Goal: Task Accomplishment & Management: Manage account settings

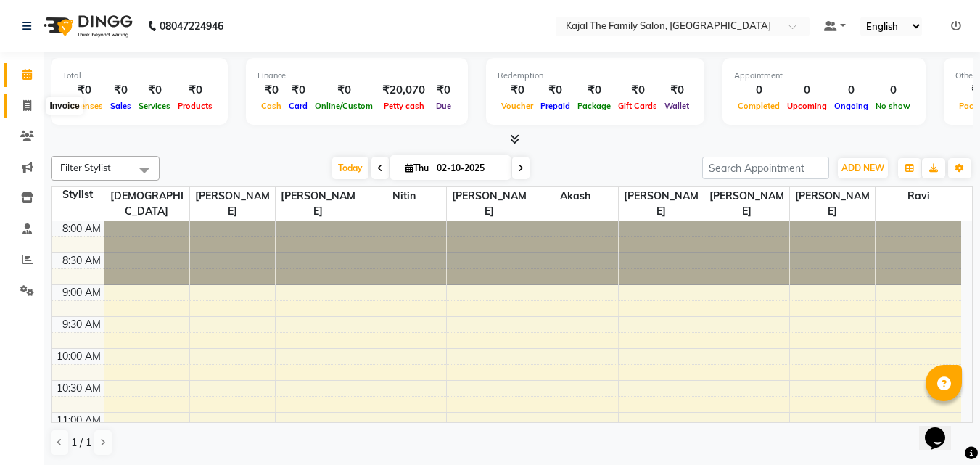
click at [29, 107] on icon at bounding box center [27, 105] width 8 height 11
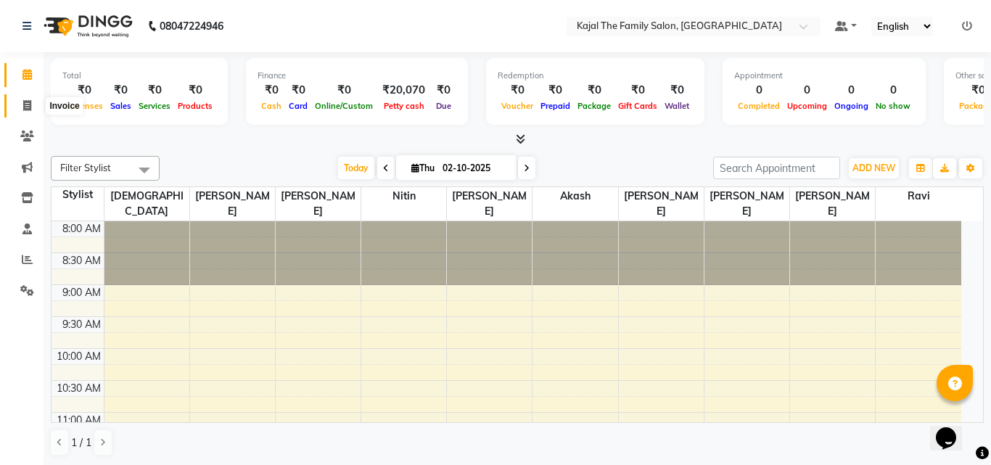
select select "service"
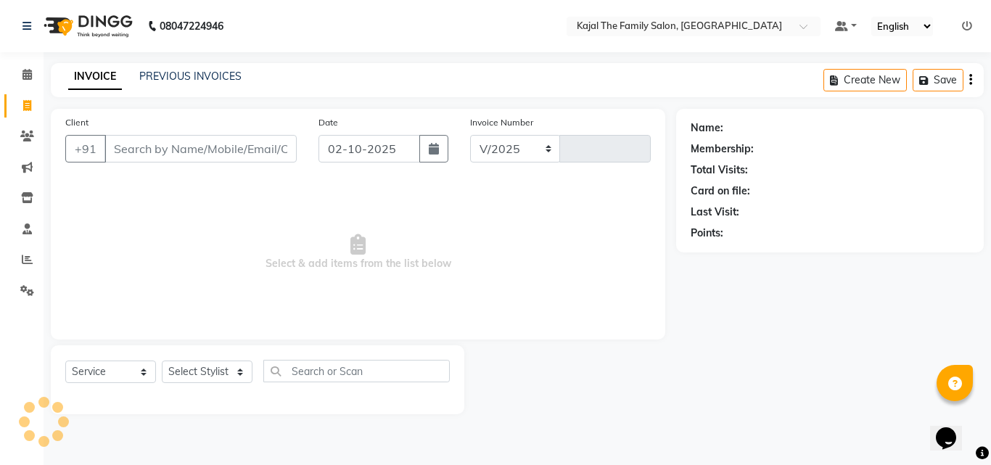
select select "39"
type input "1968"
click at [181, 136] on input "no n" at bounding box center [200, 149] width 192 height 28
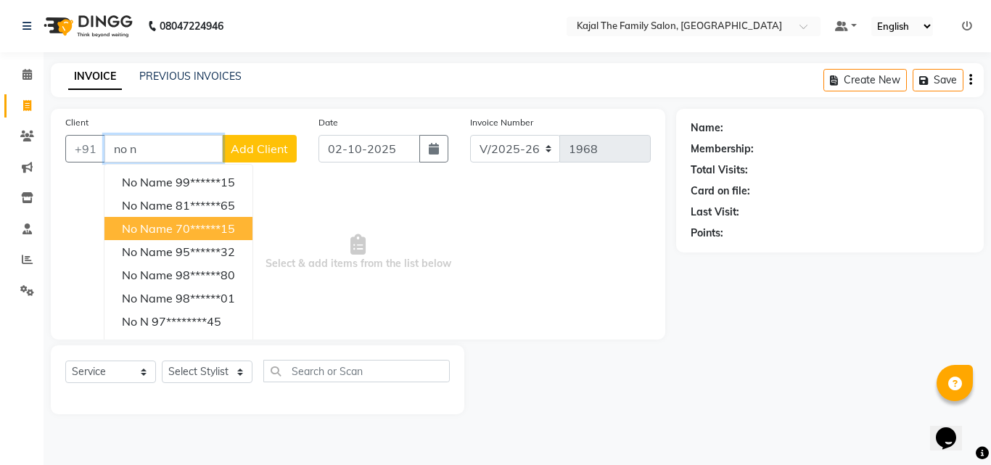
click at [191, 223] on ngb-highlight "70******15" at bounding box center [205, 228] width 59 height 15
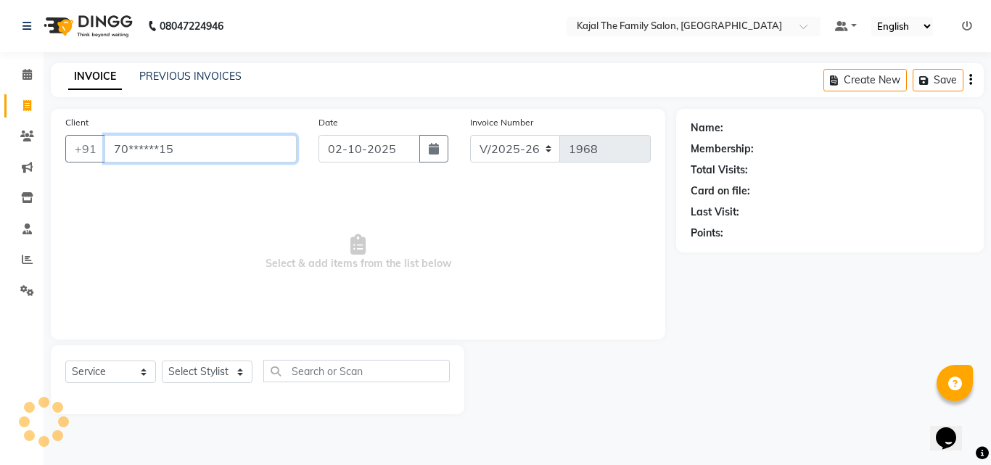
type input "70******15"
click at [218, 366] on select "Select Stylist [PERSON_NAME] [PERSON_NAME] [PERSON_NAME] nitin ravi Reception […" at bounding box center [207, 372] width 91 height 22
click at [215, 365] on select "Select Stylist [PERSON_NAME] [PERSON_NAME] [PERSON_NAME] nitin ravi Reception […" at bounding box center [207, 372] width 91 height 22
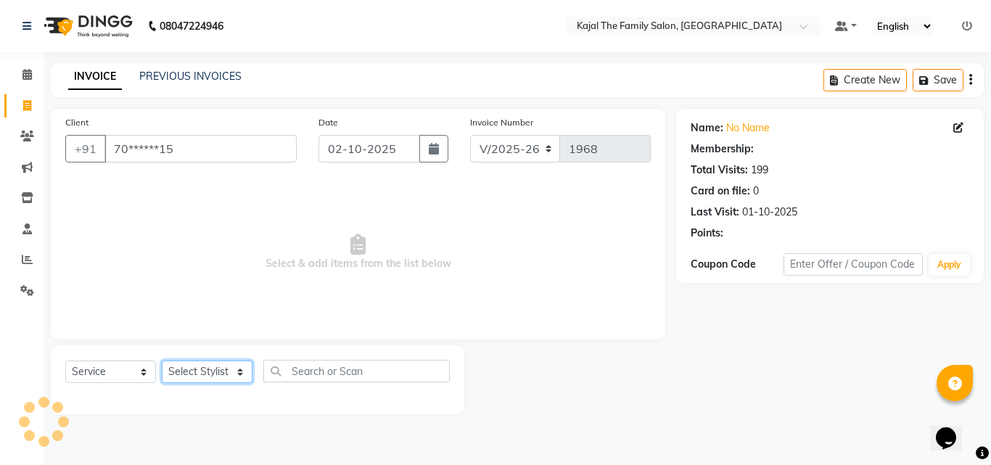
click at [207, 366] on select "Select Stylist [PERSON_NAME] [PERSON_NAME] [PERSON_NAME] nitin ravi Reception […" at bounding box center [207, 372] width 91 height 22
select select "87388"
click at [162, 361] on select "Select Stylist [PERSON_NAME] [PERSON_NAME] [PERSON_NAME] nitin ravi Reception […" at bounding box center [207, 372] width 91 height 22
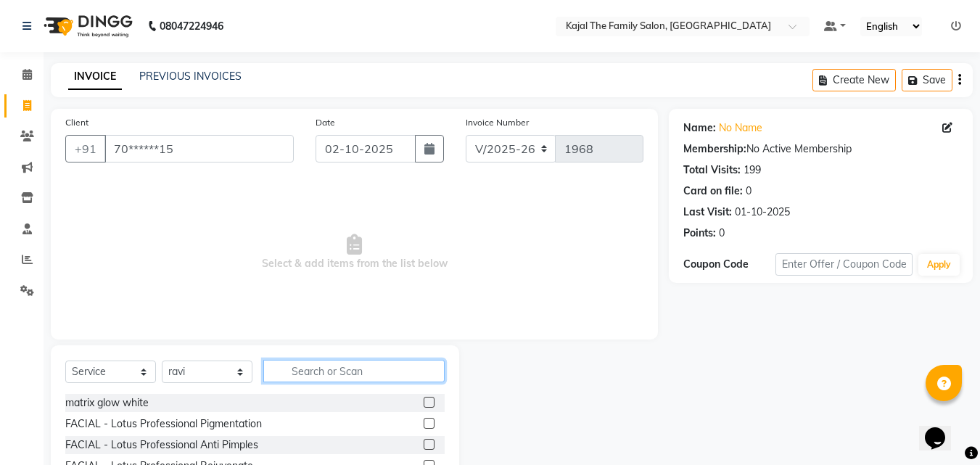
click at [313, 379] on input "text" at bounding box center [353, 371] width 181 height 22
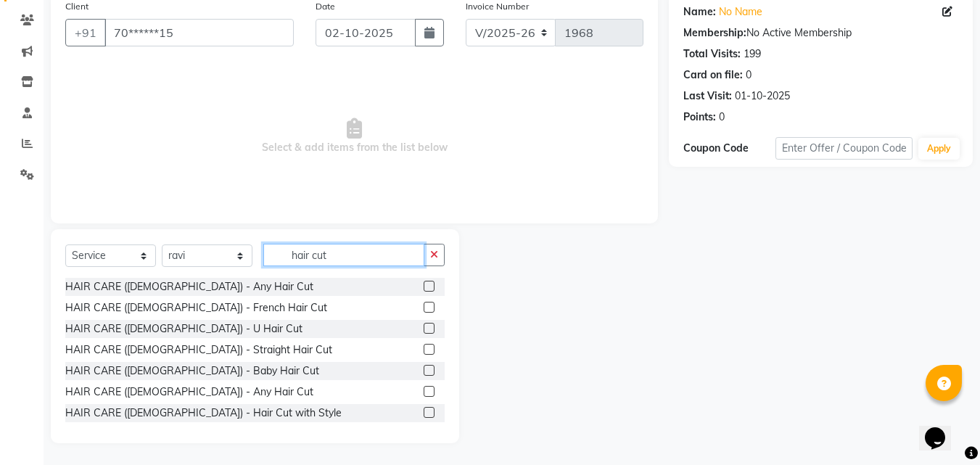
scroll to position [44, 0]
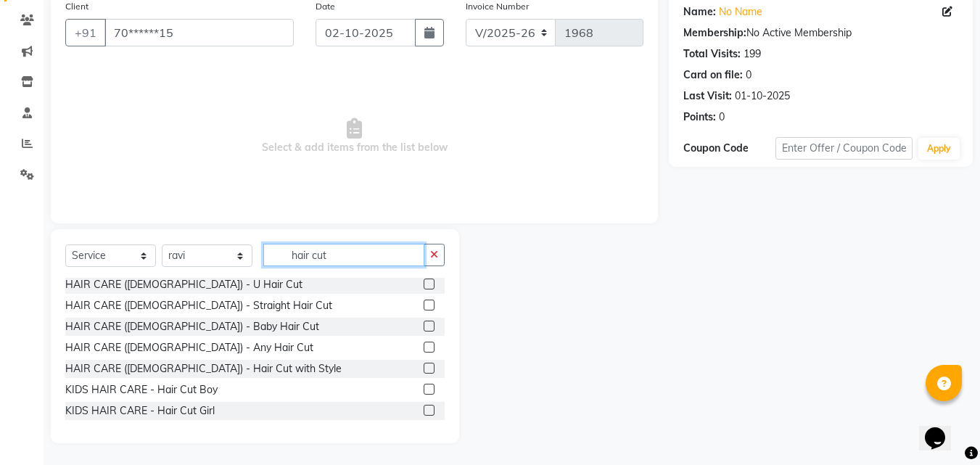
type input "hair cut"
click at [424, 389] on label at bounding box center [429, 389] width 11 height 11
click at [424, 389] on input "checkbox" at bounding box center [428, 389] width 9 height 9
click at [424, 390] on label at bounding box center [429, 389] width 11 height 11
click at [424, 390] on input "checkbox" at bounding box center [428, 389] width 9 height 9
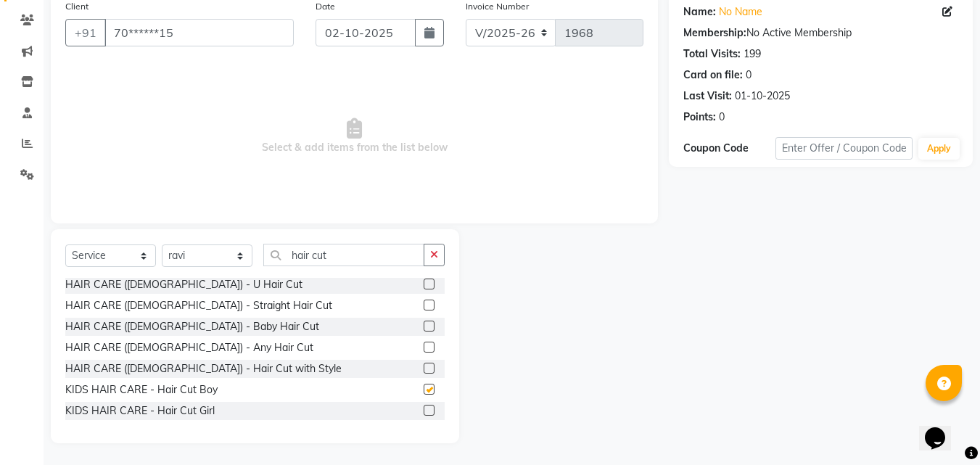
checkbox input "false"
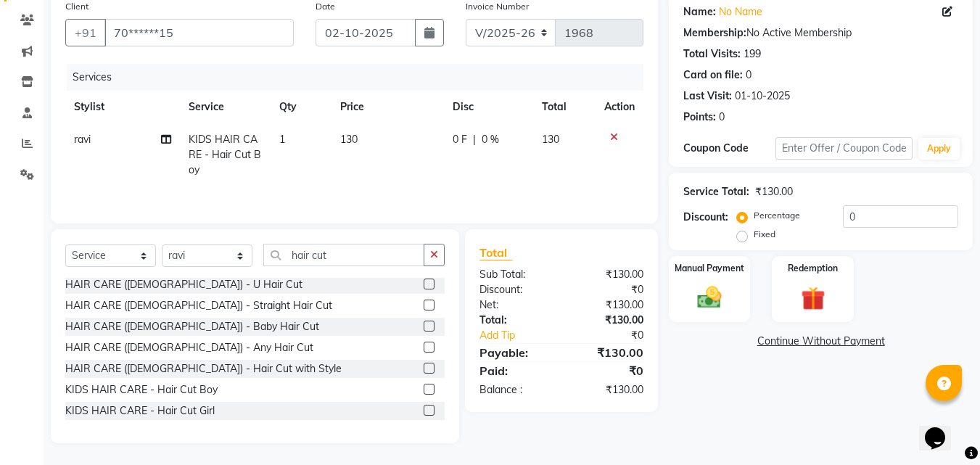
click at [612, 139] on icon at bounding box center [614, 137] width 8 height 10
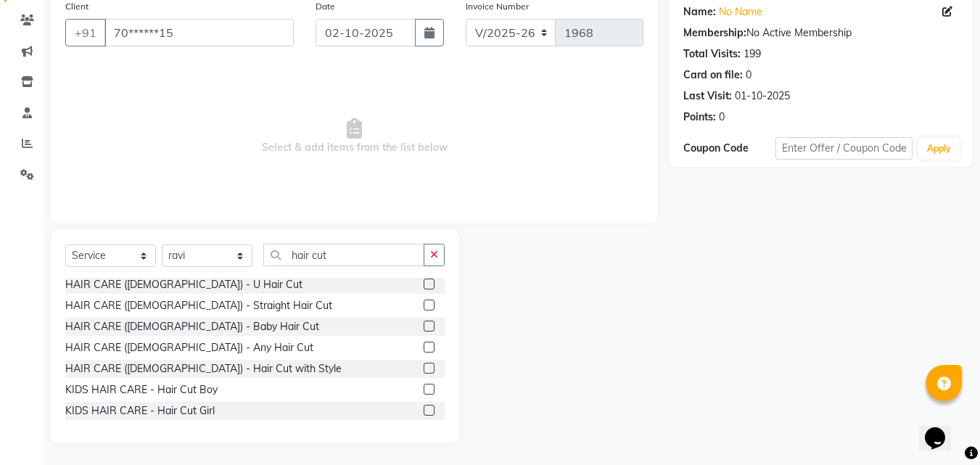
click at [424, 346] on label at bounding box center [429, 347] width 11 height 11
click at [424, 346] on input "checkbox" at bounding box center [428, 347] width 9 height 9
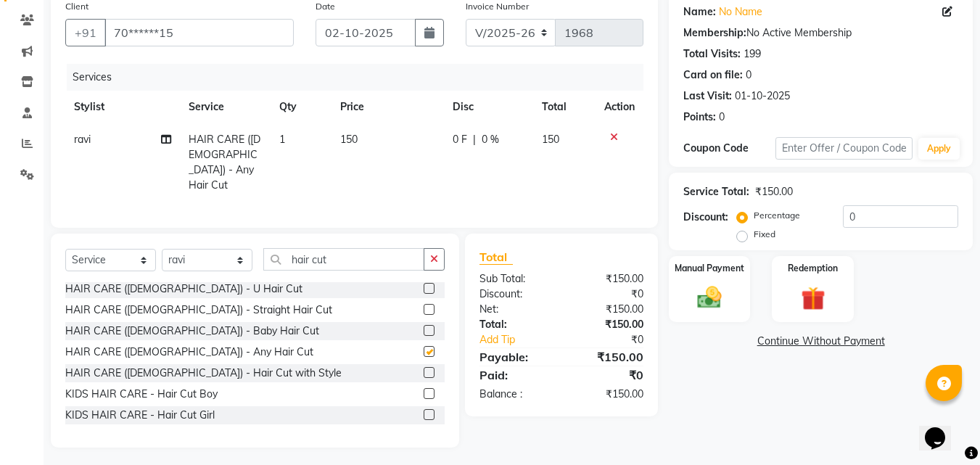
checkbox input "false"
click at [346, 260] on input "hair cut" at bounding box center [343, 259] width 161 height 22
type input "h"
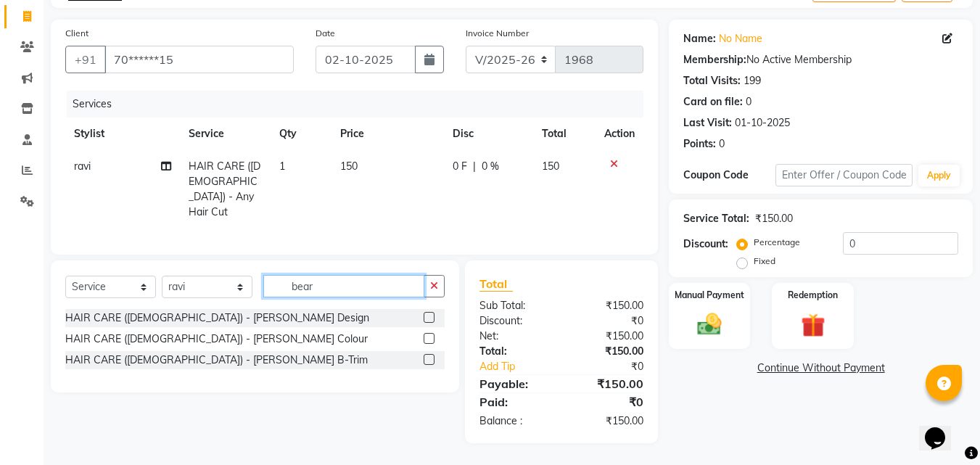
scroll to position [0, 0]
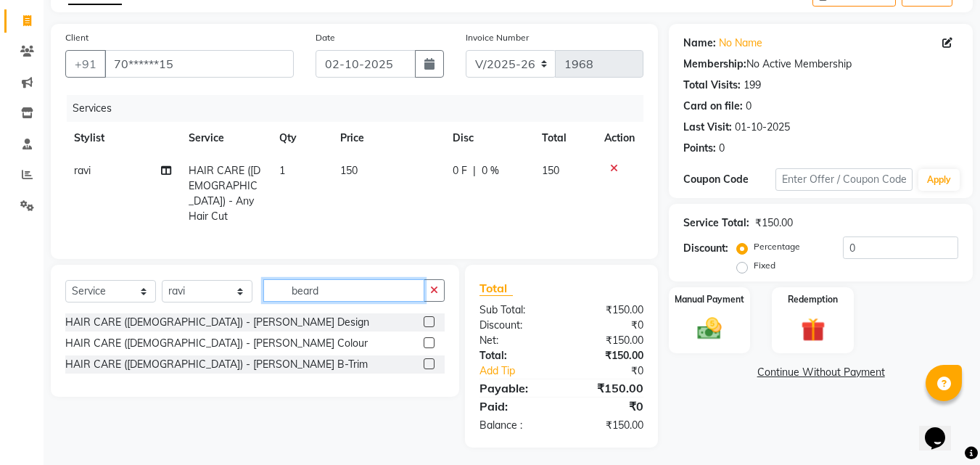
type input "beard"
click at [430, 319] on label at bounding box center [429, 321] width 11 height 11
click at [430, 319] on input "checkbox" at bounding box center [428, 322] width 9 height 9
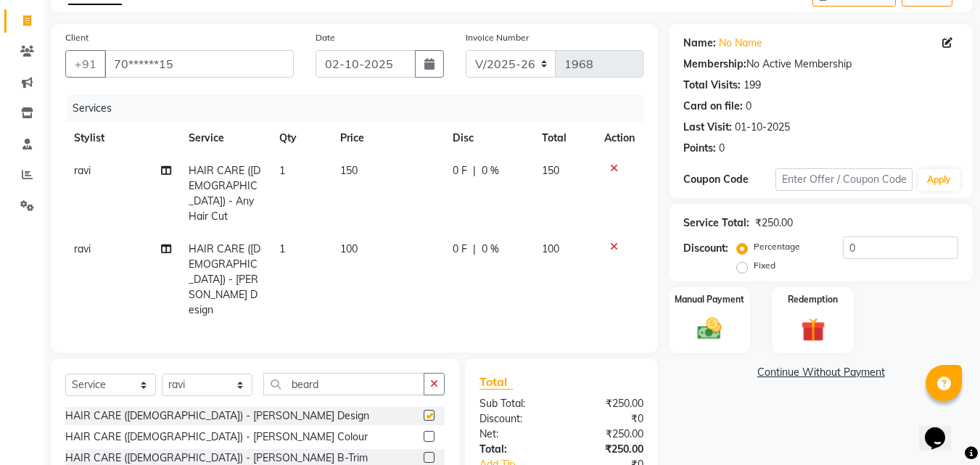
checkbox input "false"
click at [365, 373] on input "beard" at bounding box center [343, 384] width 161 height 22
type input "b"
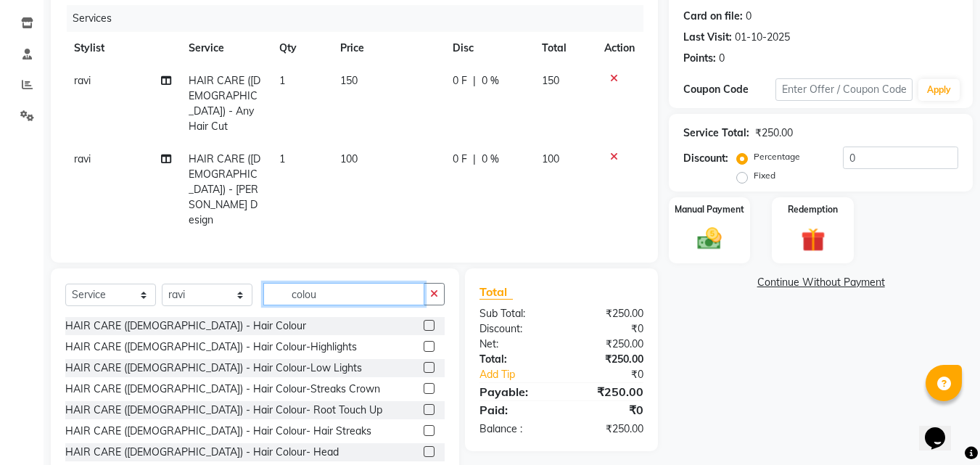
scroll to position [179, 0]
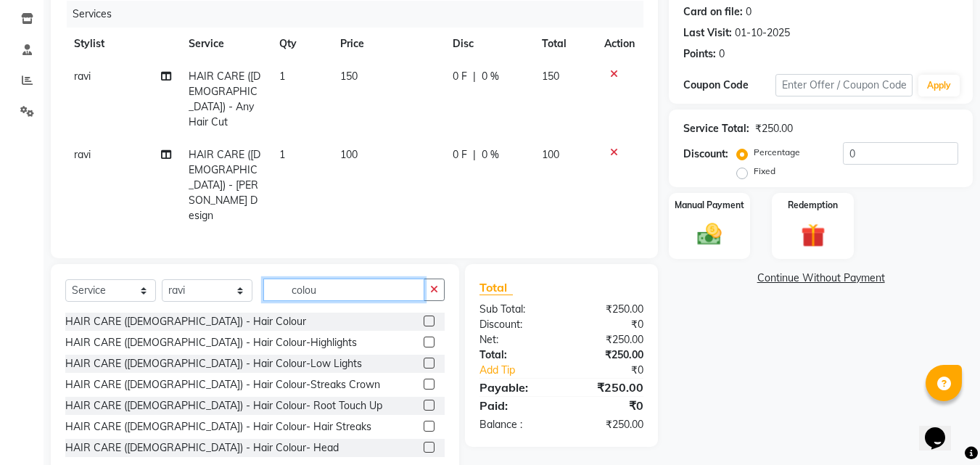
type input "colou"
click at [424, 442] on label at bounding box center [429, 447] width 11 height 11
click at [424, 443] on input "checkbox" at bounding box center [428, 447] width 9 height 9
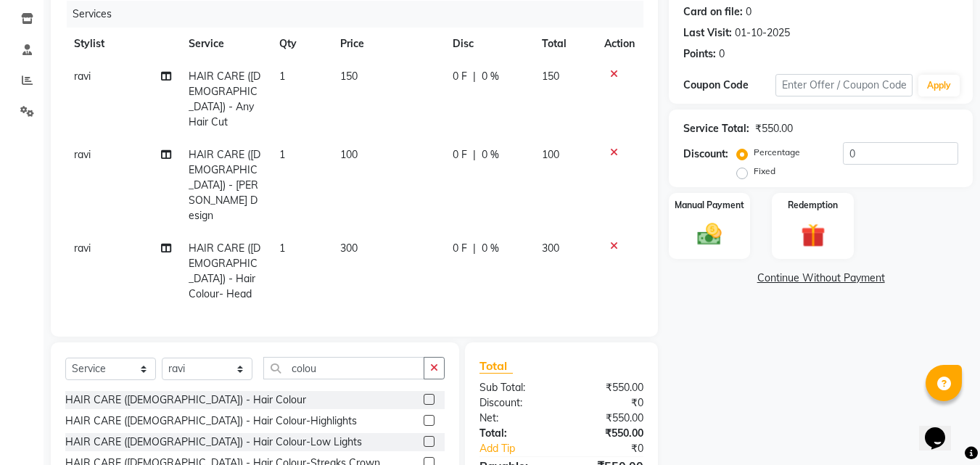
checkbox input "false"
click at [364, 162] on td "100" at bounding box center [388, 186] width 112 height 94
select select "87388"
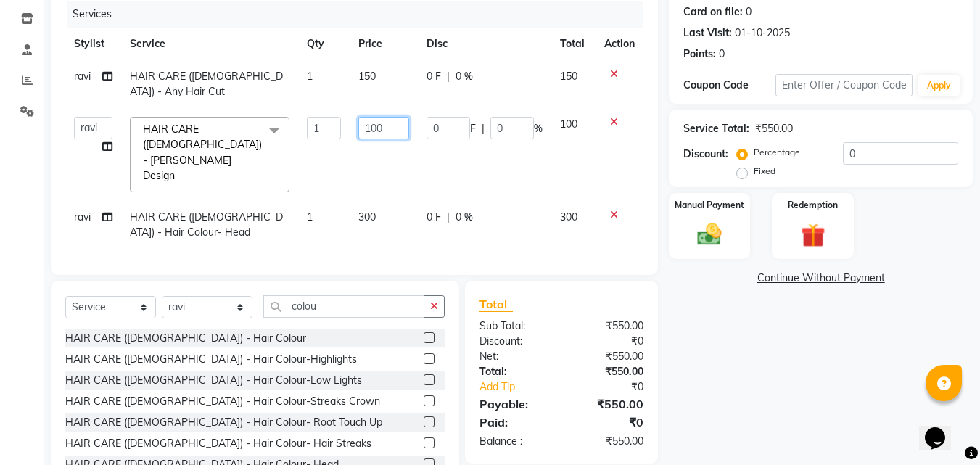
click at [371, 120] on input "100" at bounding box center [383, 128] width 50 height 22
type input "400"
click at [379, 201] on td "300" at bounding box center [383, 225] width 67 height 48
select select "87388"
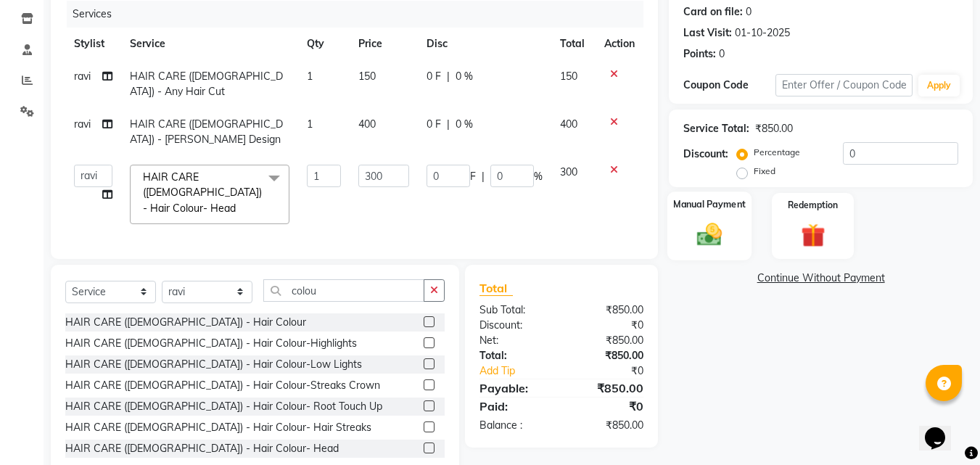
click at [721, 228] on img at bounding box center [709, 234] width 41 height 29
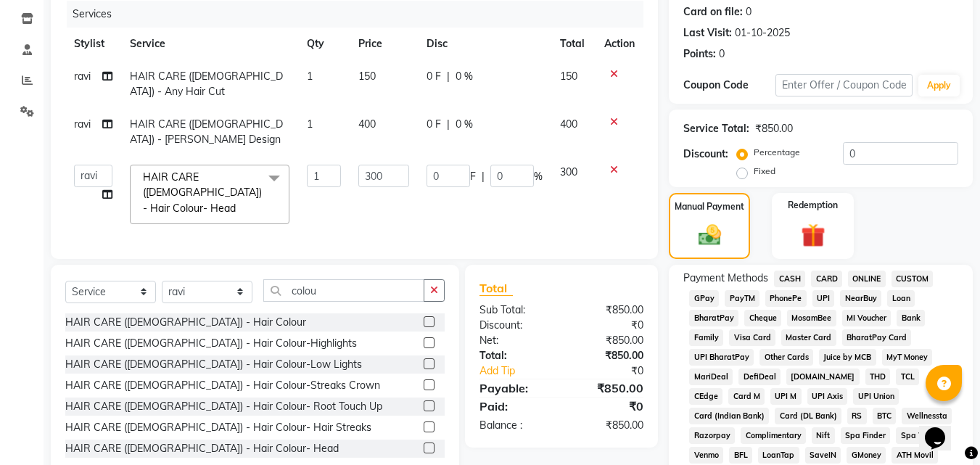
click at [740, 300] on span "PayTM" at bounding box center [742, 298] width 35 height 17
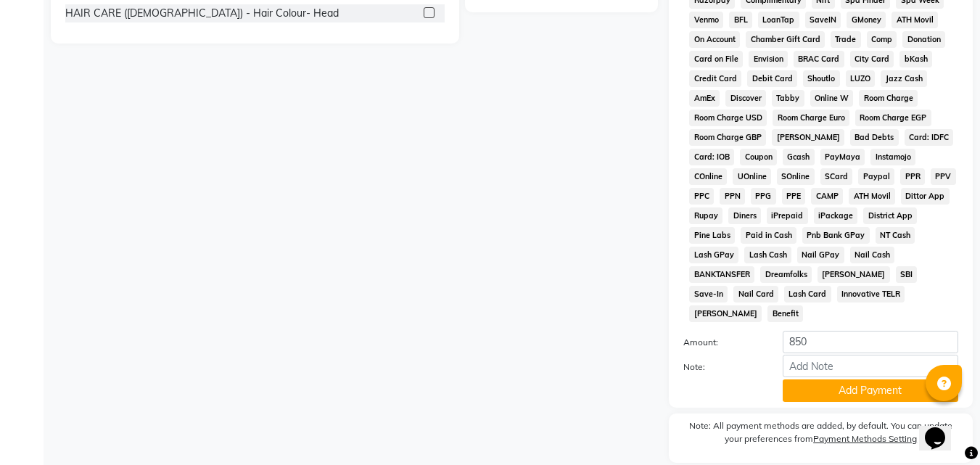
scroll to position [644, 0]
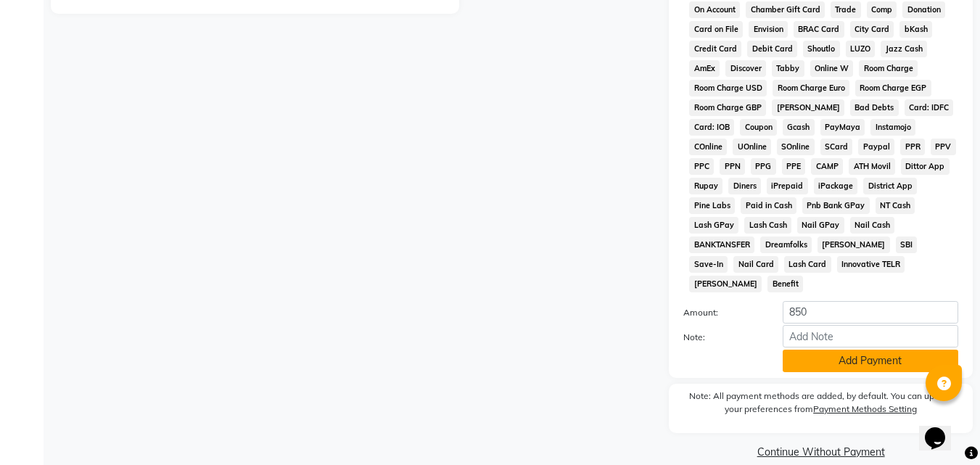
click at [834, 350] on button "Add Payment" at bounding box center [871, 361] width 176 height 22
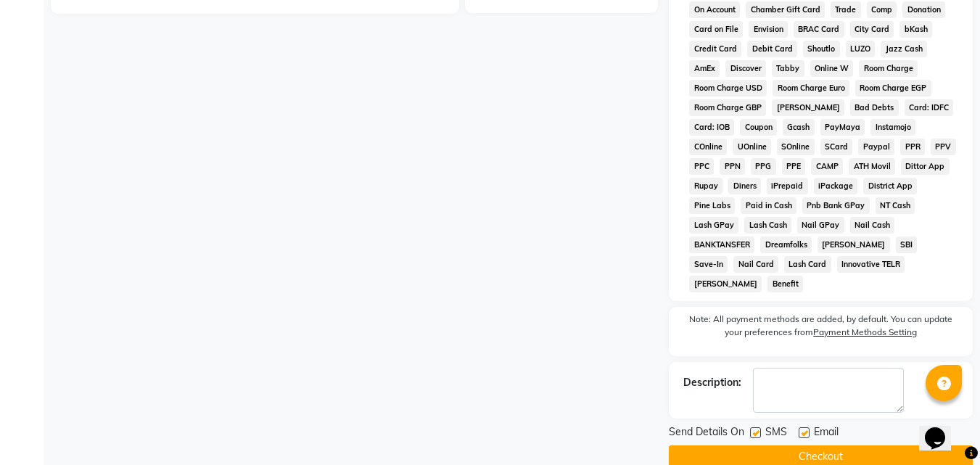
click at [806, 427] on label at bounding box center [804, 432] width 11 height 11
click at [806, 429] on input "checkbox" at bounding box center [803, 433] width 9 height 9
checkbox input "false"
click at [786, 445] on button "Checkout" at bounding box center [821, 456] width 304 height 22
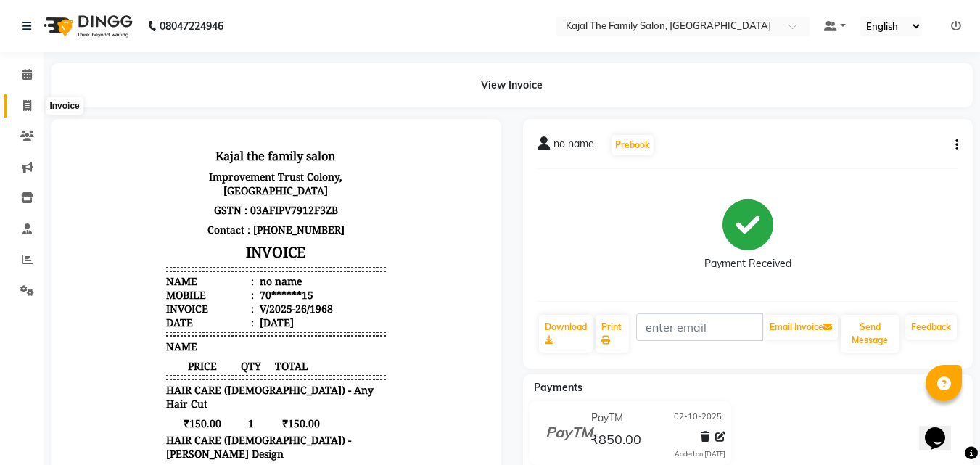
click at [28, 104] on icon at bounding box center [27, 105] width 8 height 11
select select "service"
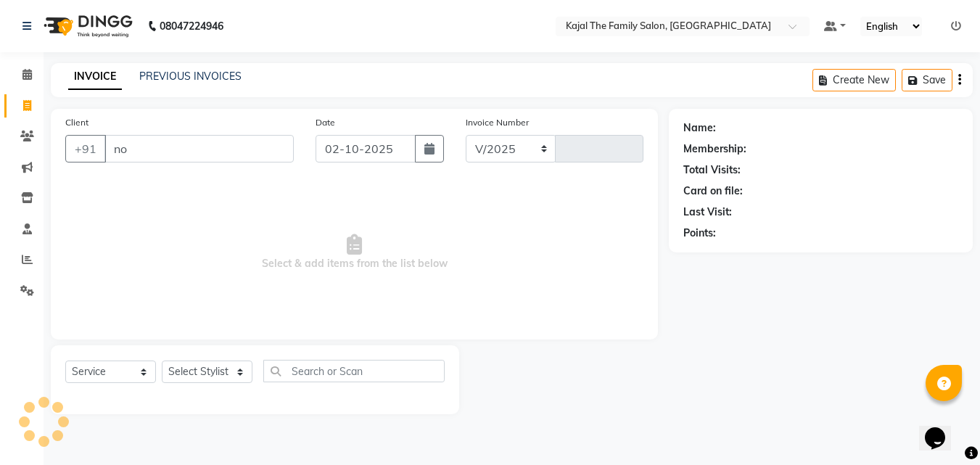
type input "no n"
select select "39"
type input "1969"
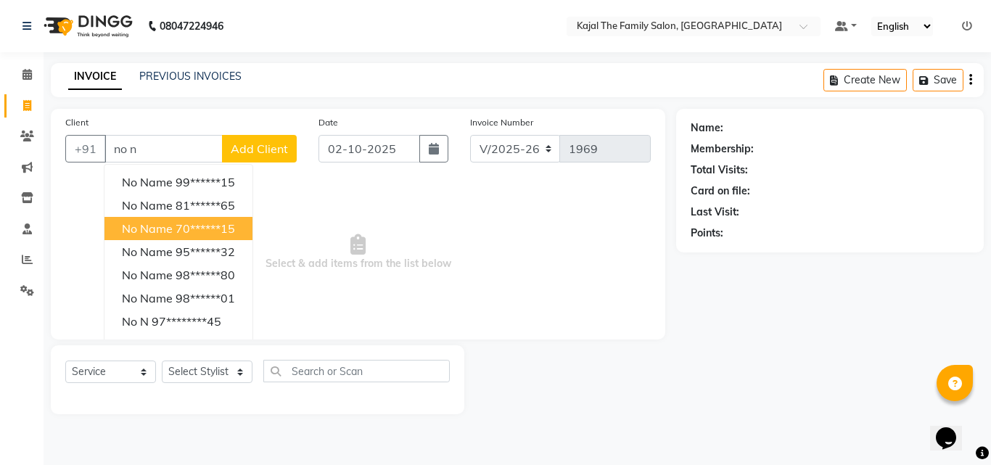
click at [200, 221] on ngb-highlight "70******15" at bounding box center [205, 228] width 59 height 15
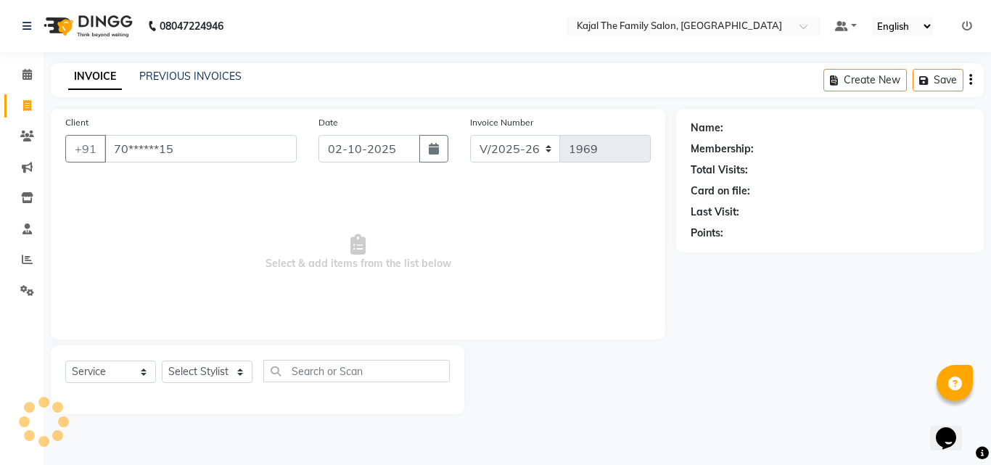
type input "70******15"
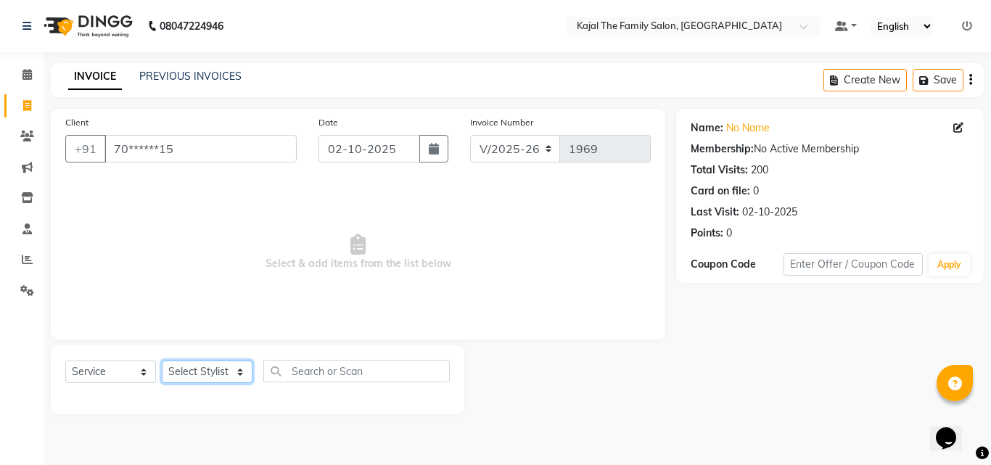
click at [238, 373] on select "Select Stylist [PERSON_NAME] [PERSON_NAME] [PERSON_NAME] nitin ravi Reception […" at bounding box center [207, 372] width 91 height 22
click at [230, 363] on select "Select Stylist [PERSON_NAME] [PERSON_NAME] [PERSON_NAME] nitin ravi Reception […" at bounding box center [207, 372] width 91 height 22
select select "63019"
click at [162, 361] on select "Select Stylist [PERSON_NAME] [PERSON_NAME] [PERSON_NAME] nitin ravi Reception […" at bounding box center [207, 372] width 91 height 22
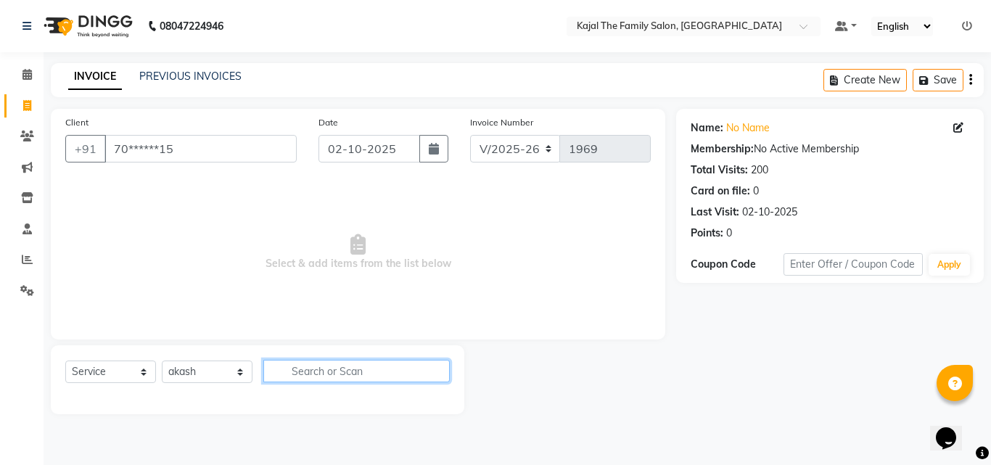
click at [313, 369] on input "text" at bounding box center [356, 371] width 186 height 22
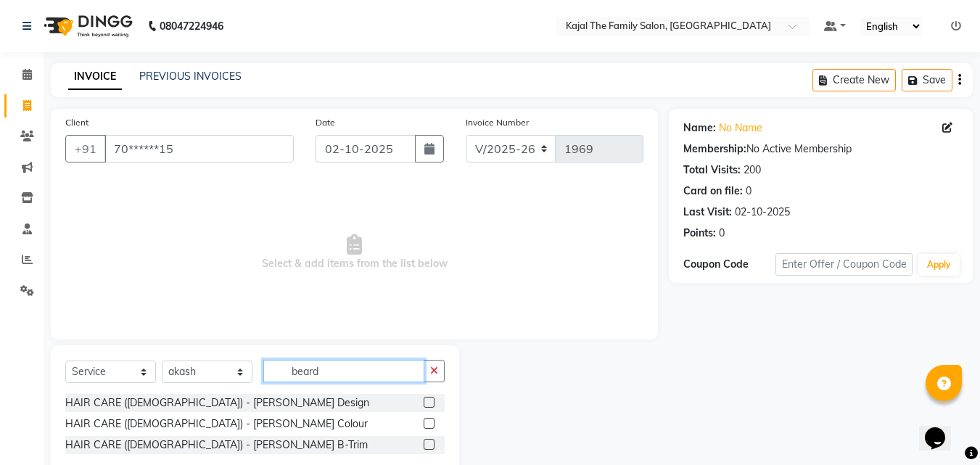
type input "beard"
click at [428, 401] on label at bounding box center [429, 402] width 11 height 11
click at [428, 401] on input "checkbox" at bounding box center [428, 402] width 9 height 9
click at [430, 405] on label at bounding box center [429, 402] width 11 height 11
click at [430, 405] on input "checkbox" at bounding box center [428, 402] width 9 height 9
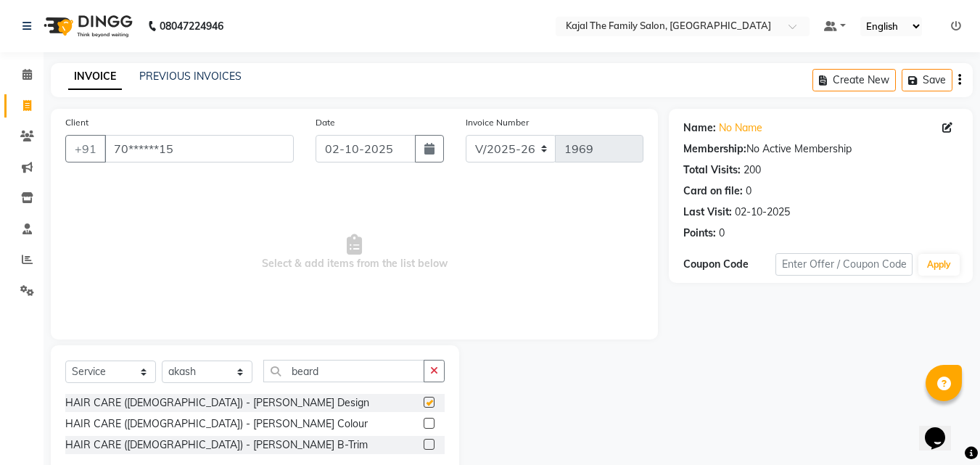
checkbox input "false"
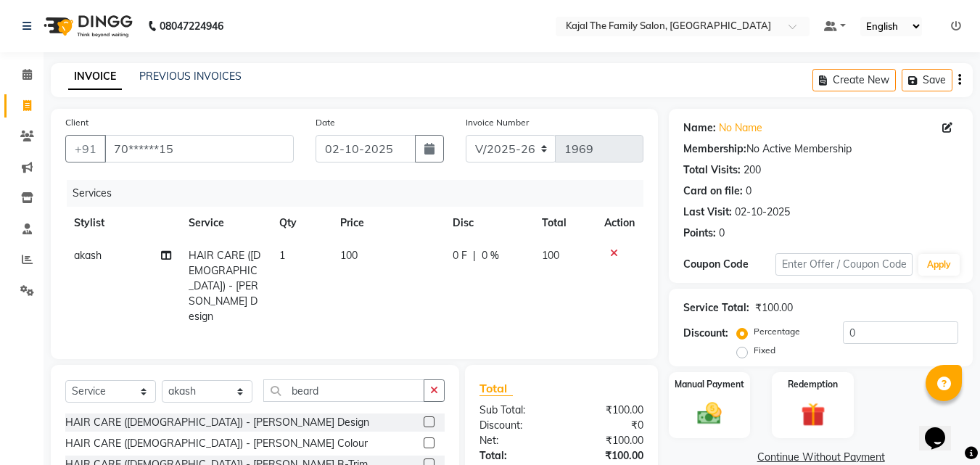
click at [351, 254] on span "100" at bounding box center [348, 255] width 17 height 13
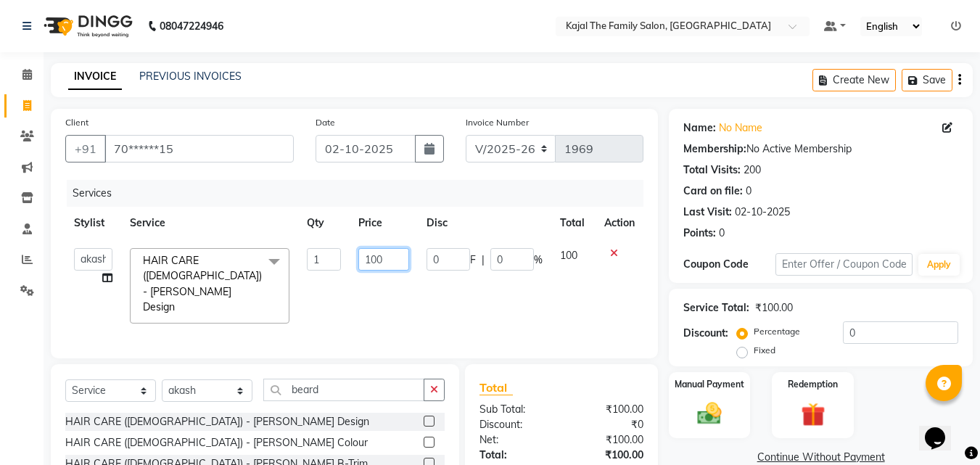
click at [380, 259] on input "100" at bounding box center [383, 259] width 50 height 22
type input "150"
click at [516, 288] on td "0 F | 0 %" at bounding box center [484, 285] width 133 height 93
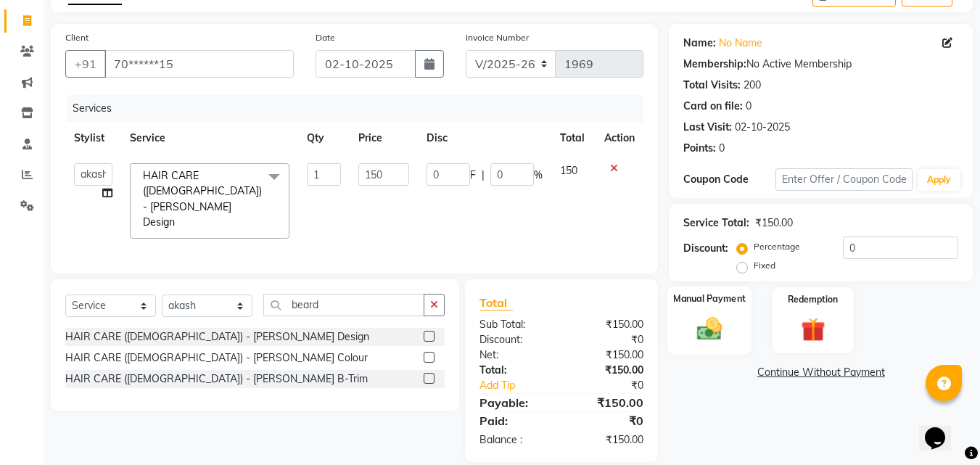
click at [731, 323] on div "Manual Payment" at bounding box center [709, 320] width 85 height 69
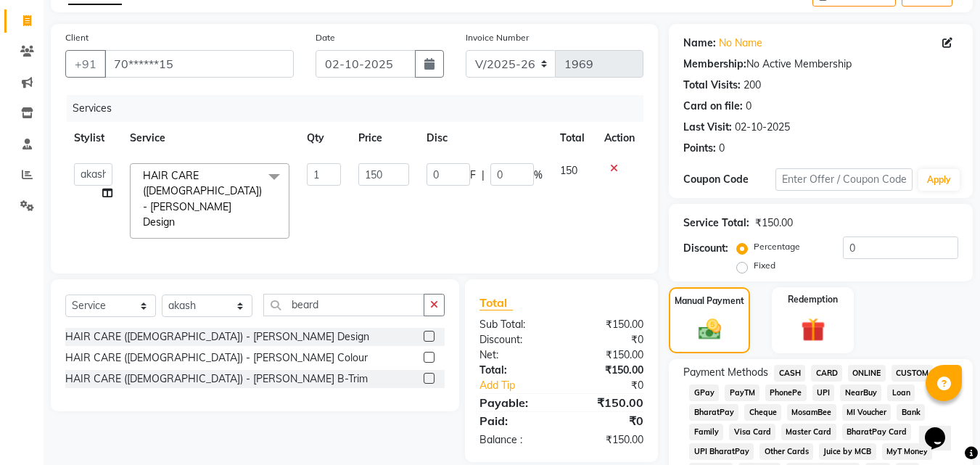
click at [747, 391] on span "PayTM" at bounding box center [742, 393] width 35 height 17
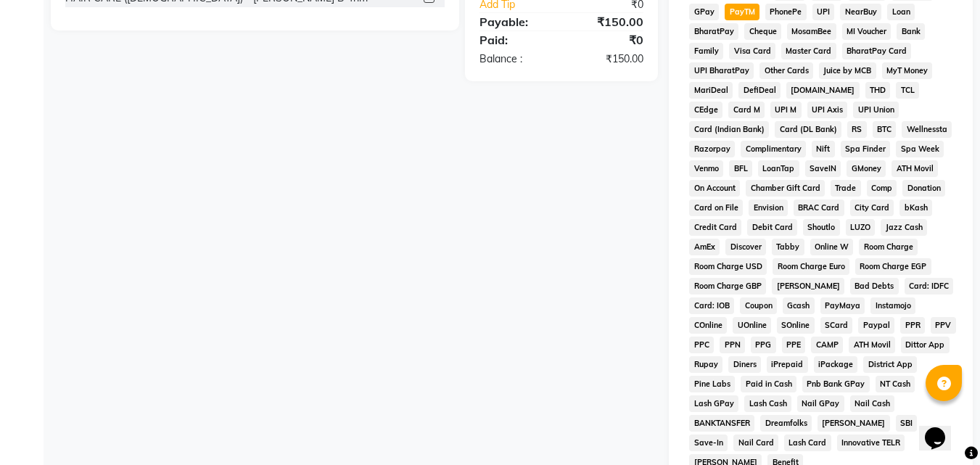
scroll to position [644, 0]
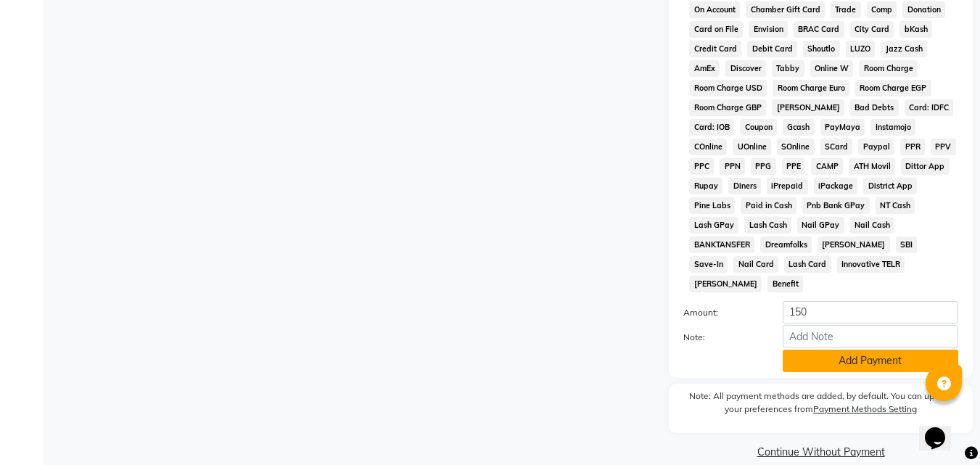
click at [800, 350] on button "Add Payment" at bounding box center [871, 361] width 176 height 22
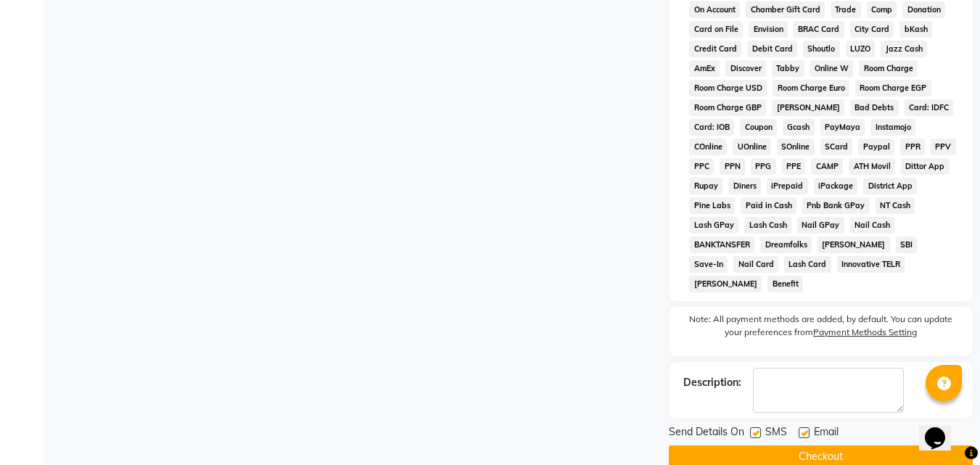
click at [805, 427] on label at bounding box center [804, 432] width 11 height 11
click at [805, 429] on input "checkbox" at bounding box center [803, 433] width 9 height 9
checkbox input "false"
click at [798, 445] on button "Checkout" at bounding box center [821, 456] width 304 height 22
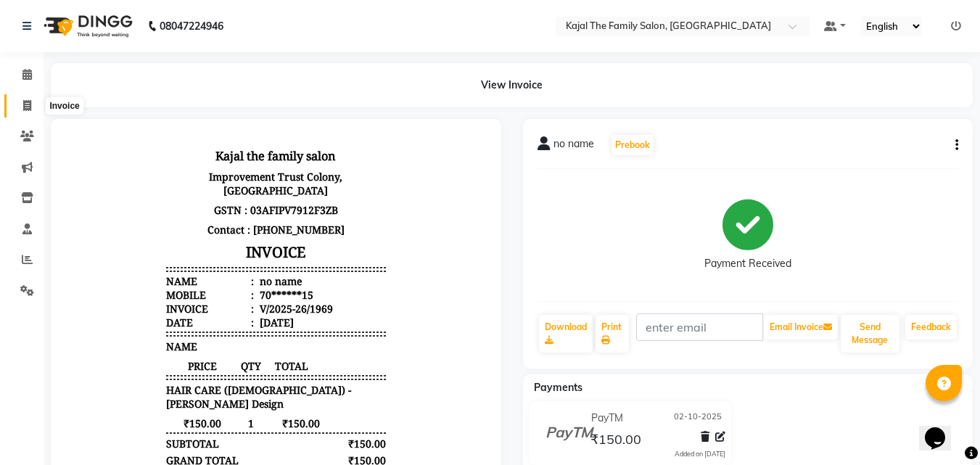
click at [25, 100] on icon at bounding box center [27, 105] width 8 height 11
select select "service"
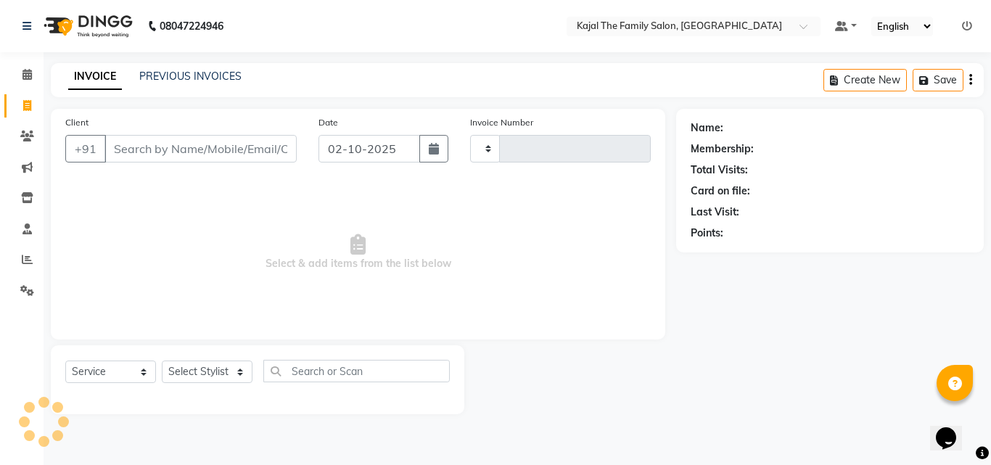
type input "1970"
select select "39"
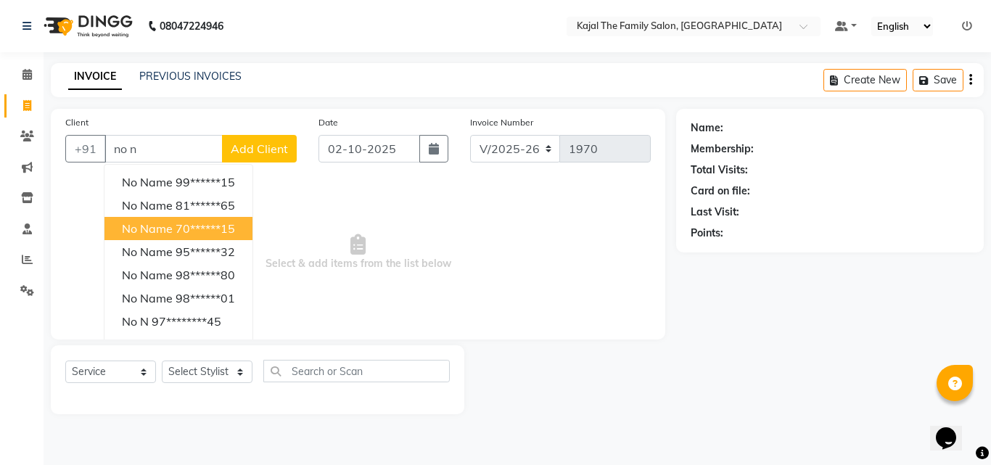
click at [144, 232] on span "no name" at bounding box center [147, 228] width 51 height 15
type input "70******15"
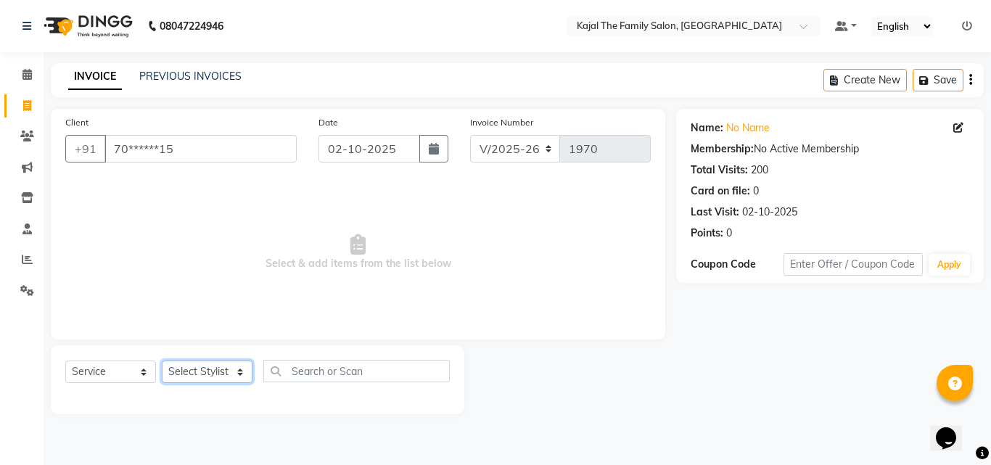
click at [207, 365] on select "Select Stylist [PERSON_NAME] [PERSON_NAME] [PERSON_NAME] nitin ravi Reception […" at bounding box center [207, 372] width 91 height 22
select select "63019"
click at [162, 361] on select "Select Stylist [PERSON_NAME] [PERSON_NAME] [PERSON_NAME] nitin ravi Reception […" at bounding box center [207, 372] width 91 height 22
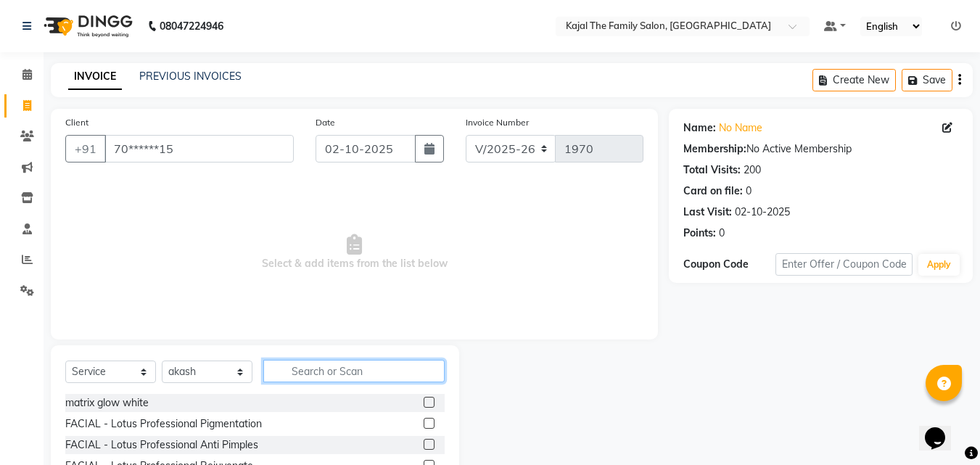
click at [327, 363] on input "text" at bounding box center [353, 371] width 181 height 22
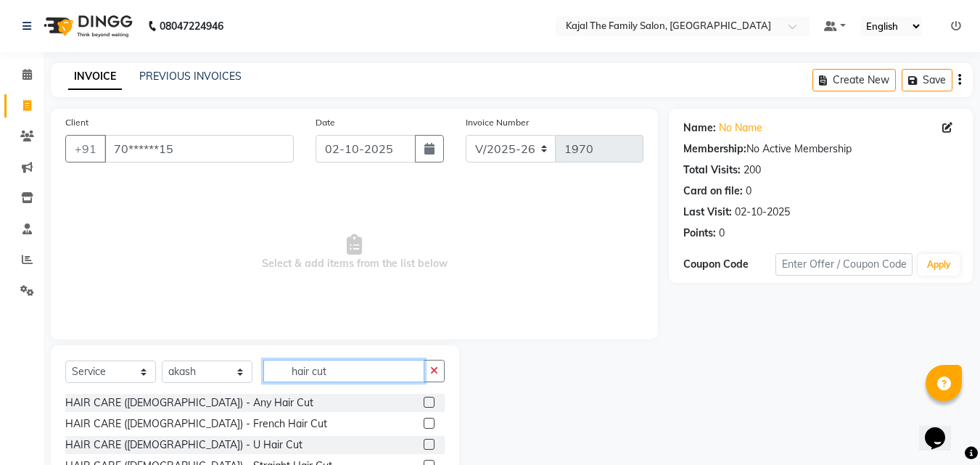
scroll to position [116, 0]
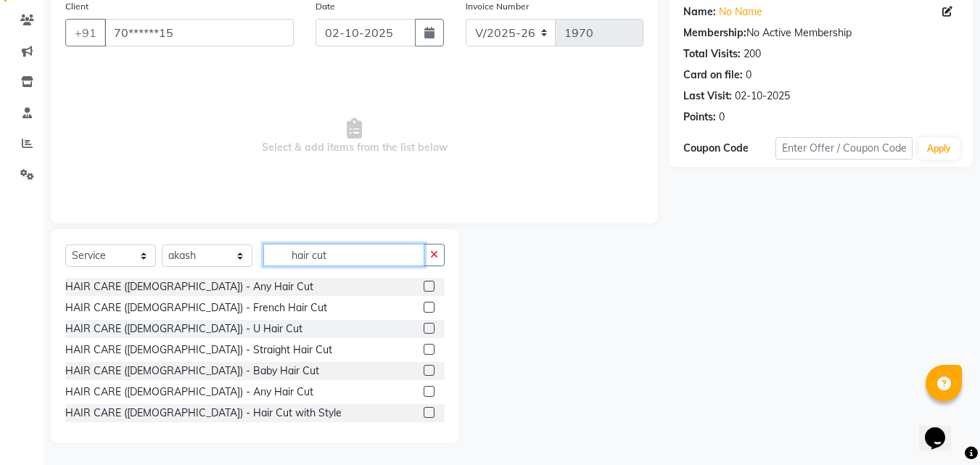
type input "hair cut"
click at [424, 393] on label at bounding box center [429, 391] width 11 height 11
click at [424, 393] on input "checkbox" at bounding box center [428, 391] width 9 height 9
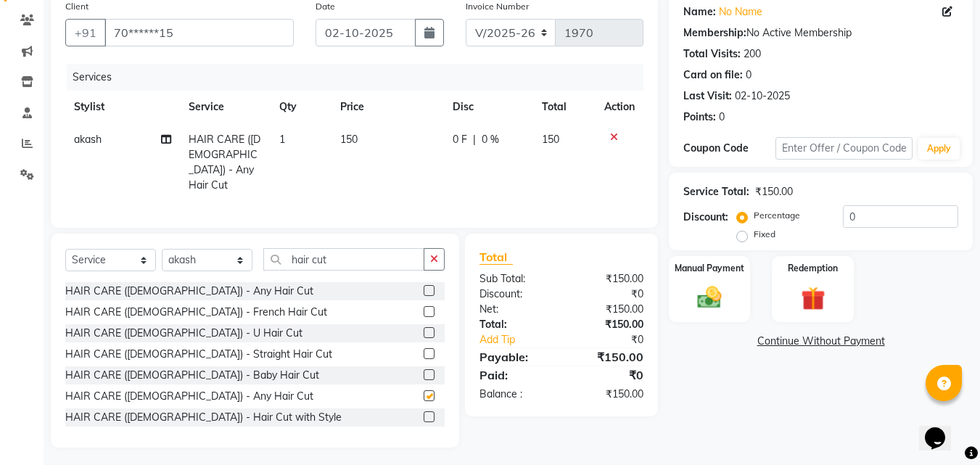
checkbox input "false"
click at [372, 266] on input "hair cut" at bounding box center [343, 259] width 161 height 22
type input "h"
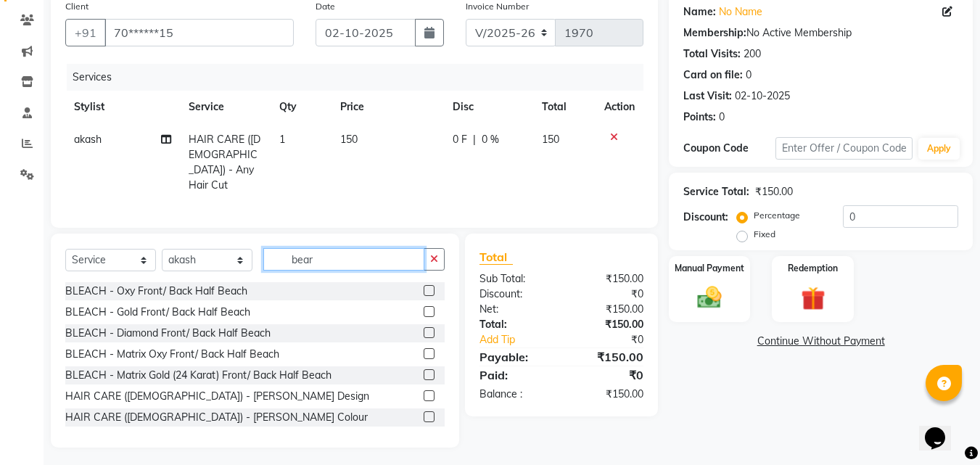
scroll to position [85, 0]
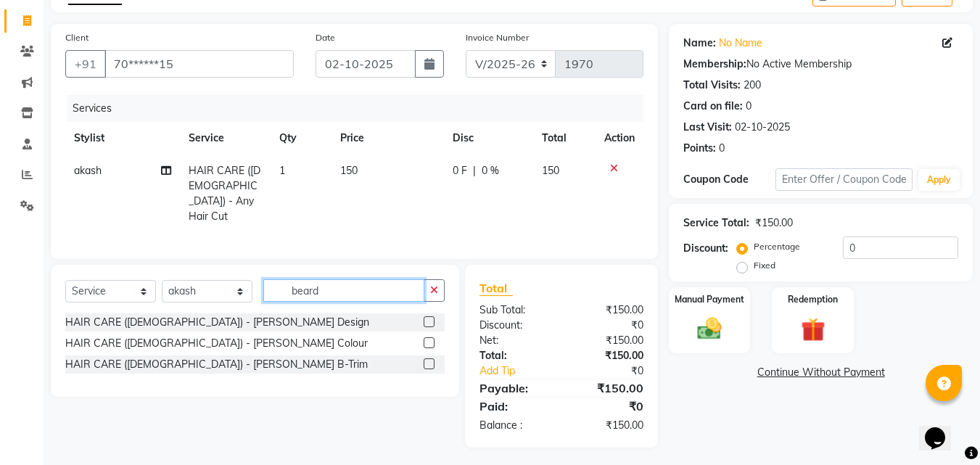
type input "beard"
click at [429, 321] on label at bounding box center [429, 321] width 11 height 11
click at [429, 321] on input "checkbox" at bounding box center [428, 322] width 9 height 9
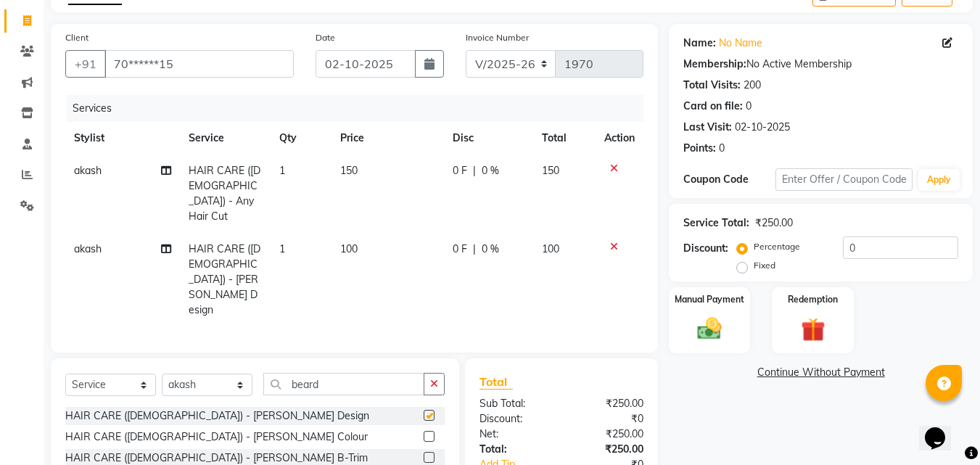
checkbox input "false"
click at [353, 373] on input "beard" at bounding box center [343, 384] width 161 height 22
type input "b"
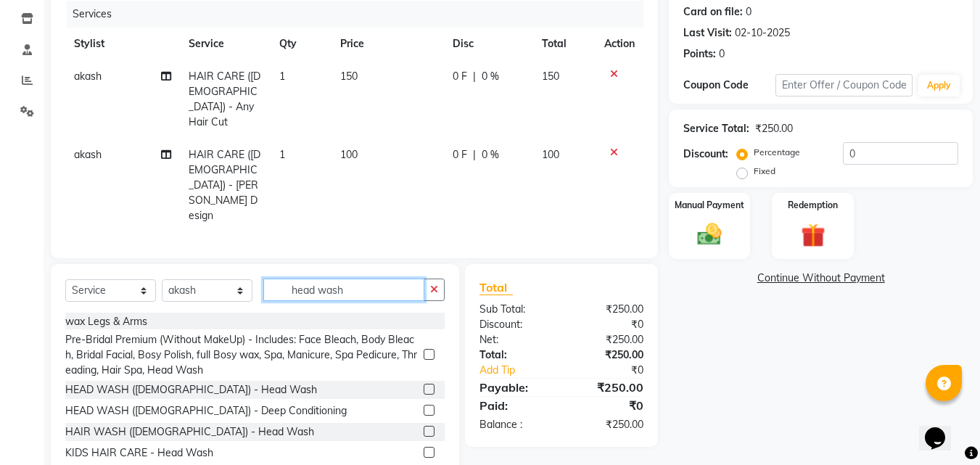
scroll to position [36, 0]
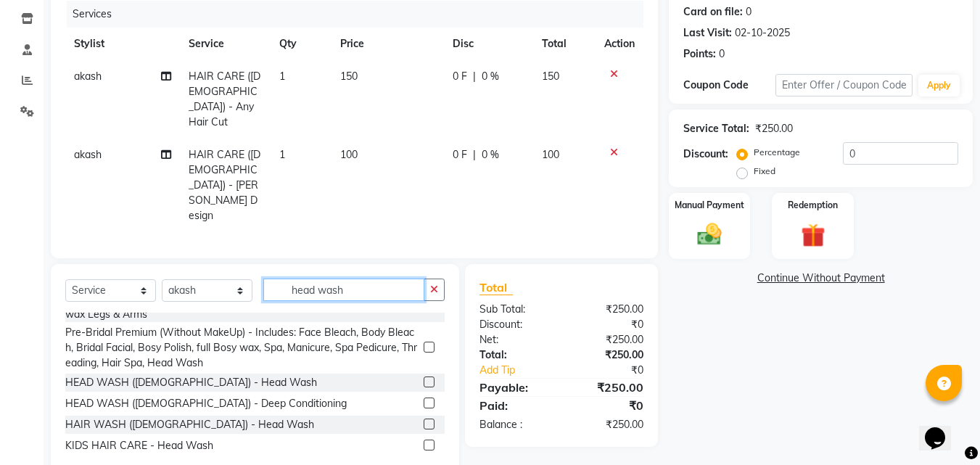
type input "head wash"
click at [424, 419] on label at bounding box center [429, 424] width 11 height 11
click at [424, 420] on input "checkbox" at bounding box center [428, 424] width 9 height 9
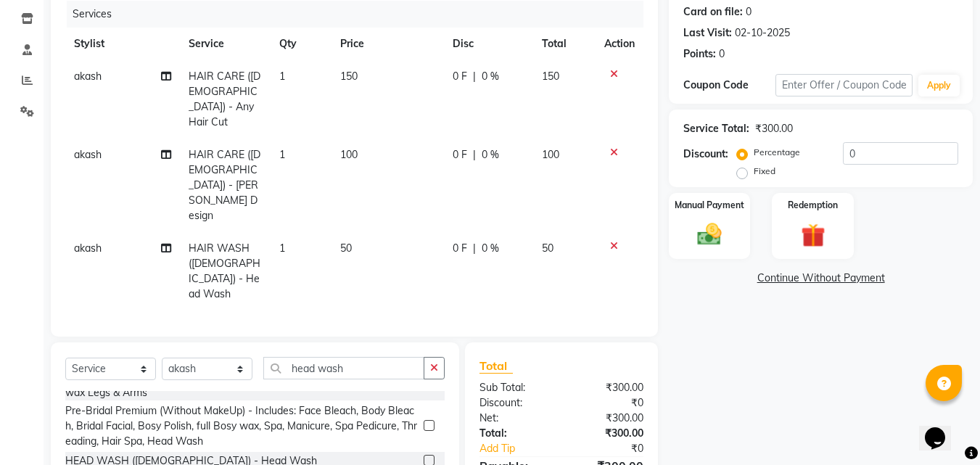
checkbox input "false"
click at [345, 148] on span "100" at bounding box center [348, 154] width 17 height 13
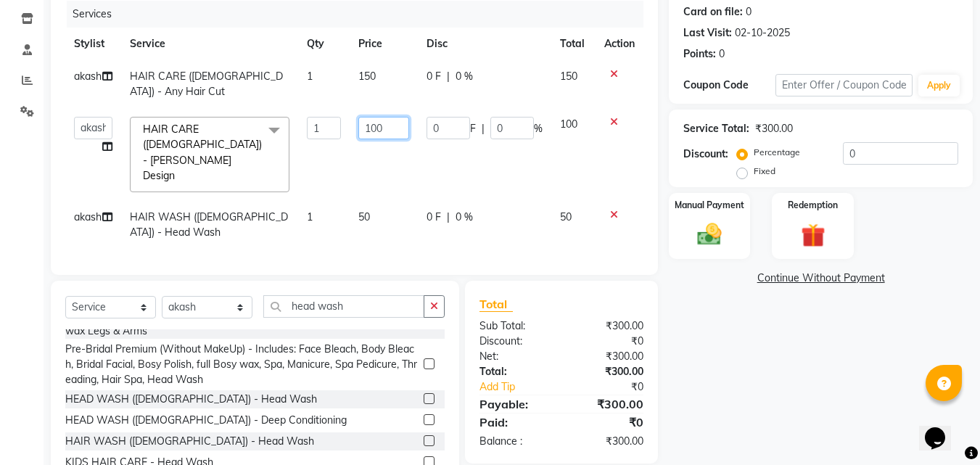
click at [376, 126] on input "100" at bounding box center [383, 128] width 50 height 22
click at [372, 126] on input "100" at bounding box center [383, 128] width 50 height 22
type input "200"
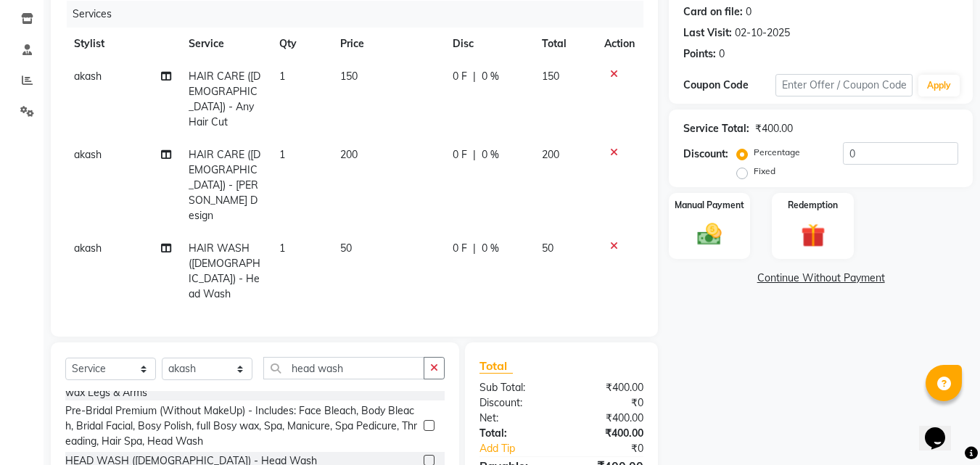
click at [413, 232] on td "50" at bounding box center [388, 271] width 112 height 78
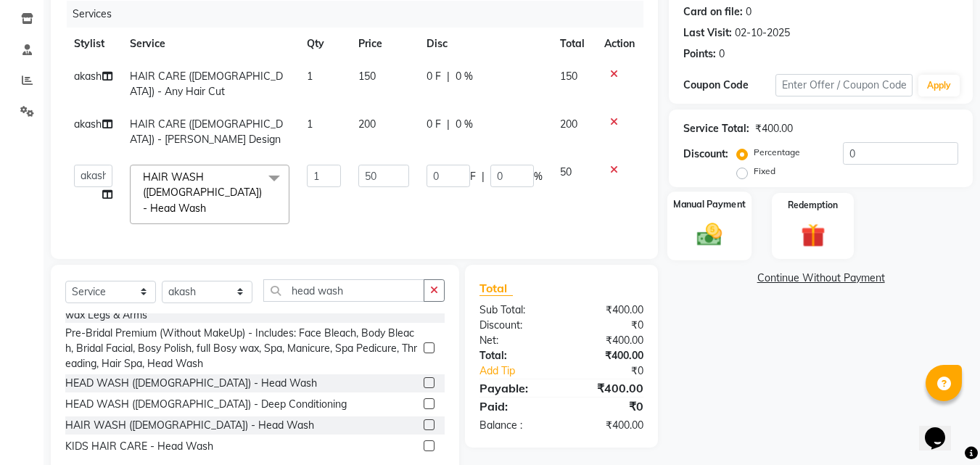
click at [720, 221] on img at bounding box center [709, 234] width 41 height 29
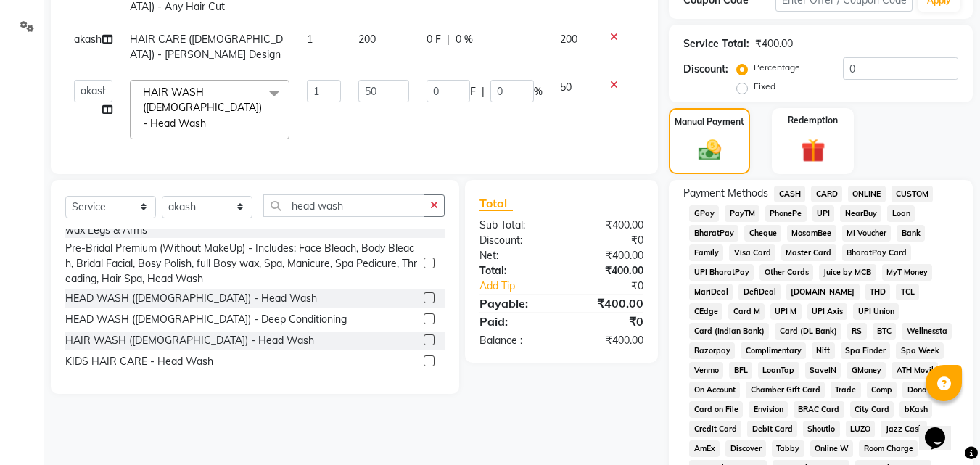
scroll to position [397, 0]
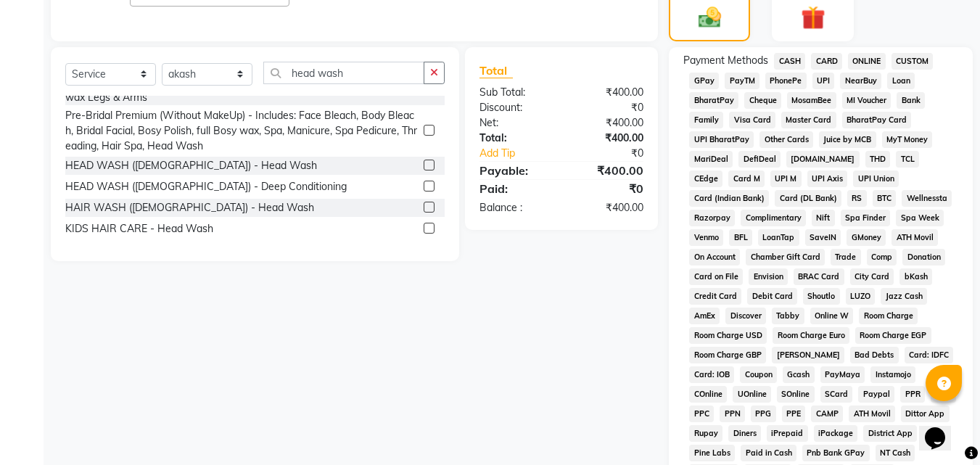
click at [815, 63] on span "CARD" at bounding box center [826, 61] width 31 height 17
click at [792, 61] on span "CASH" at bounding box center [789, 61] width 31 height 17
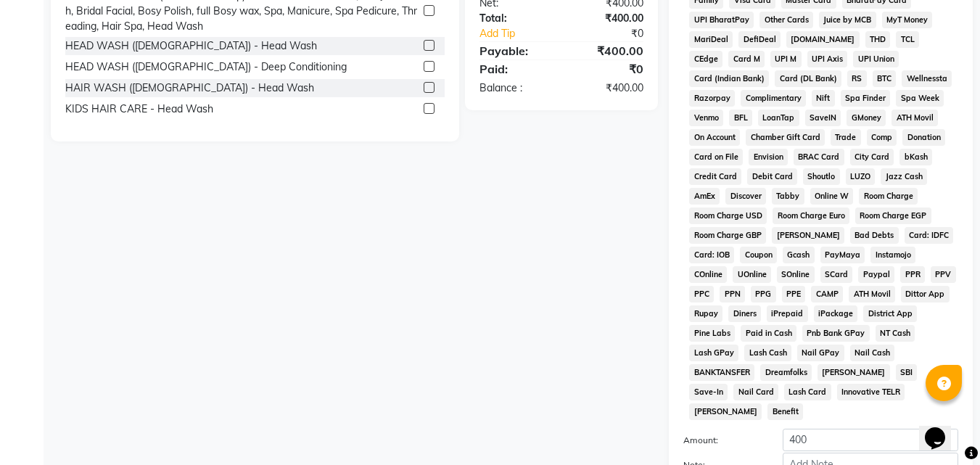
scroll to position [644, 0]
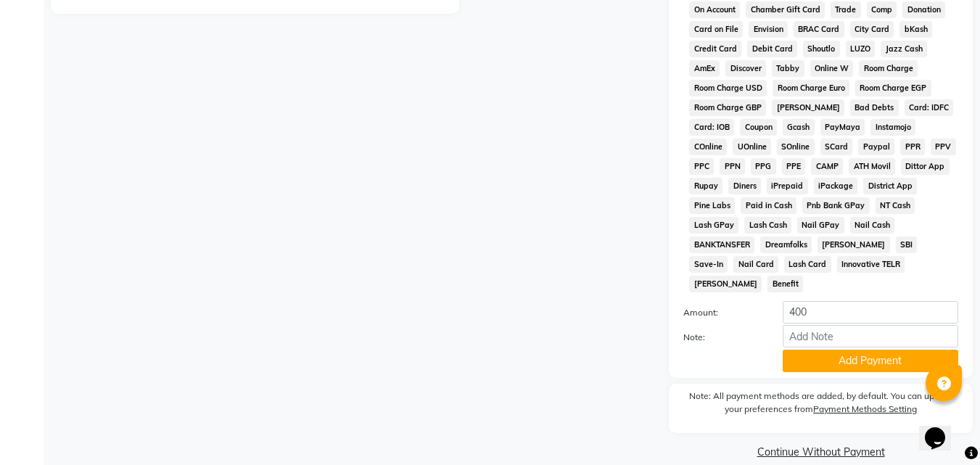
click at [802, 350] on button "Add Payment" at bounding box center [871, 361] width 176 height 22
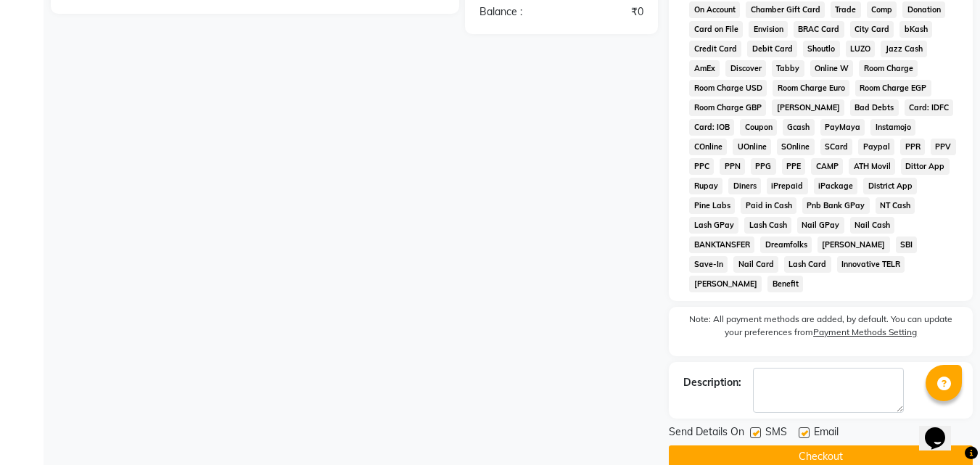
click at [805, 427] on label at bounding box center [804, 432] width 11 height 11
click at [805, 429] on input "checkbox" at bounding box center [803, 433] width 9 height 9
checkbox input "false"
click at [797, 445] on button "Checkout" at bounding box center [821, 456] width 304 height 22
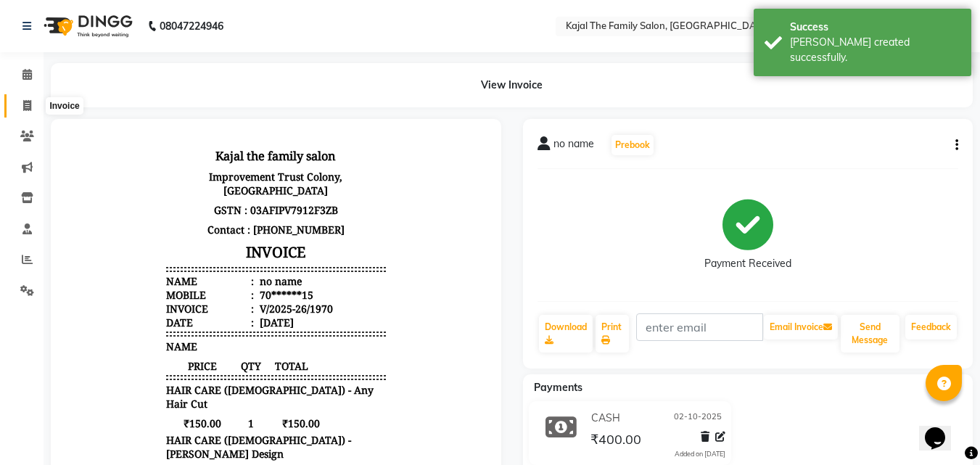
click at [17, 112] on span at bounding box center [27, 106] width 25 height 17
select select "service"
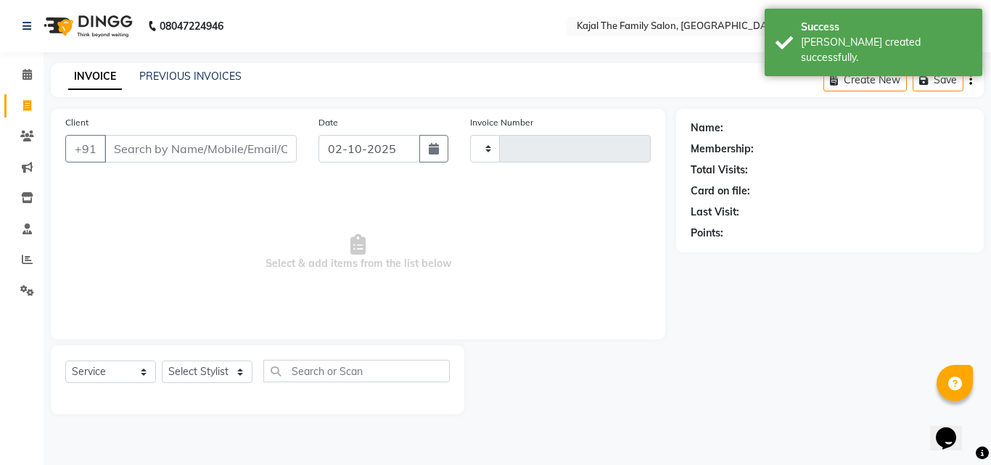
type input "1971"
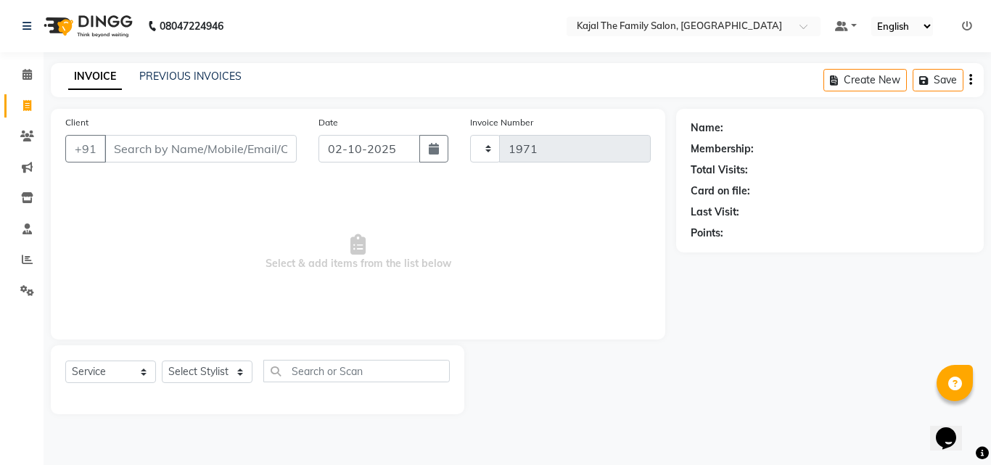
select select "39"
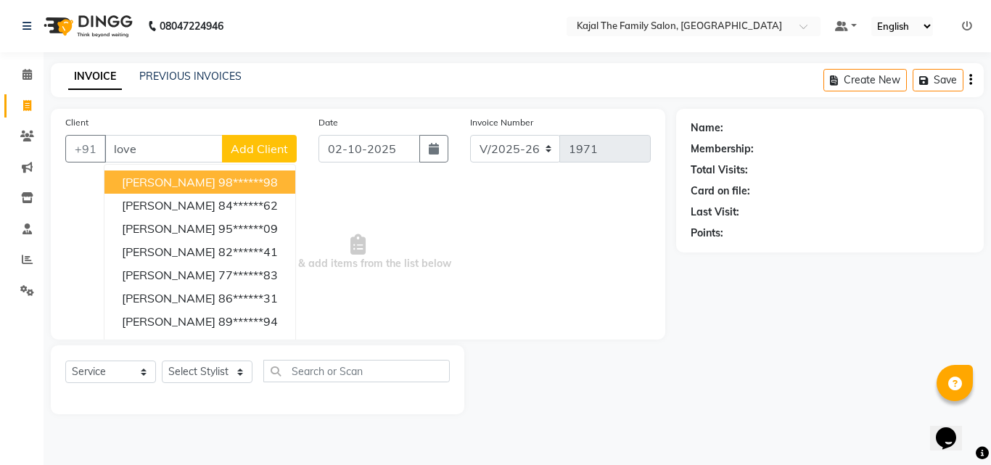
click at [189, 149] on input "love" at bounding box center [163, 149] width 118 height 28
type input "l"
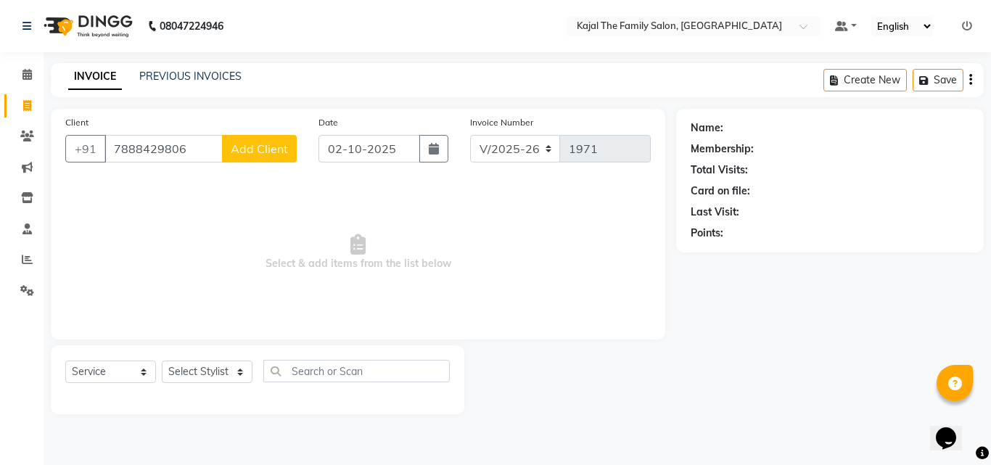
type input "7888429806"
click at [241, 161] on button "Add Client" at bounding box center [259, 149] width 75 height 28
select select "32"
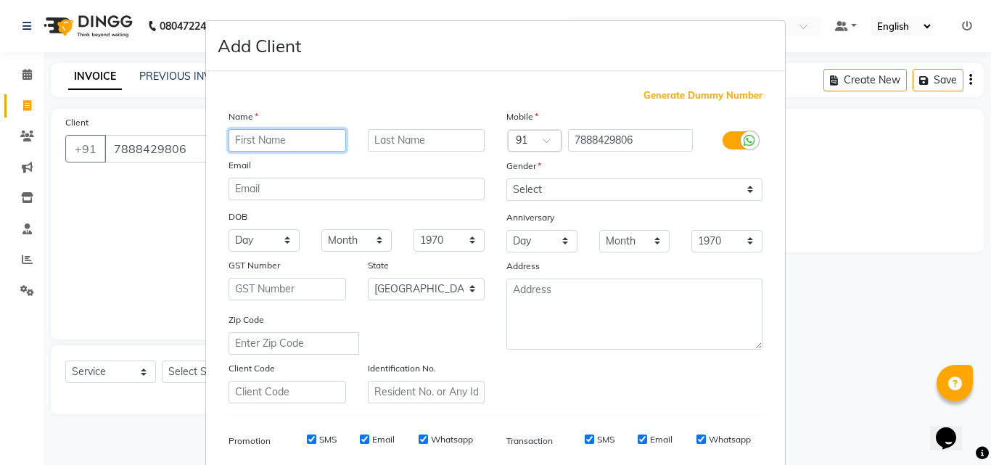
click at [274, 136] on input "text" at bounding box center [288, 140] width 118 height 22
type input "h"
type input "love"
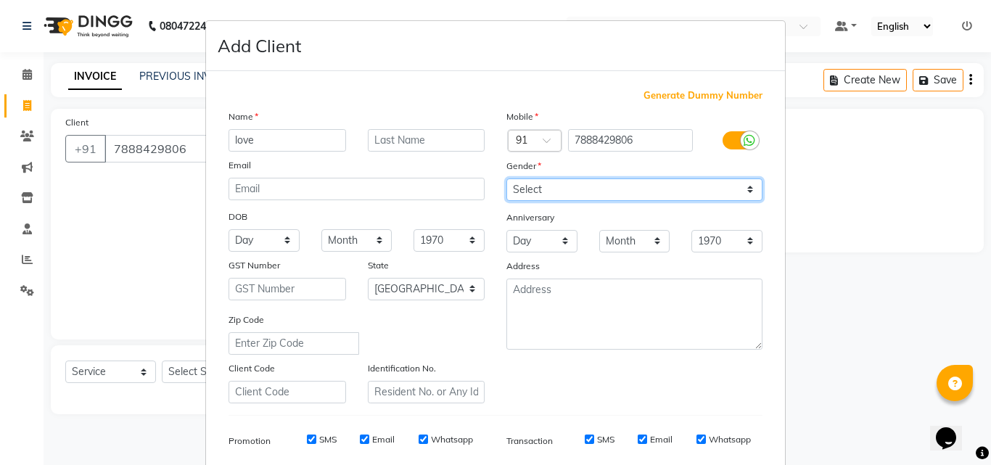
click at [527, 191] on select "Select [DEMOGRAPHIC_DATA] [DEMOGRAPHIC_DATA] Other Prefer Not To Say" at bounding box center [634, 189] width 256 height 22
select select "[DEMOGRAPHIC_DATA]"
click at [506, 178] on select "Select [DEMOGRAPHIC_DATA] [DEMOGRAPHIC_DATA] Other Prefer Not To Say" at bounding box center [634, 189] width 256 height 22
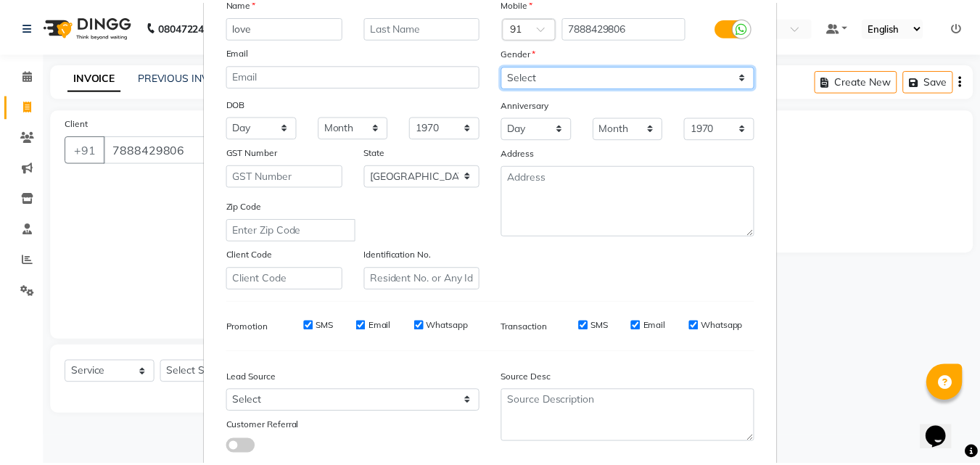
scroll to position [205, 0]
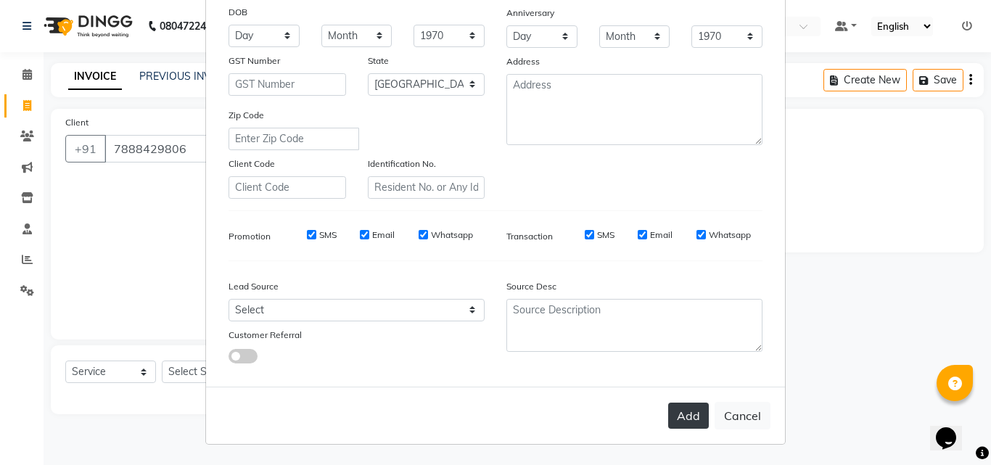
click at [679, 421] on button "Add" at bounding box center [688, 416] width 41 height 26
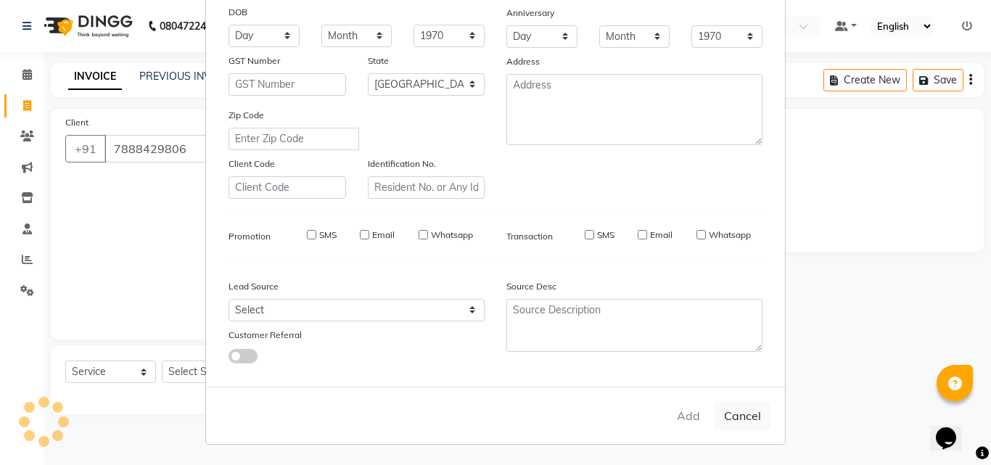
type input "78******06"
select select
select select "null"
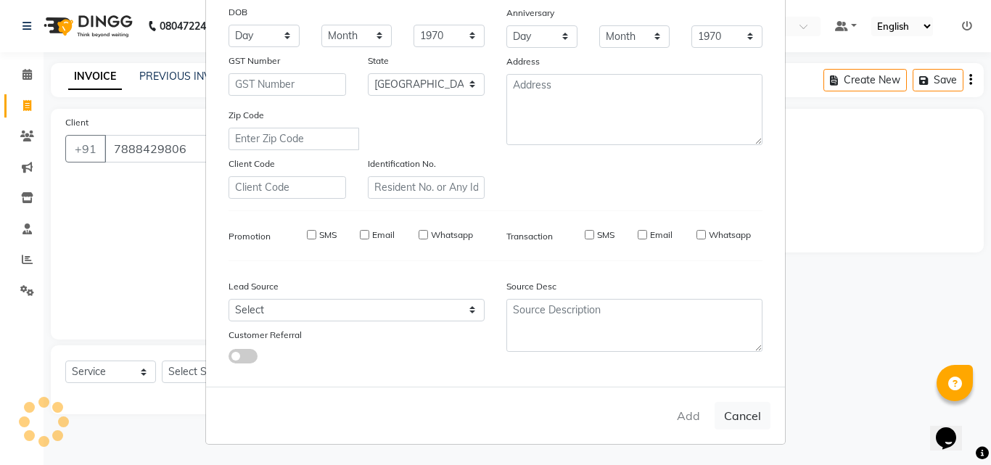
select select
checkbox input "false"
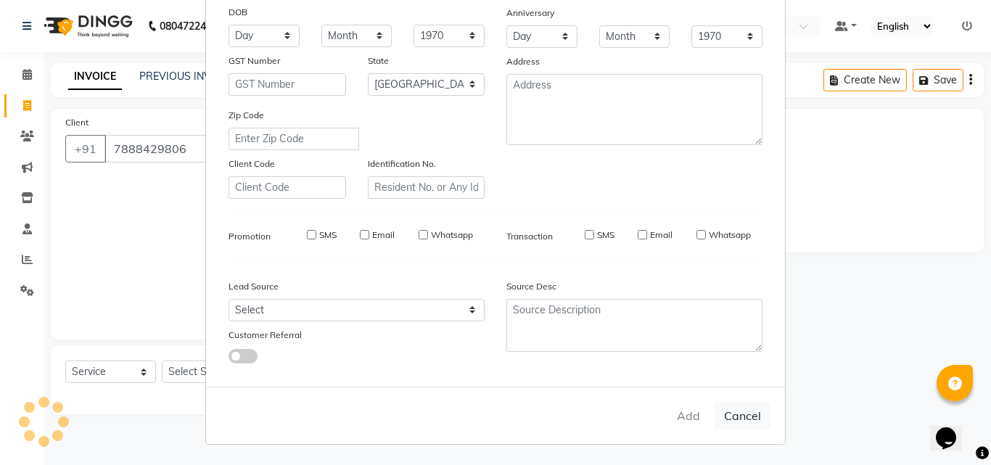
checkbox input "false"
drag, startPoint x: 194, startPoint y: 358, endPoint x: 197, endPoint y: 371, distance: 12.5
click at [195, 358] on ngb-modal-window "Add Client Generate Dummy Number Name Email DOB Day 01 02 03 04 05 06 07 08 09 …" at bounding box center [495, 232] width 991 height 465
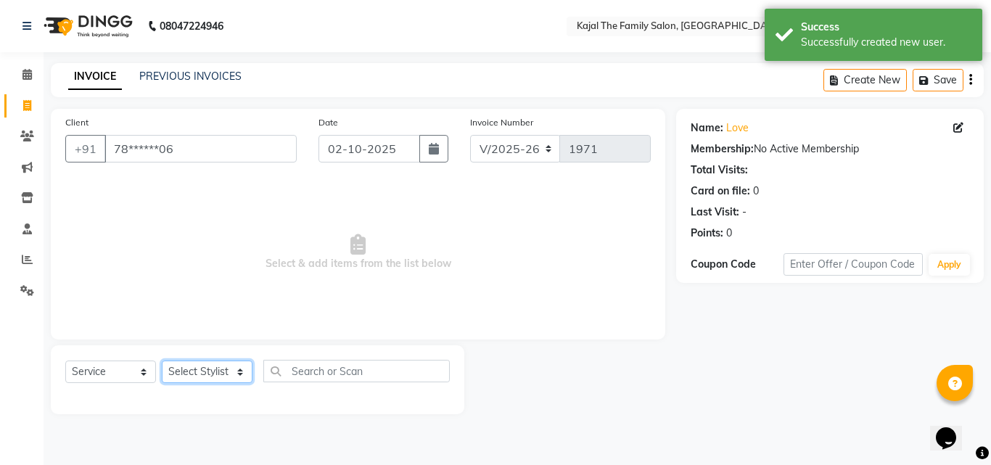
click at [210, 373] on select "Select Stylist [PERSON_NAME] [PERSON_NAME] [PERSON_NAME] nitin ravi Reception […" at bounding box center [207, 372] width 91 height 22
select select "52402"
click at [162, 361] on select "Select Stylist [PERSON_NAME] [PERSON_NAME] [PERSON_NAME] nitin ravi Reception […" at bounding box center [207, 372] width 91 height 22
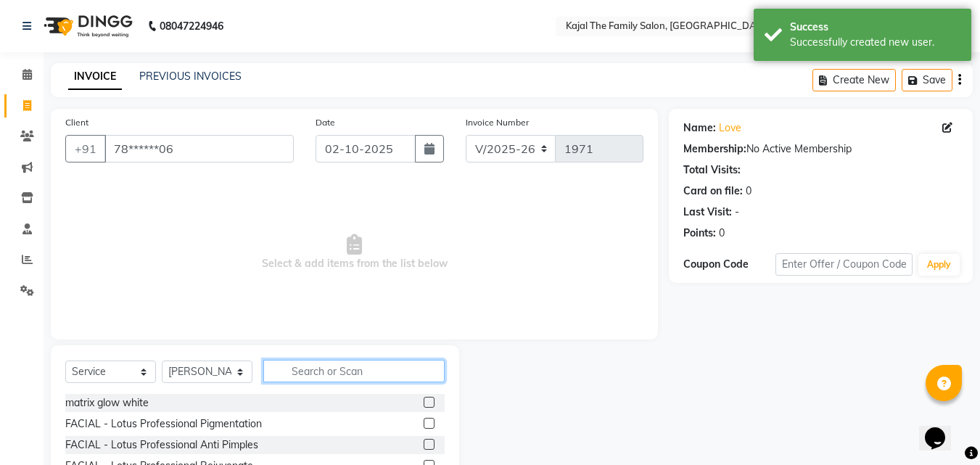
click at [329, 368] on input "text" at bounding box center [353, 371] width 181 height 22
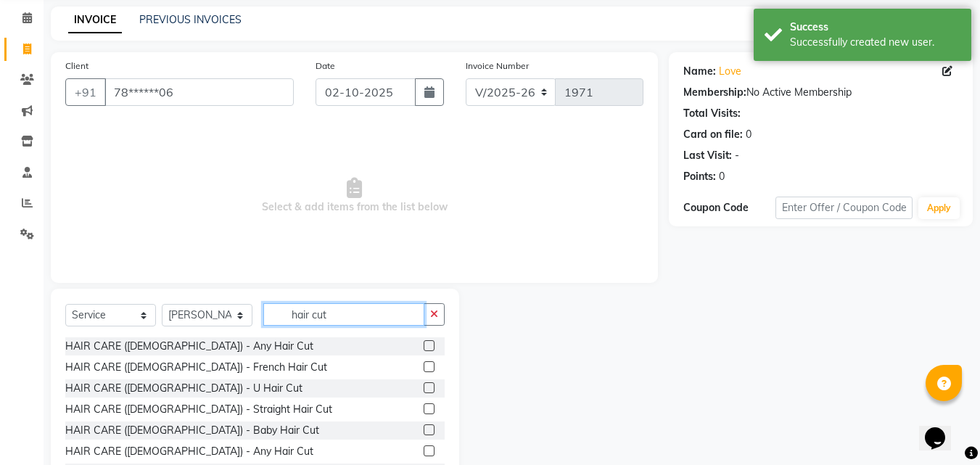
scroll to position [116, 0]
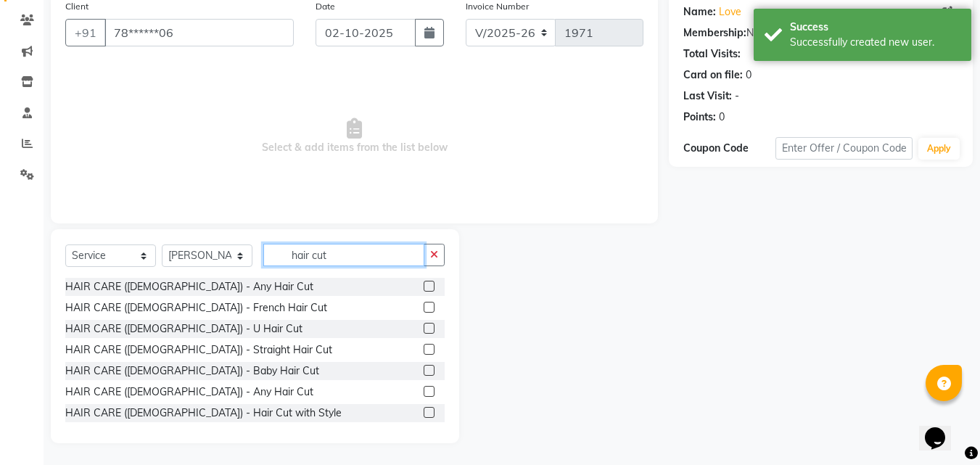
type input "hair cut"
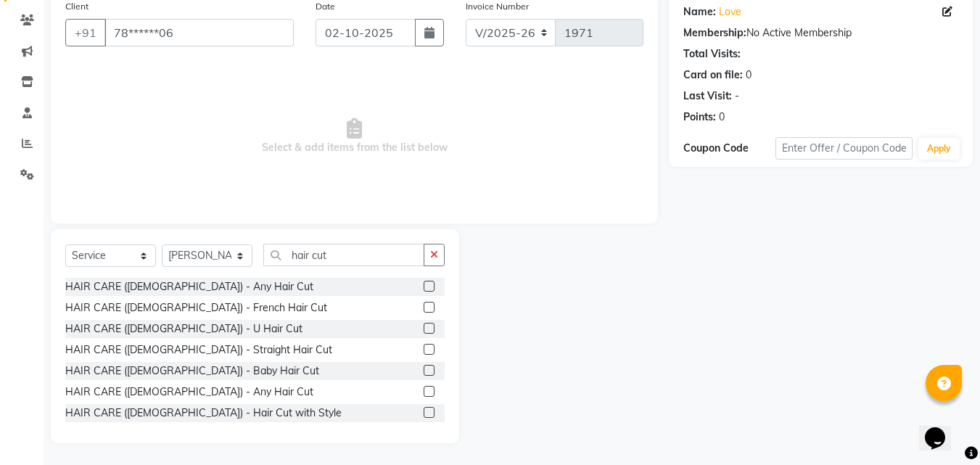
click at [424, 389] on label at bounding box center [429, 391] width 11 height 11
click at [424, 389] on input "checkbox" at bounding box center [428, 391] width 9 height 9
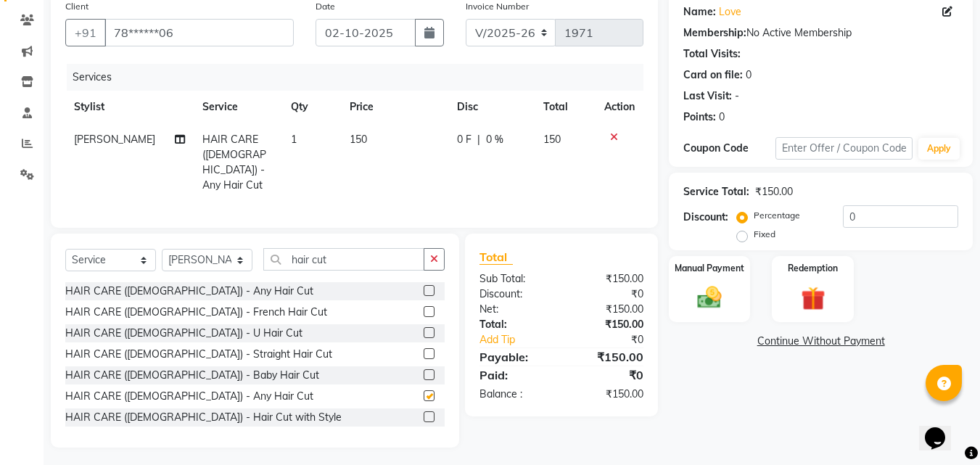
checkbox input "false"
click at [371, 262] on input "hair cut" at bounding box center [343, 259] width 161 height 22
type input "h"
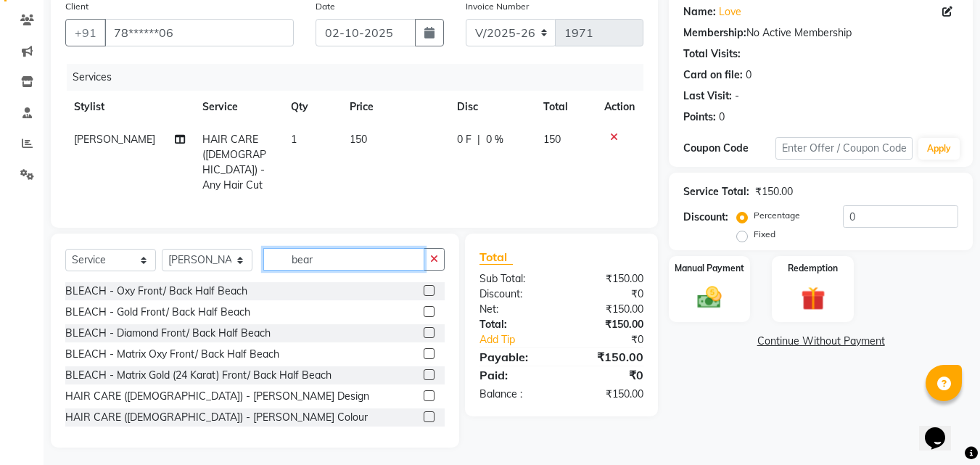
scroll to position [85, 0]
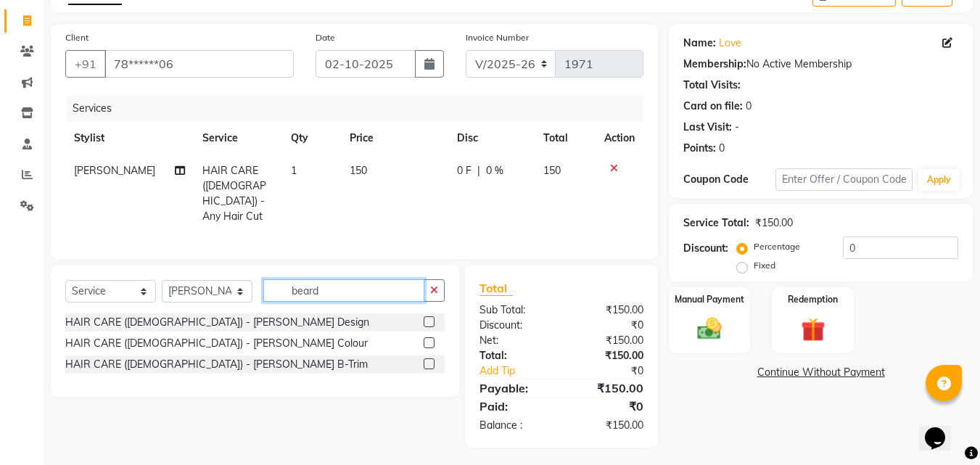
type input "beard"
click at [432, 316] on label at bounding box center [429, 321] width 11 height 11
click at [432, 318] on input "checkbox" at bounding box center [428, 322] width 9 height 9
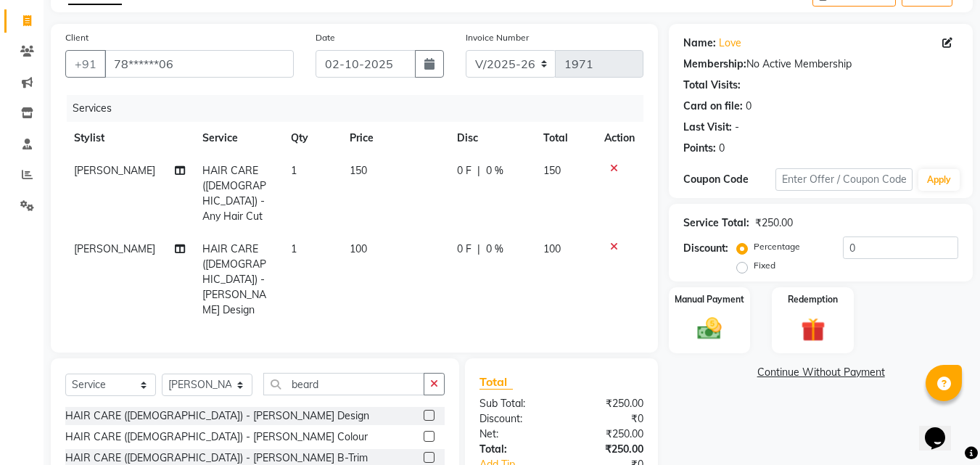
click at [434, 410] on label at bounding box center [429, 415] width 11 height 11
click at [433, 411] on input "checkbox" at bounding box center [428, 415] width 9 height 9
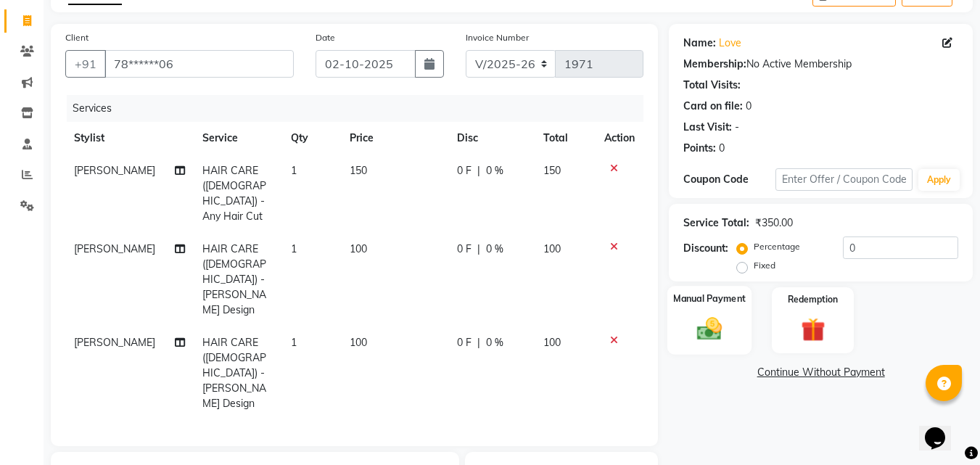
checkbox input "false"
click at [726, 314] on img at bounding box center [709, 328] width 41 height 29
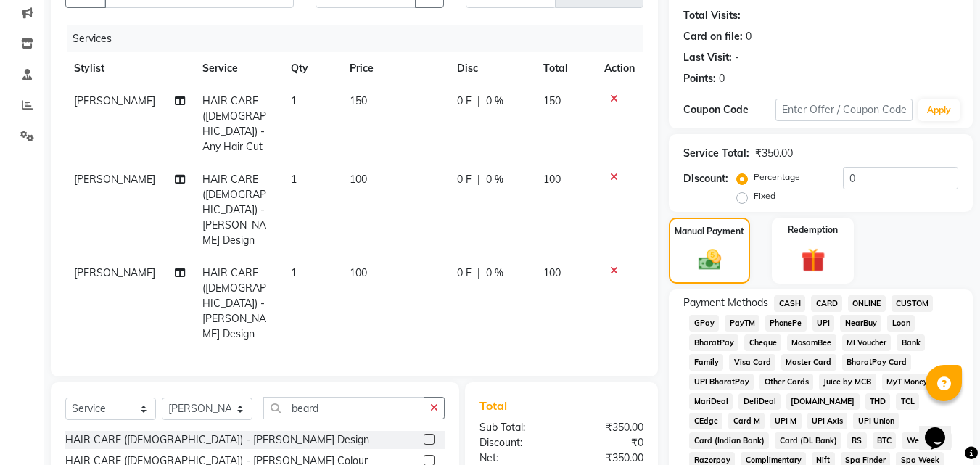
scroll to position [230, 0]
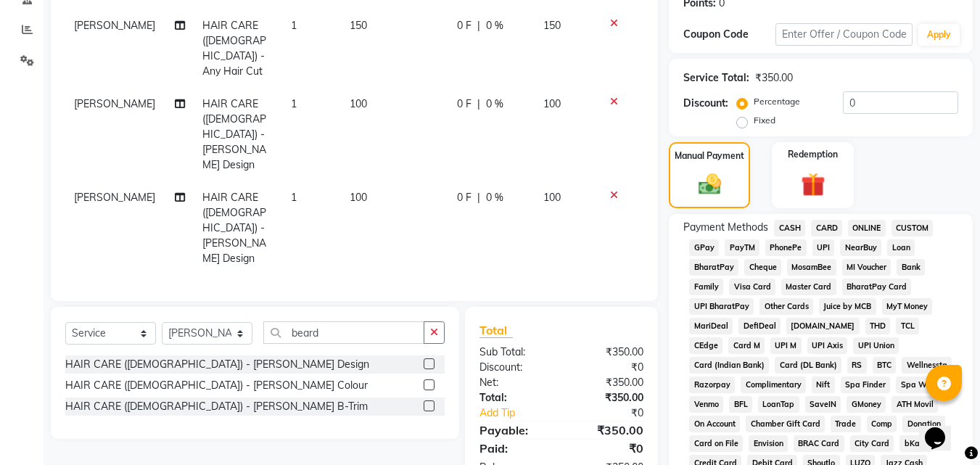
click at [797, 228] on span "CASH" at bounding box center [789, 228] width 31 height 17
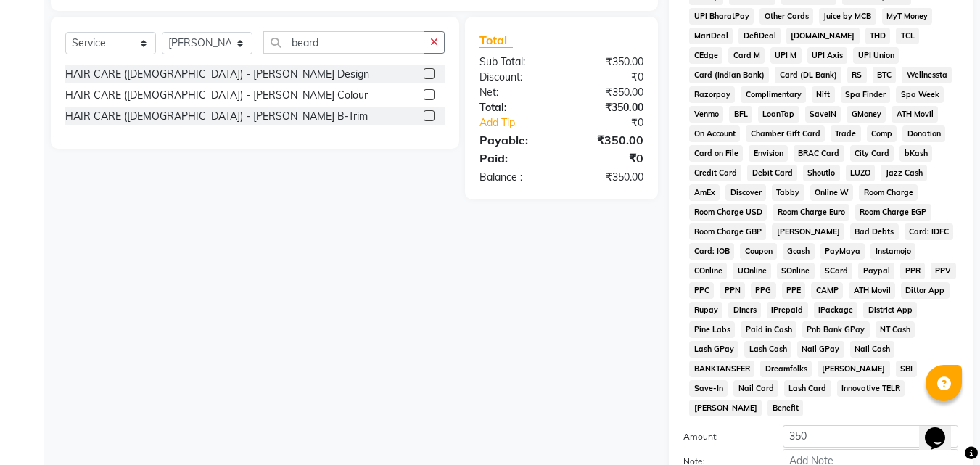
scroll to position [644, 0]
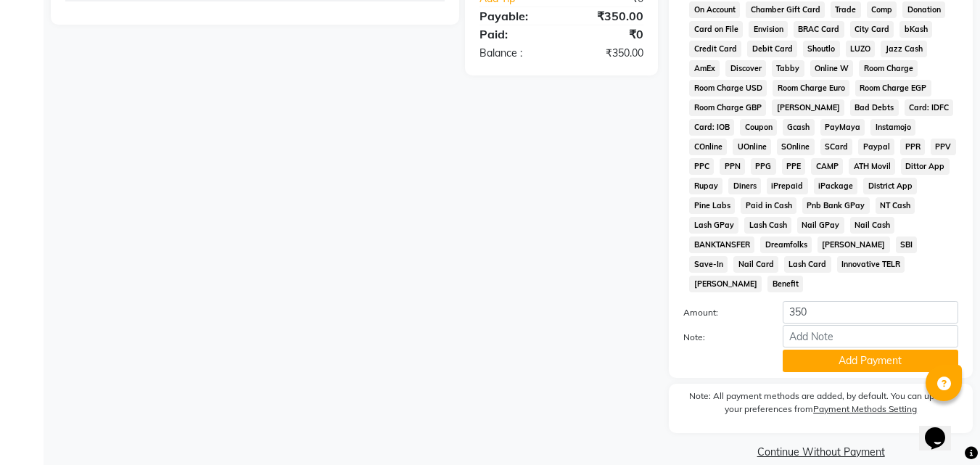
drag, startPoint x: 828, startPoint y: 340, endPoint x: 819, endPoint y: 340, distance: 8.7
click at [825, 350] on button "Add Payment" at bounding box center [871, 361] width 176 height 22
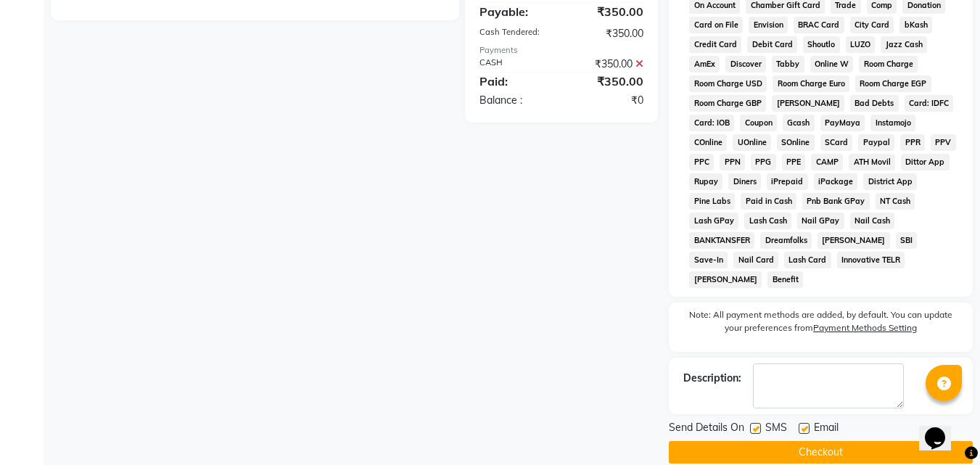
scroll to position [649, 0]
click at [808, 422] on label at bounding box center [804, 427] width 11 height 11
click at [808, 424] on input "checkbox" at bounding box center [803, 428] width 9 height 9
checkbox input "false"
click at [779, 440] on button "Checkout" at bounding box center [821, 451] width 304 height 22
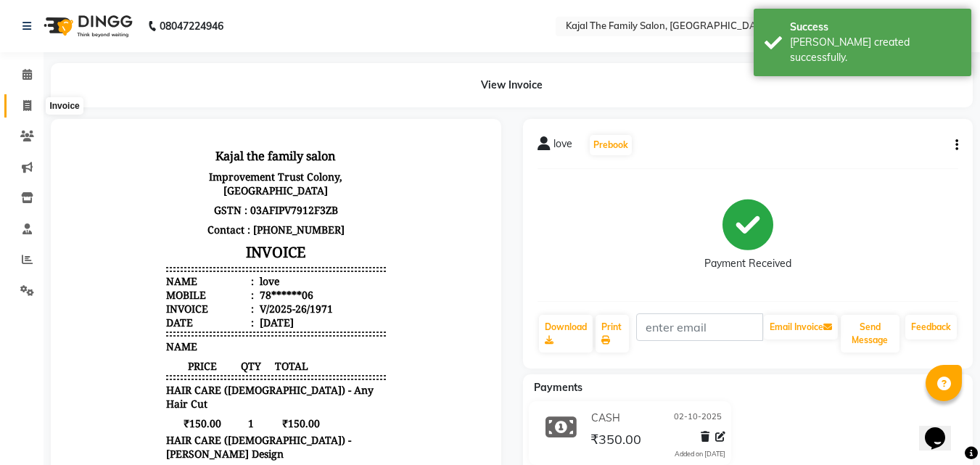
click at [22, 107] on span at bounding box center [27, 106] width 25 height 17
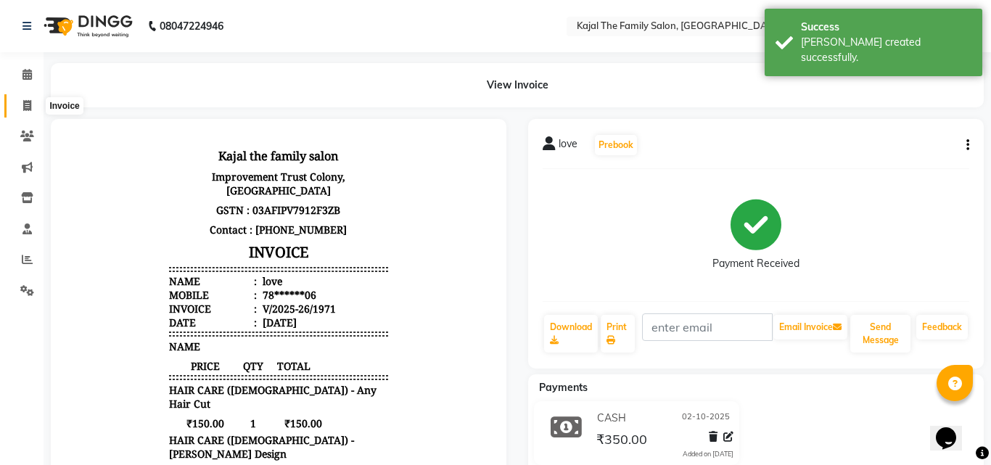
select select "service"
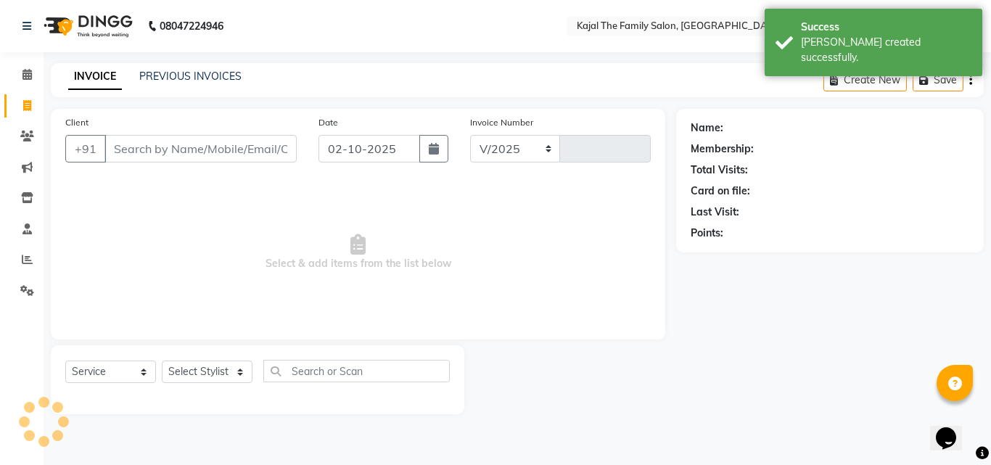
select select "39"
type input "1972"
click at [189, 73] on link "PREVIOUS INVOICES" at bounding box center [190, 76] width 102 height 13
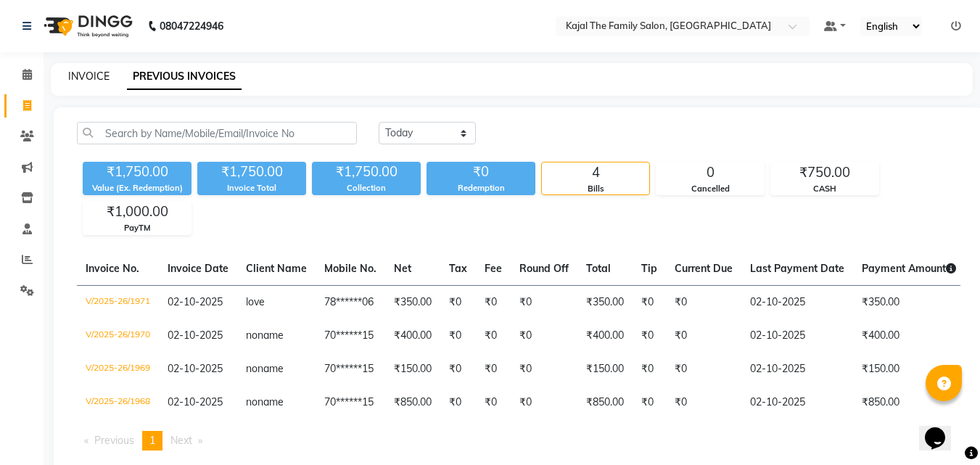
click at [76, 76] on link "INVOICE" at bounding box center [88, 76] width 41 height 13
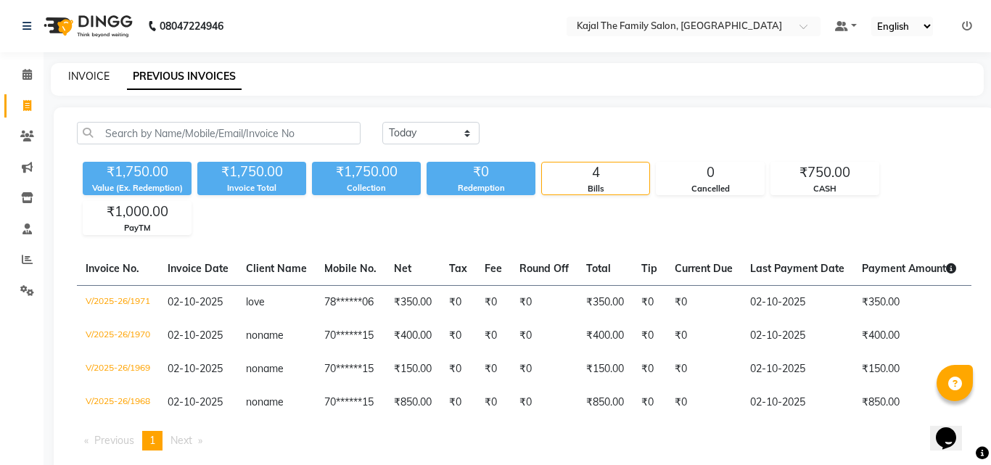
select select "service"
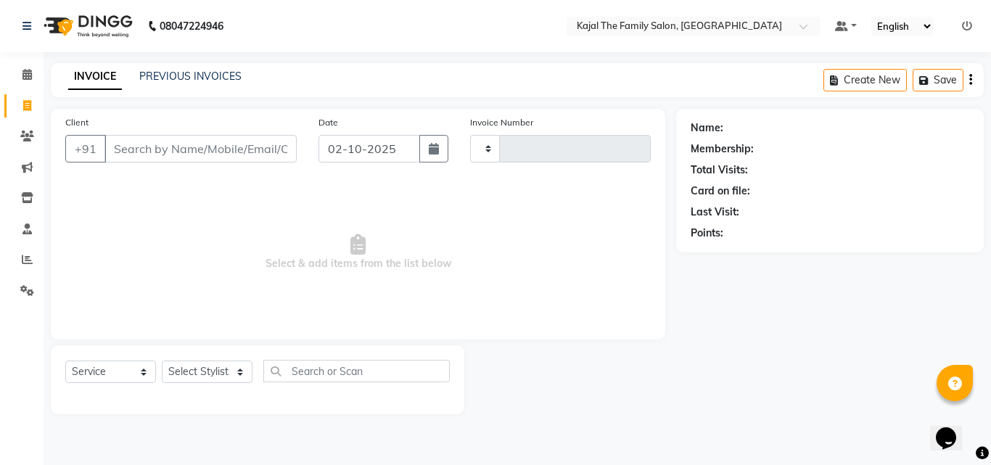
type input "1972"
select select "39"
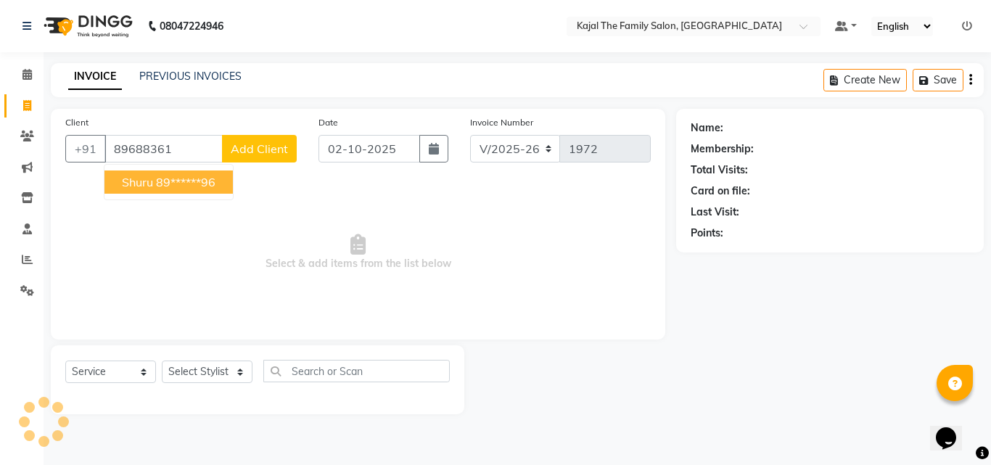
click at [181, 184] on ngb-highlight "89******96" at bounding box center [185, 182] width 59 height 15
type input "89******96"
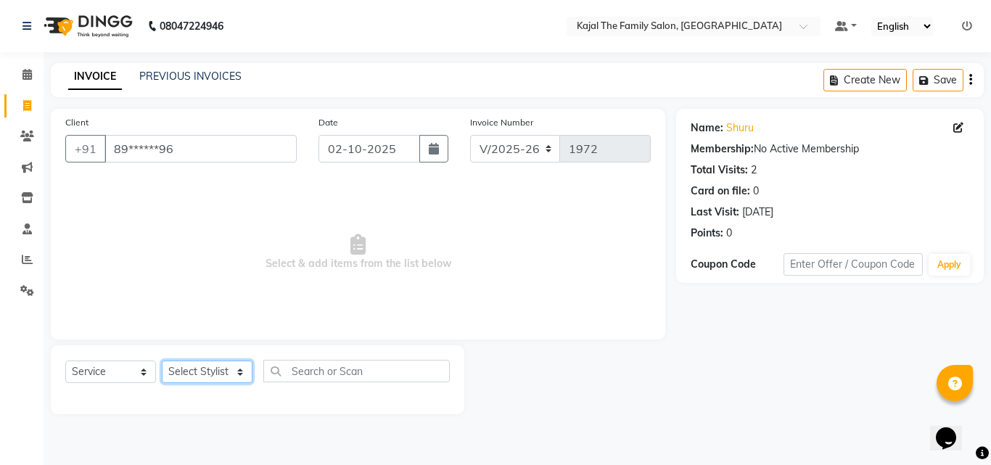
click at [227, 373] on select "Select Stylist [PERSON_NAME] [PERSON_NAME] [PERSON_NAME] nitin ravi Reception […" at bounding box center [207, 372] width 91 height 22
select select "63019"
click at [162, 361] on select "Select Stylist [PERSON_NAME] [PERSON_NAME] [PERSON_NAME] nitin ravi Reception […" at bounding box center [207, 372] width 91 height 22
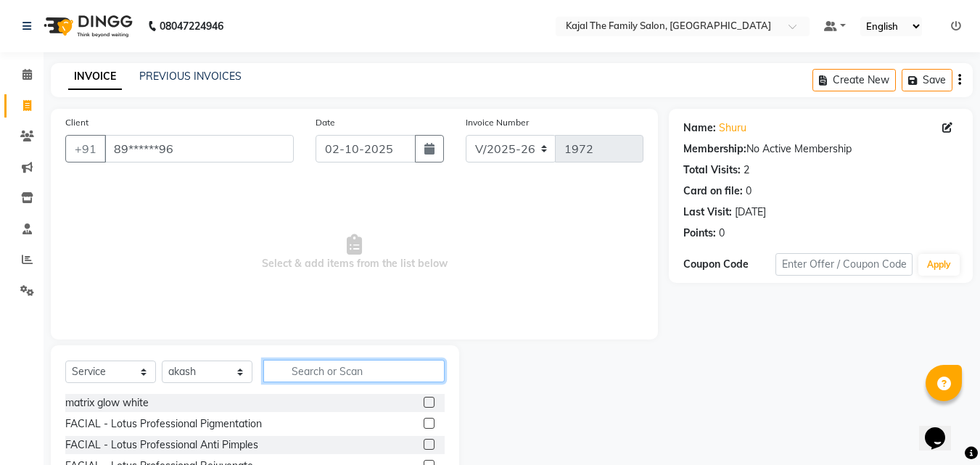
click at [299, 379] on input "text" at bounding box center [353, 371] width 181 height 22
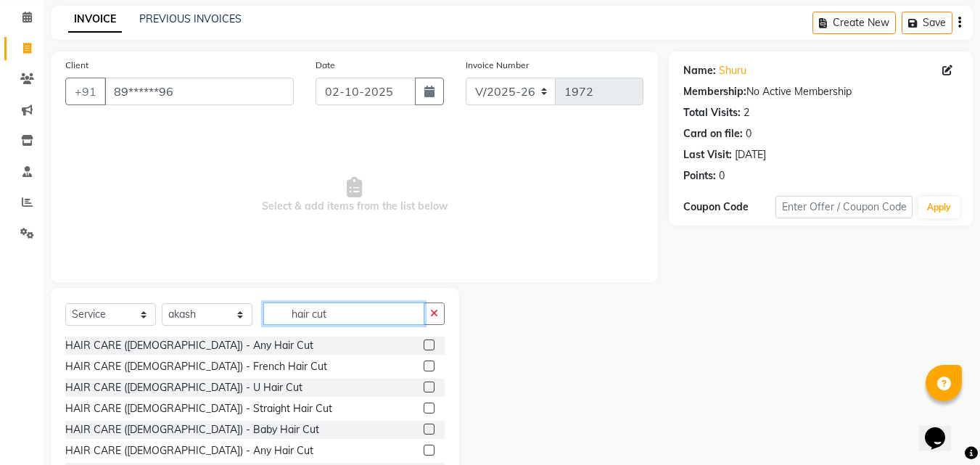
scroll to position [116, 0]
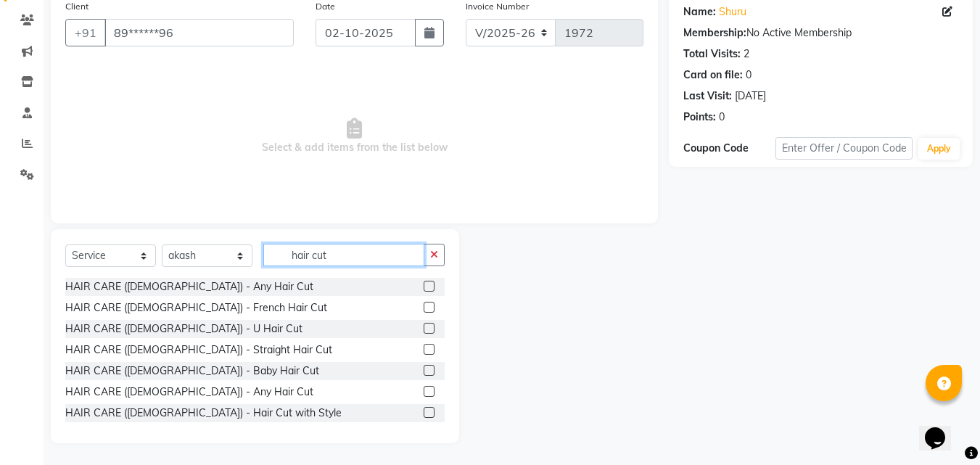
type input "hair cut"
click at [424, 393] on label at bounding box center [429, 391] width 11 height 11
click at [424, 393] on input "checkbox" at bounding box center [428, 391] width 9 height 9
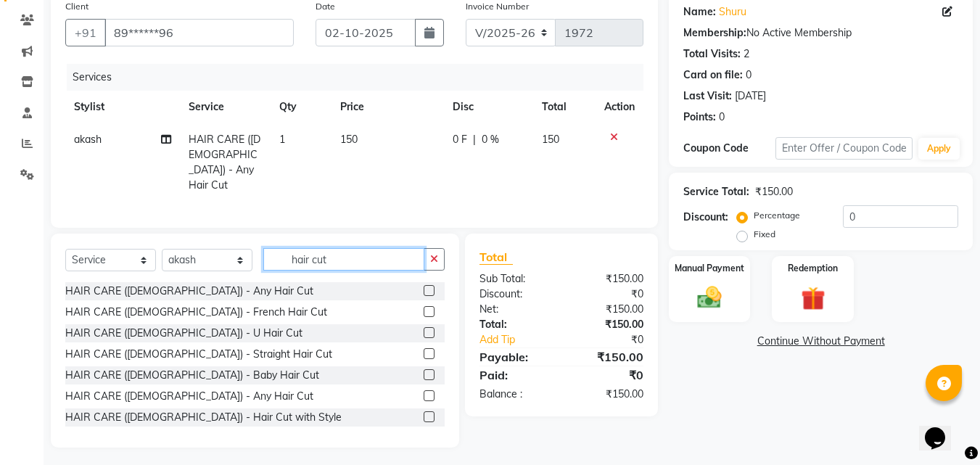
checkbox input "false"
click at [345, 255] on input "hair cut" at bounding box center [343, 259] width 161 height 22
type input "h"
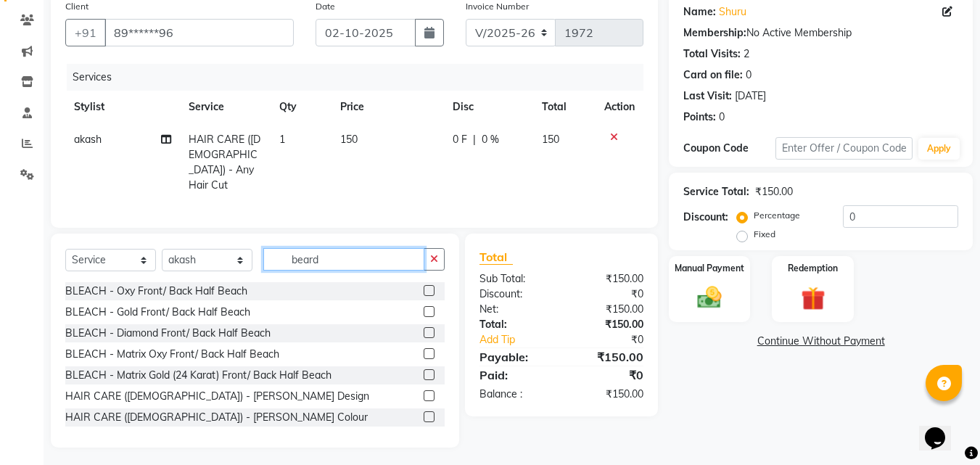
scroll to position [85, 0]
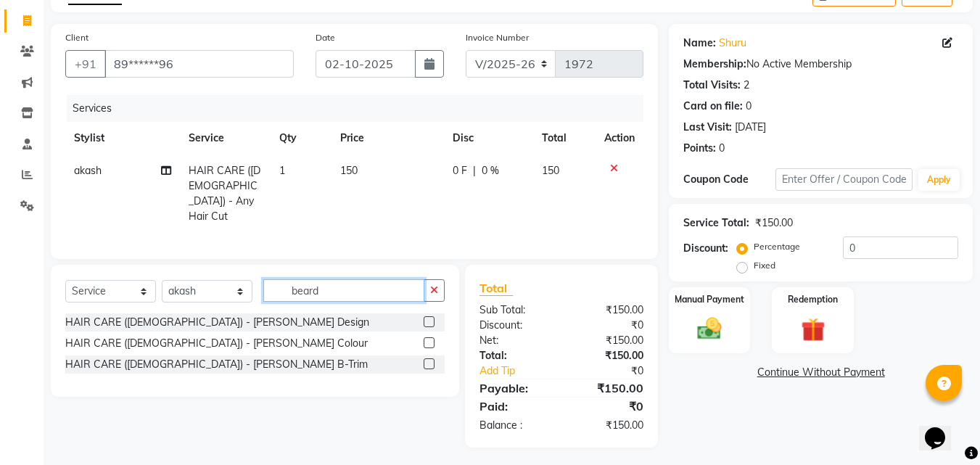
type input "beard"
click at [430, 316] on label at bounding box center [429, 321] width 11 height 11
click at [430, 318] on input "checkbox" at bounding box center [428, 322] width 9 height 9
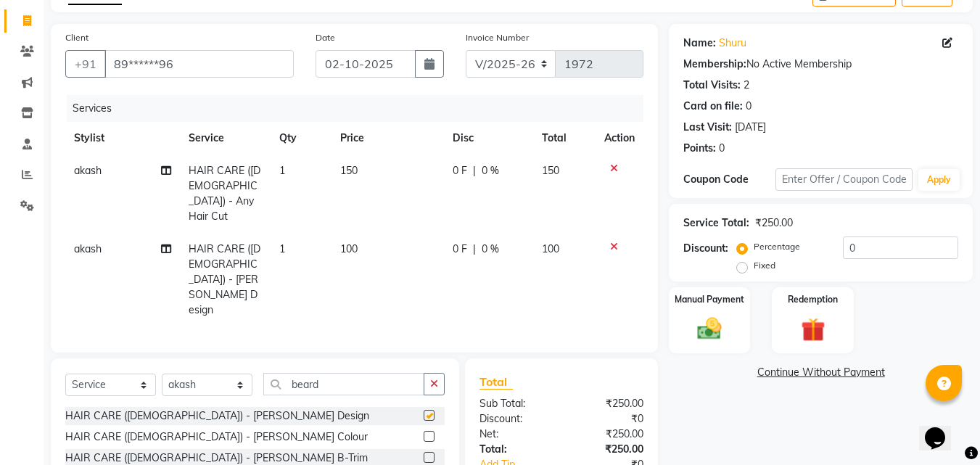
checkbox input "false"
click at [342, 373] on input "beard" at bounding box center [343, 384] width 161 height 22
type input "b"
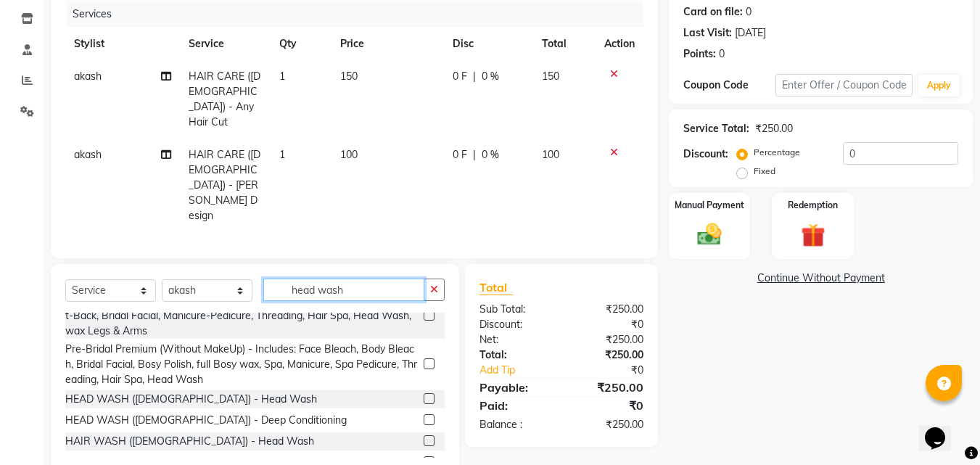
scroll to position [36, 0]
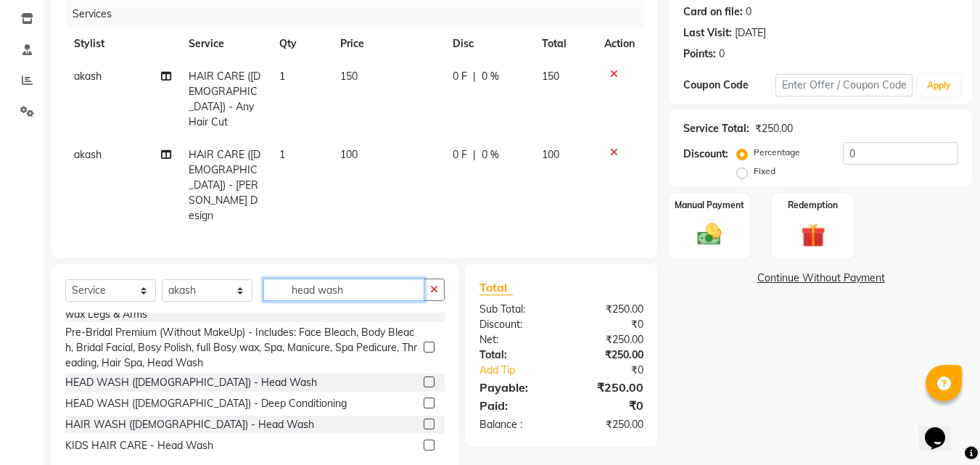
type input "head wash"
click at [424, 419] on label at bounding box center [429, 424] width 11 height 11
click at [424, 420] on input "checkbox" at bounding box center [428, 424] width 9 height 9
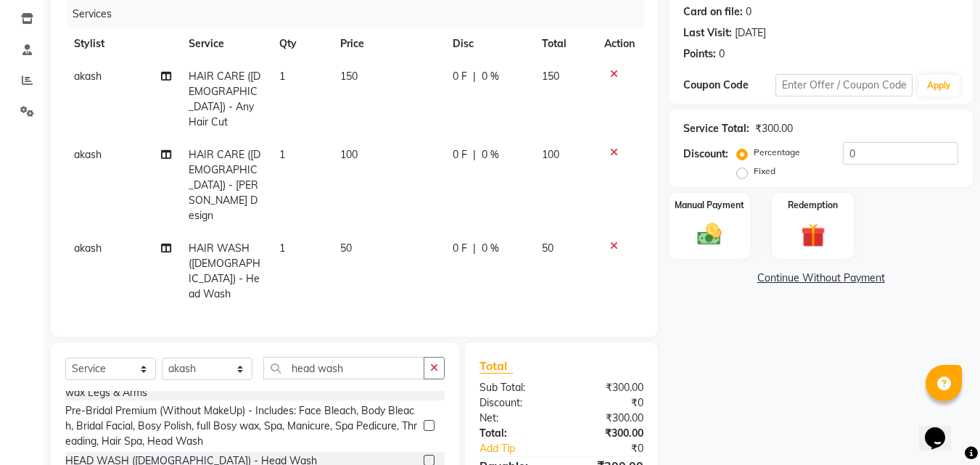
checkbox input "false"
click at [371, 149] on td "100" at bounding box center [388, 186] width 112 height 94
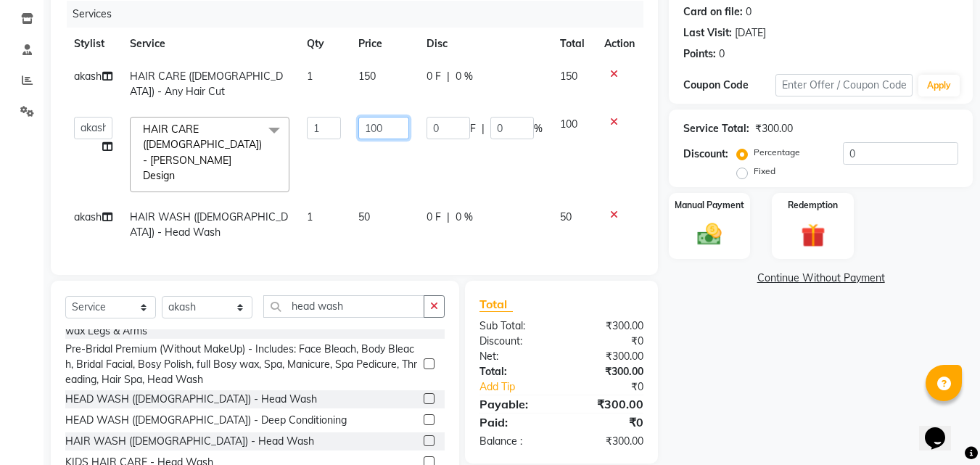
click at [367, 128] on input "100" at bounding box center [383, 128] width 50 height 22
click at [371, 128] on input "100" at bounding box center [383, 128] width 50 height 22
type input "200"
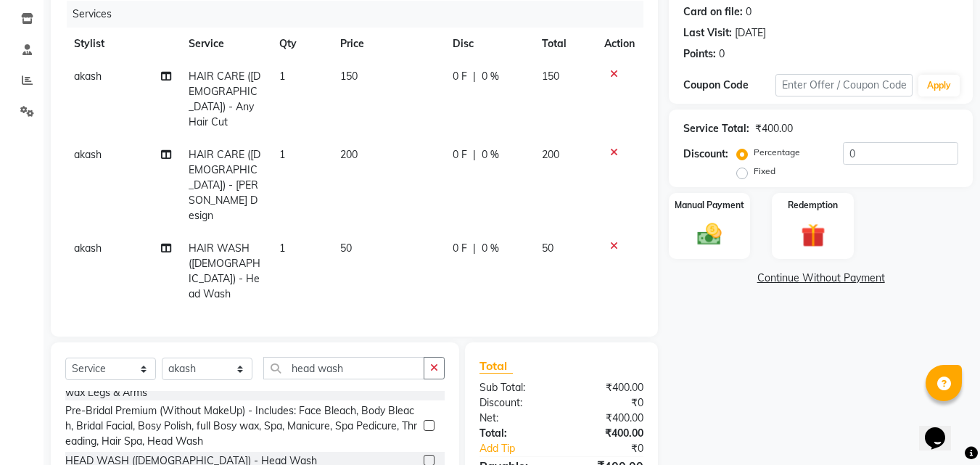
click at [348, 232] on tr "akash HAIR WASH ([DEMOGRAPHIC_DATA]) - Head Wash 1 50 0 F | 0 % 50" at bounding box center [354, 271] width 578 height 78
click at [731, 246] on div "Manual Payment" at bounding box center [709, 226] width 85 height 69
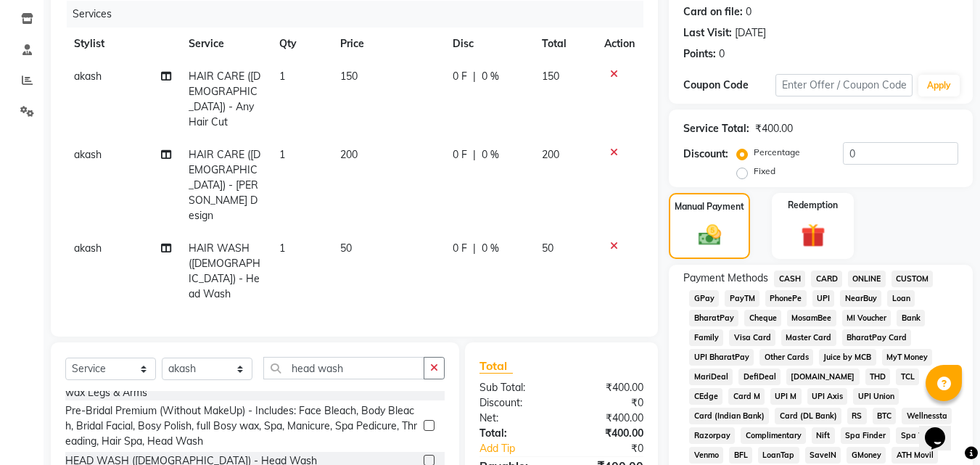
click at [779, 282] on span "CASH" at bounding box center [789, 279] width 31 height 17
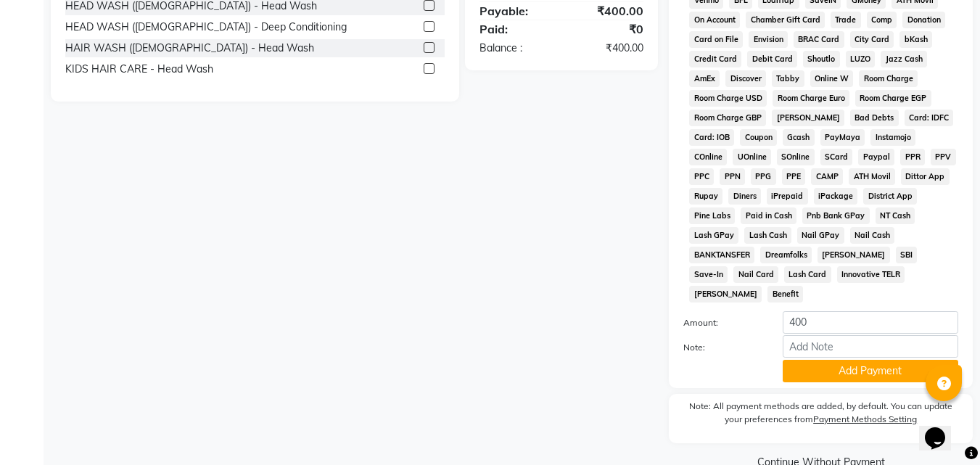
scroll to position [644, 0]
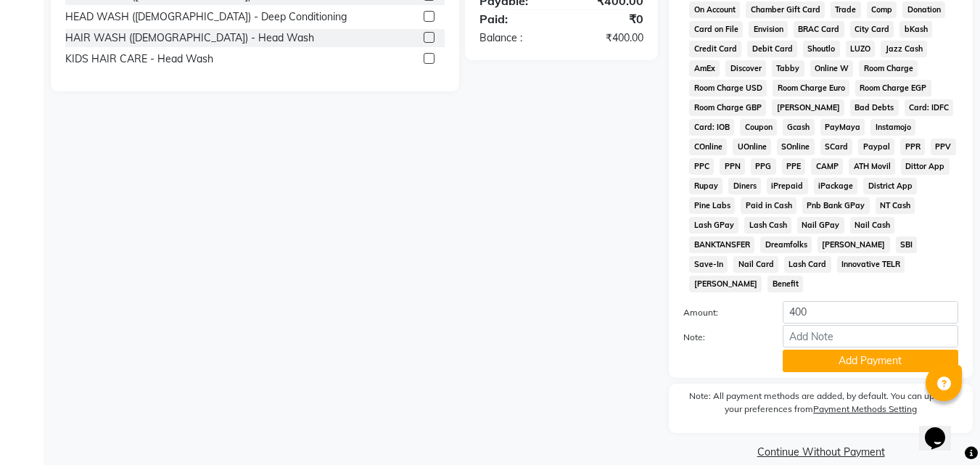
click at [804, 350] on button "Add Payment" at bounding box center [871, 361] width 176 height 22
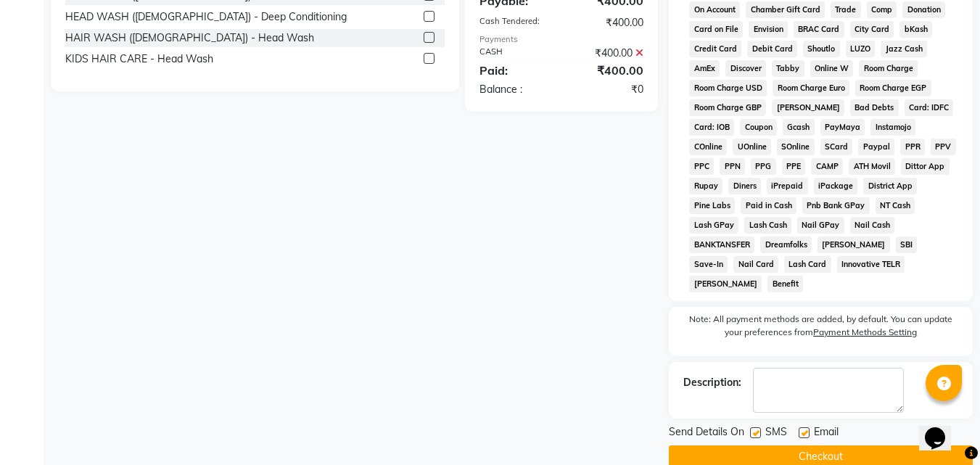
click at [805, 427] on label at bounding box center [804, 432] width 11 height 11
click at [805, 429] on input "checkbox" at bounding box center [803, 433] width 9 height 9
checkbox input "false"
click at [780, 445] on button "Checkout" at bounding box center [821, 456] width 304 height 22
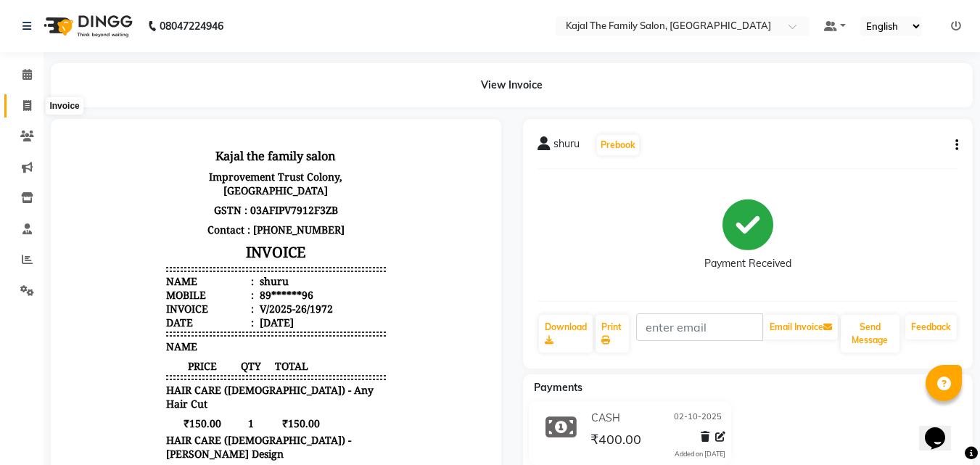
click at [24, 104] on icon at bounding box center [27, 105] width 8 height 11
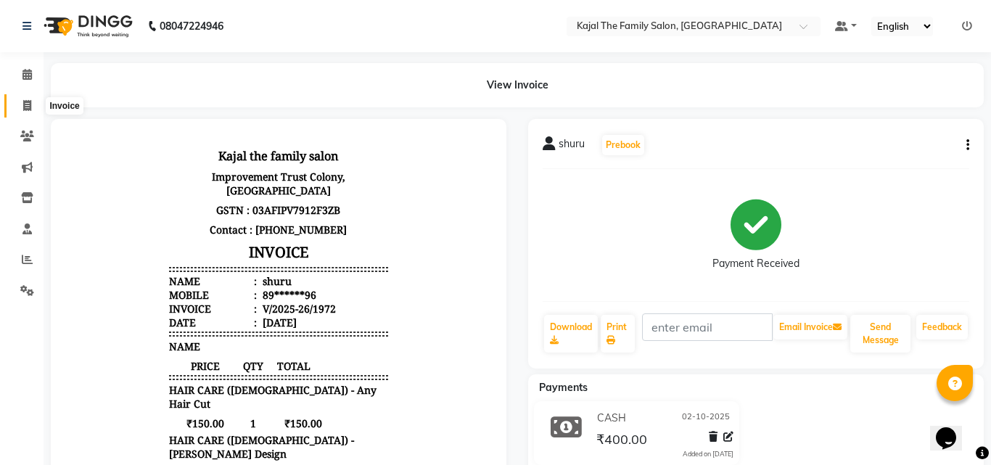
select select "service"
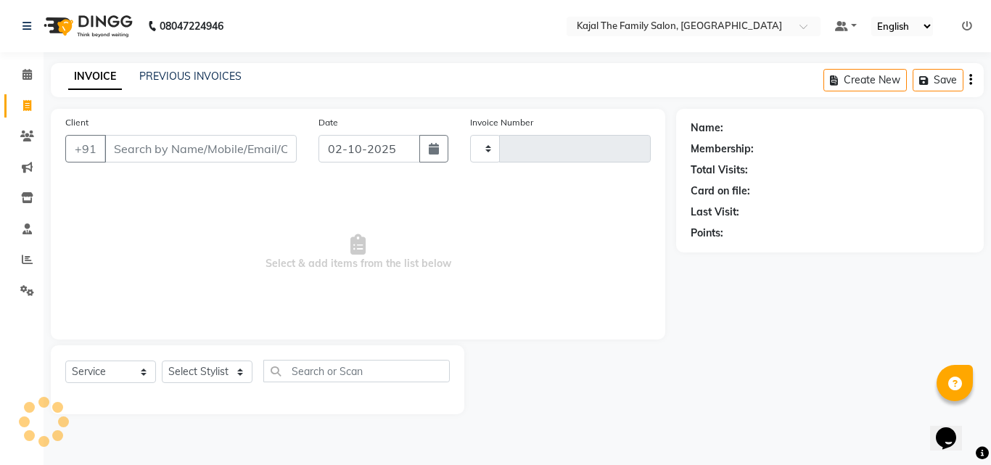
type input "1973"
select select "39"
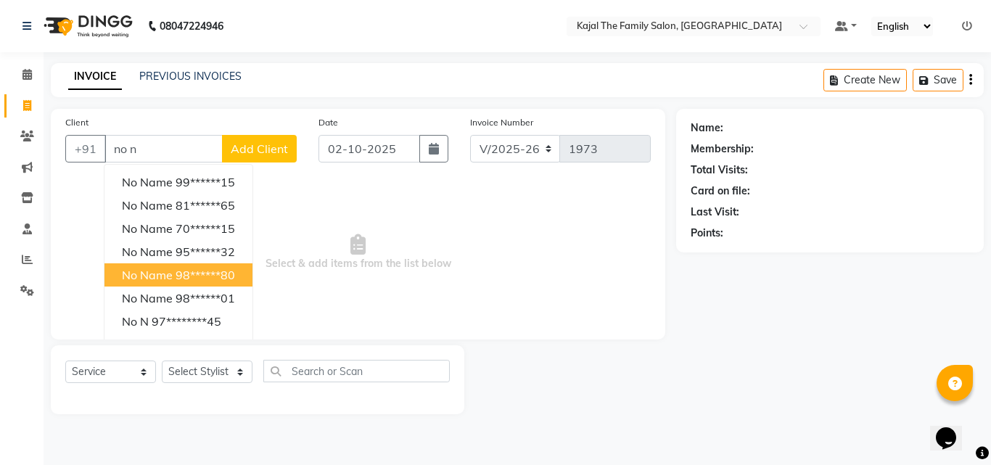
click at [168, 277] on span "no name" at bounding box center [147, 275] width 51 height 15
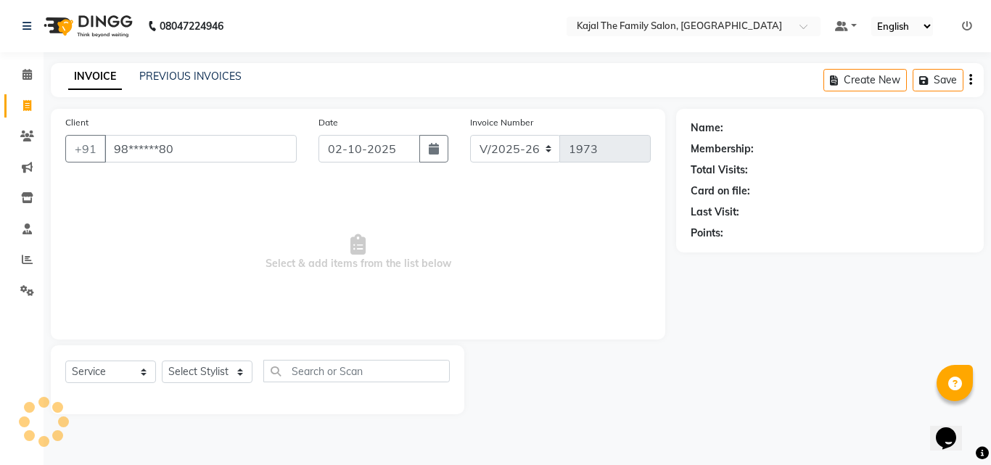
type input "98******80"
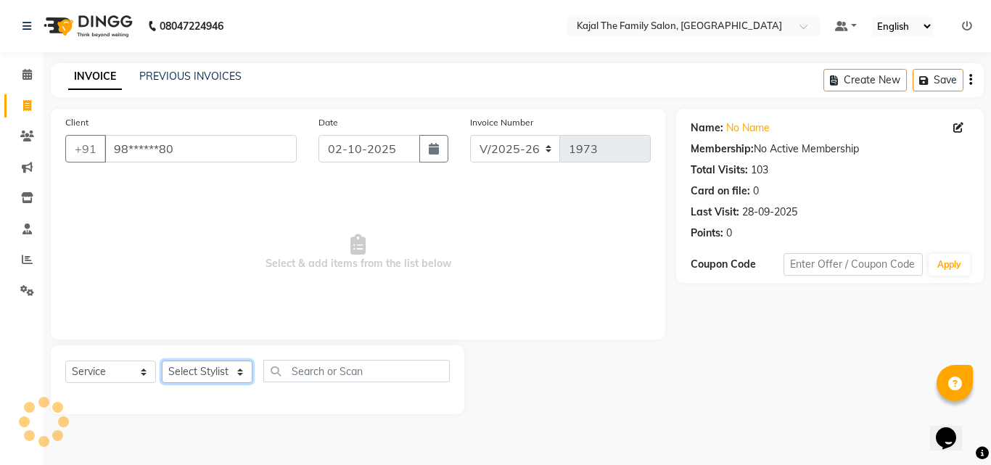
click at [231, 374] on select "Select Stylist [PERSON_NAME] [PERSON_NAME] [PERSON_NAME] nitin ravi Reception […" at bounding box center [207, 372] width 91 height 22
select select "42904"
click at [162, 361] on select "Select Stylist [PERSON_NAME] [PERSON_NAME] [PERSON_NAME] nitin ravi Reception […" at bounding box center [207, 372] width 91 height 22
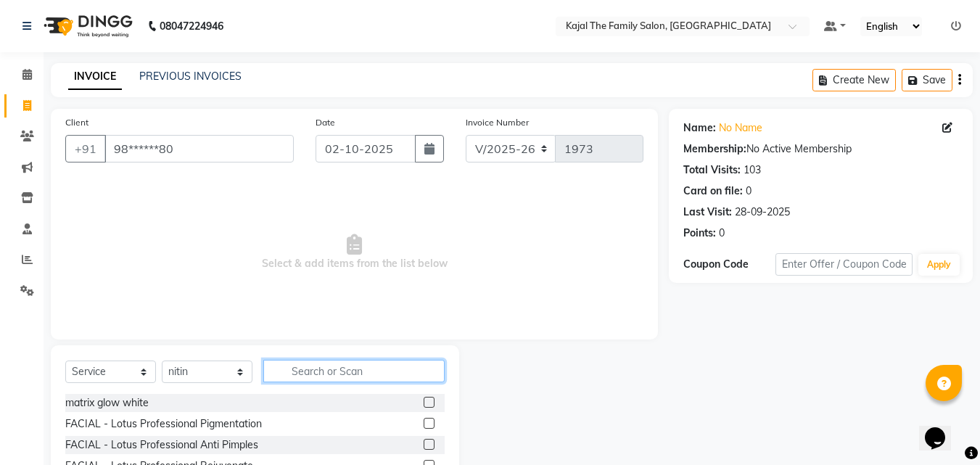
click at [308, 366] on input "text" at bounding box center [353, 371] width 181 height 22
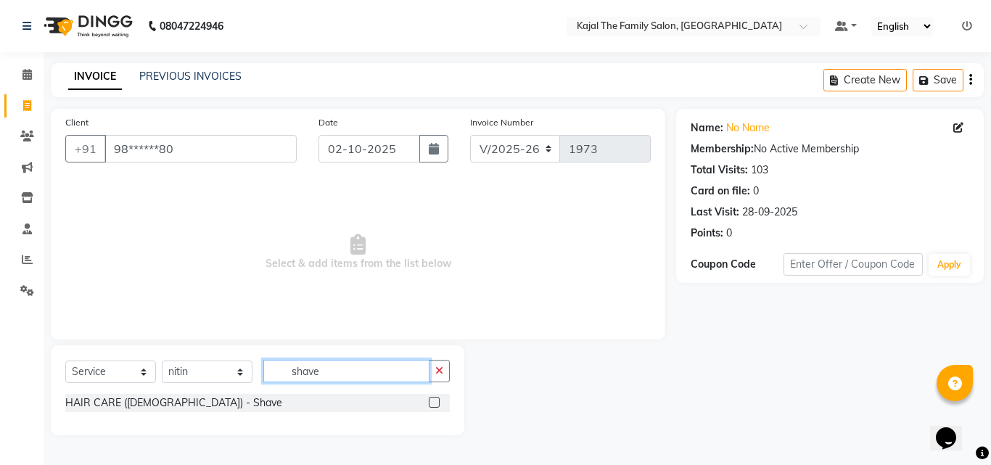
type input "shave"
click at [430, 398] on label at bounding box center [434, 402] width 11 height 11
click at [430, 398] on input "checkbox" at bounding box center [433, 402] width 9 height 9
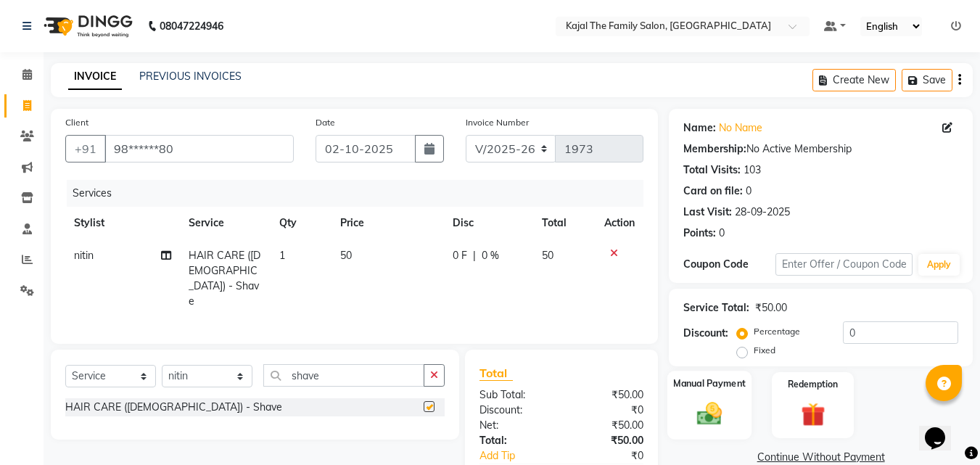
checkbox input "false"
drag, startPoint x: 698, startPoint y: 408, endPoint x: 715, endPoint y: 420, distance: 20.9
click at [699, 410] on img at bounding box center [709, 413] width 41 height 29
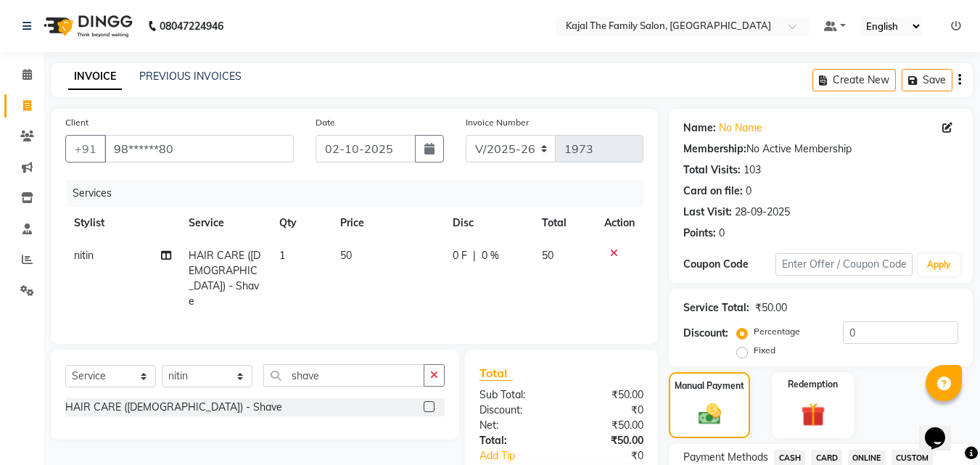
click at [782, 457] on span "CASH" at bounding box center [789, 458] width 31 height 17
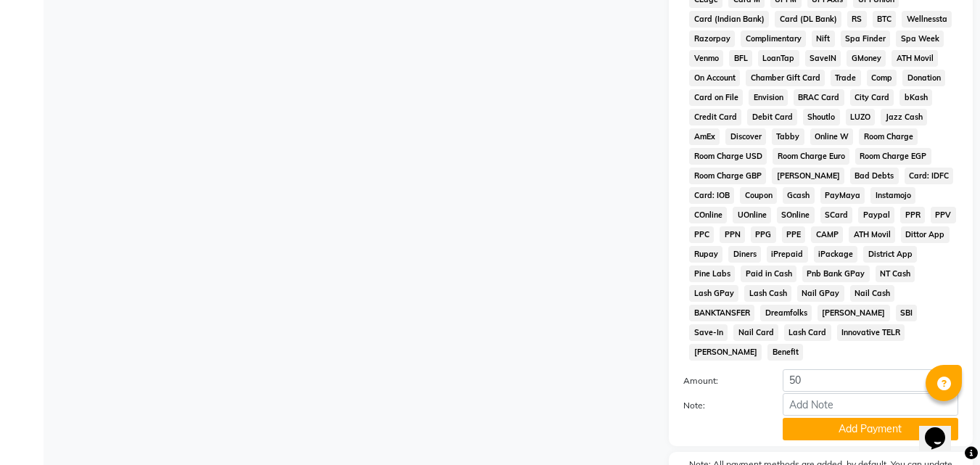
scroll to position [644, 0]
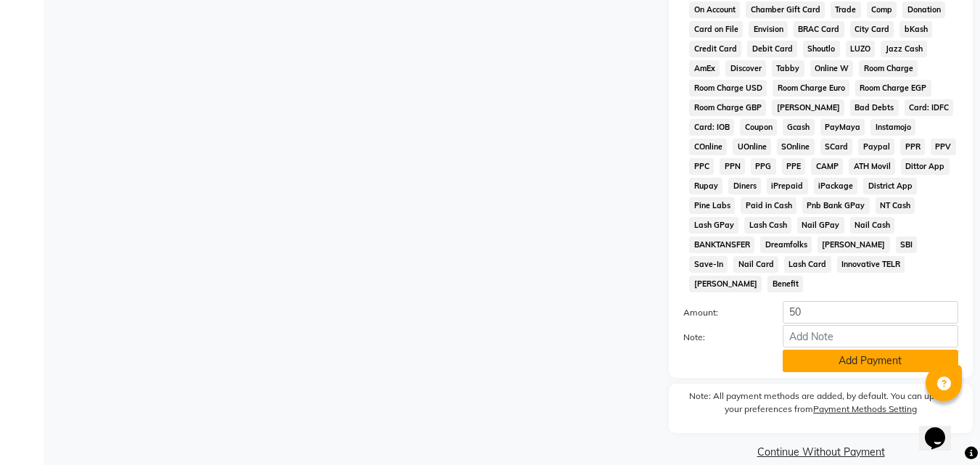
click at [821, 350] on button "Add Payment" at bounding box center [871, 361] width 176 height 22
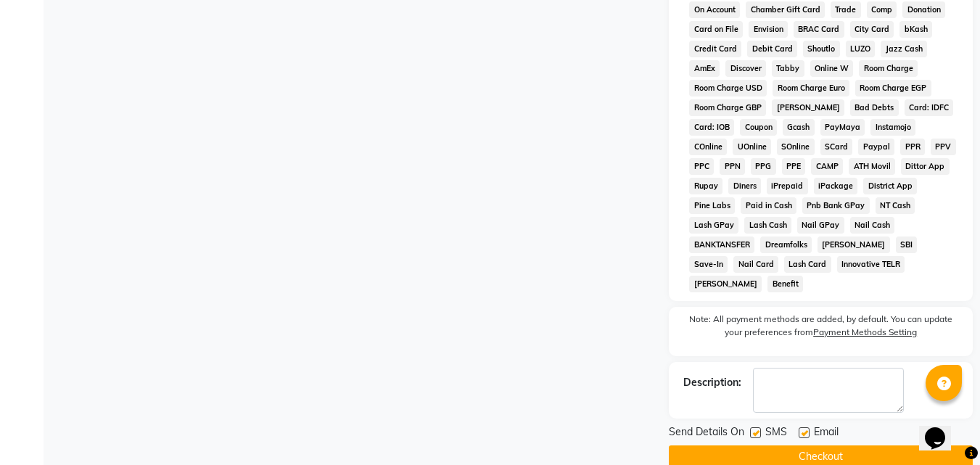
click at [805, 427] on label at bounding box center [804, 432] width 11 height 11
click at [805, 429] on input "checkbox" at bounding box center [803, 433] width 9 height 9
checkbox input "false"
click at [799, 445] on button "Checkout" at bounding box center [821, 456] width 304 height 22
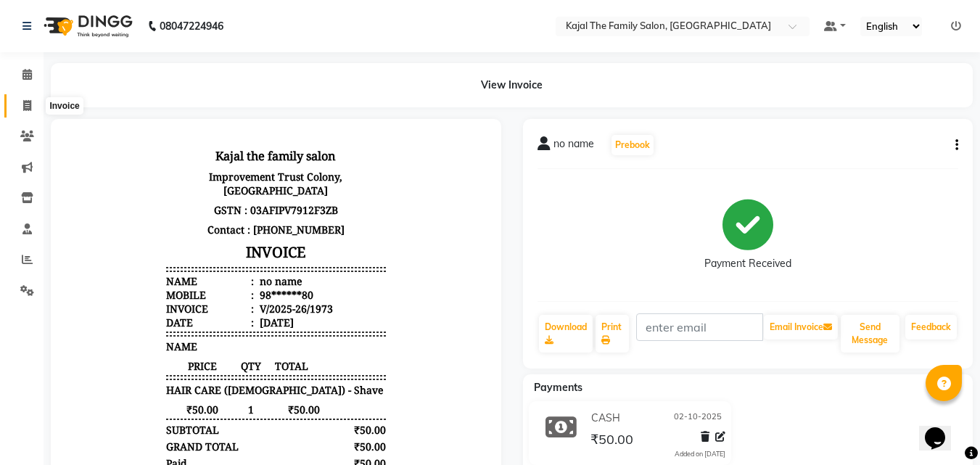
click at [29, 107] on icon at bounding box center [27, 105] width 8 height 11
select select "service"
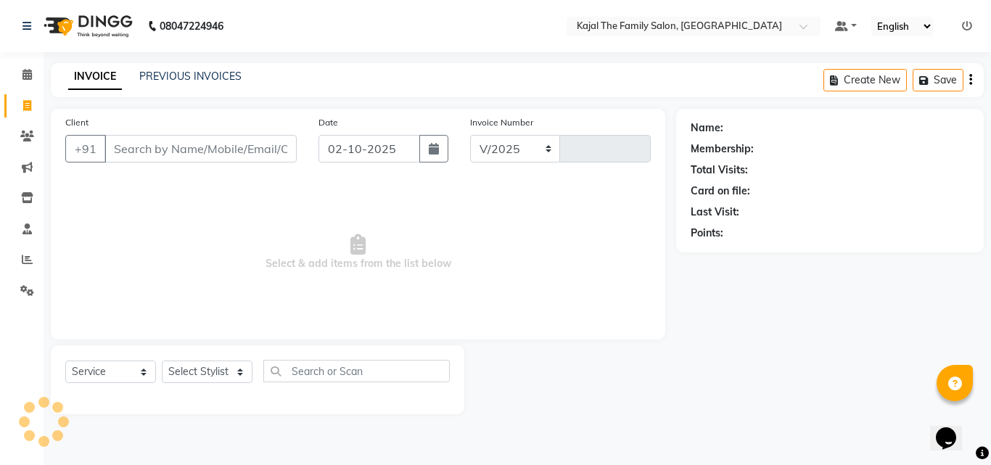
select select "39"
type input "1974"
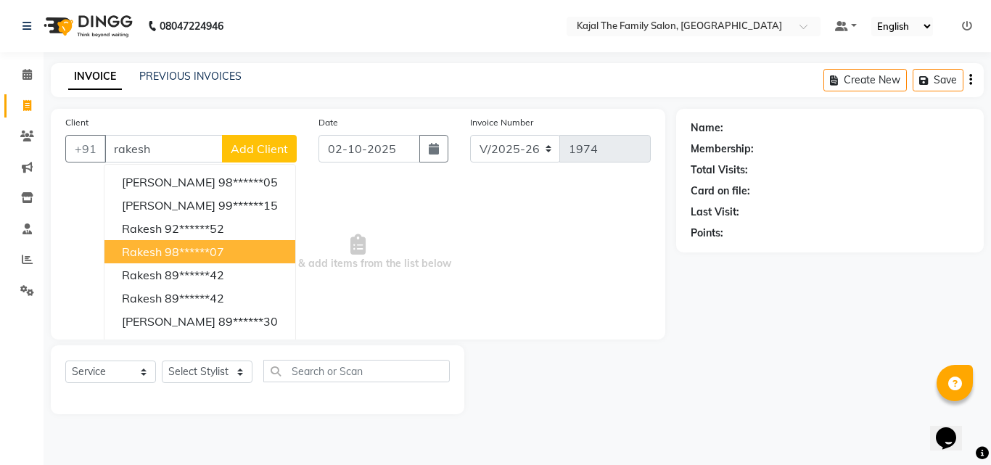
click at [146, 241] on button "rakesh 98******07" at bounding box center [199, 251] width 191 height 23
type input "98******07"
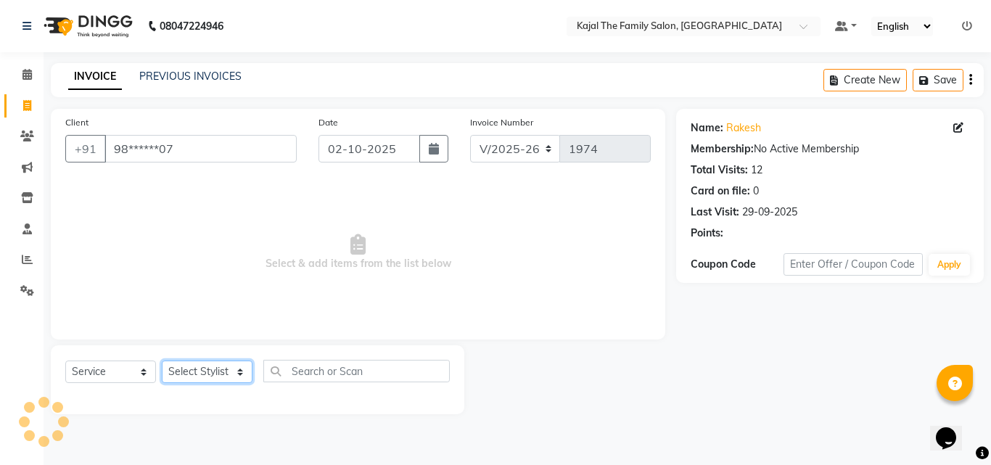
click at [238, 373] on select "Select Stylist [PERSON_NAME] [PERSON_NAME] [PERSON_NAME] nitin ravi Reception […" at bounding box center [207, 372] width 91 height 22
select select "52402"
click at [162, 361] on select "Select Stylist [PERSON_NAME] [PERSON_NAME] [PERSON_NAME] nitin ravi Reception […" at bounding box center [207, 372] width 91 height 22
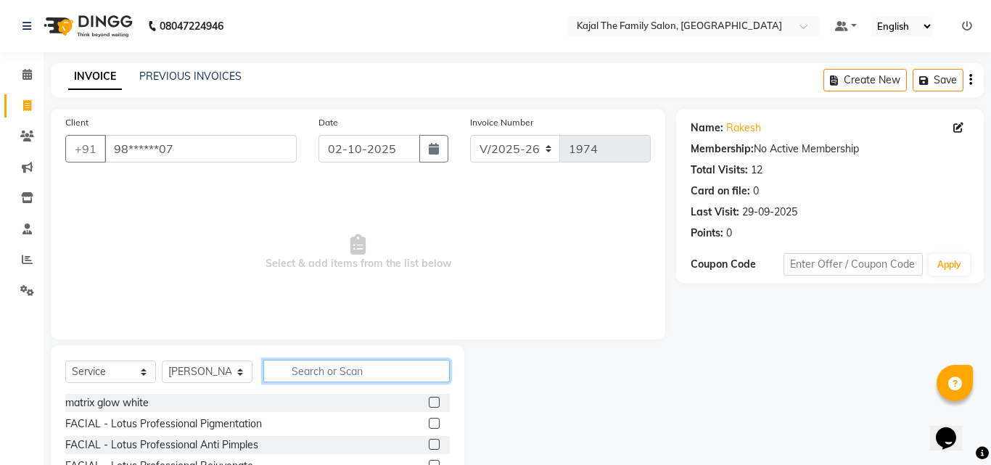
click at [316, 361] on input "text" at bounding box center [356, 371] width 186 height 22
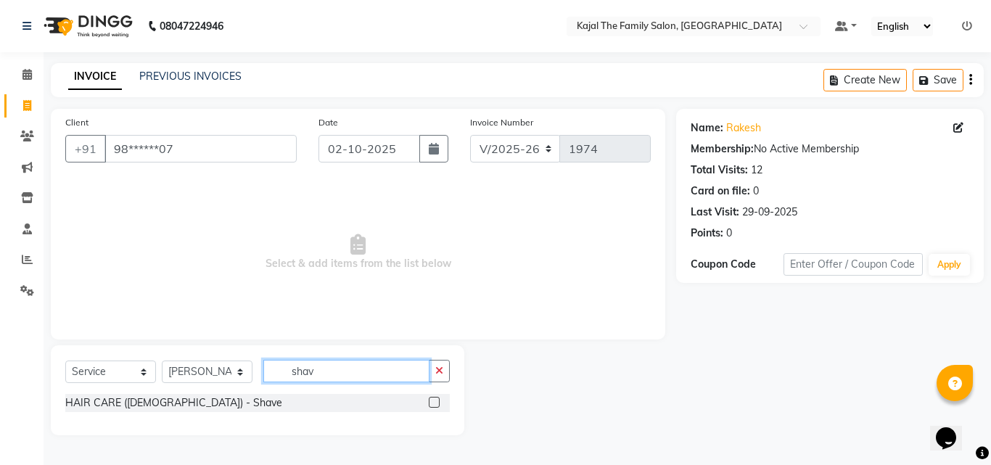
type input "shav"
click at [437, 403] on label at bounding box center [434, 402] width 11 height 11
click at [437, 403] on input "checkbox" at bounding box center [433, 402] width 9 height 9
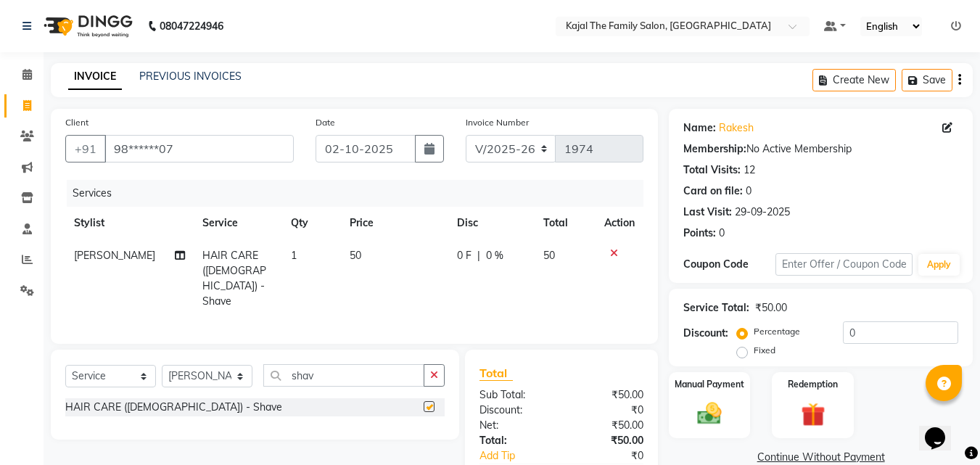
checkbox input "false"
click at [709, 405] on img at bounding box center [709, 413] width 41 height 29
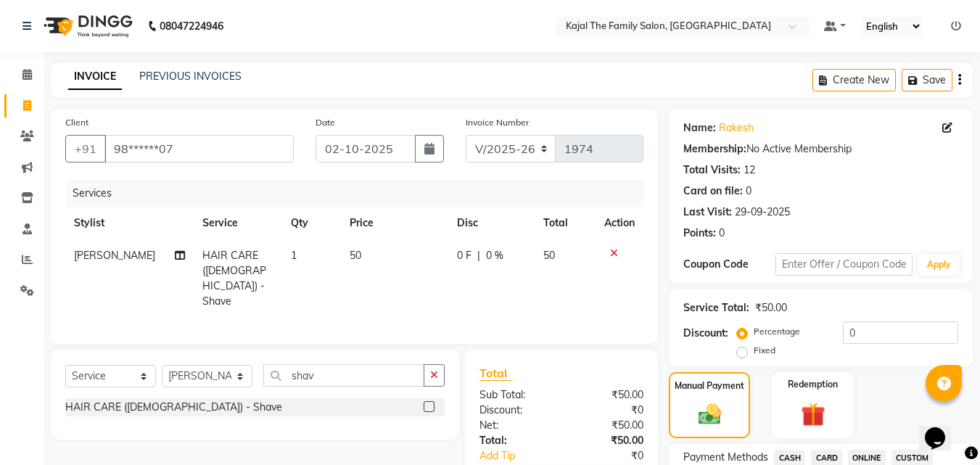
click at [797, 458] on span "CASH" at bounding box center [789, 458] width 31 height 17
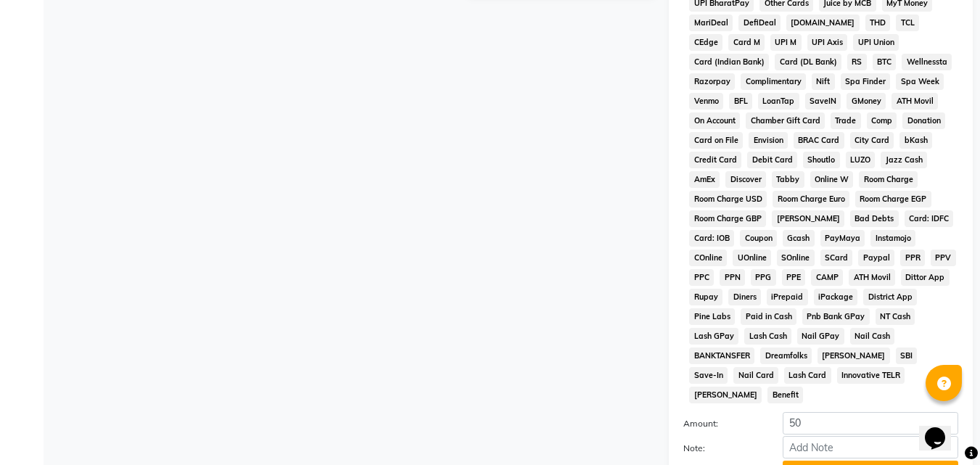
scroll to position [644, 0]
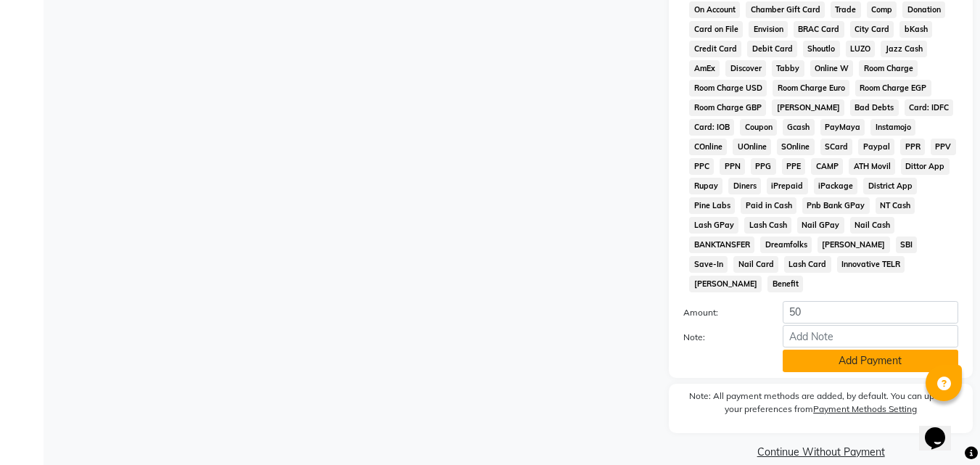
click at [820, 350] on button "Add Payment" at bounding box center [871, 361] width 176 height 22
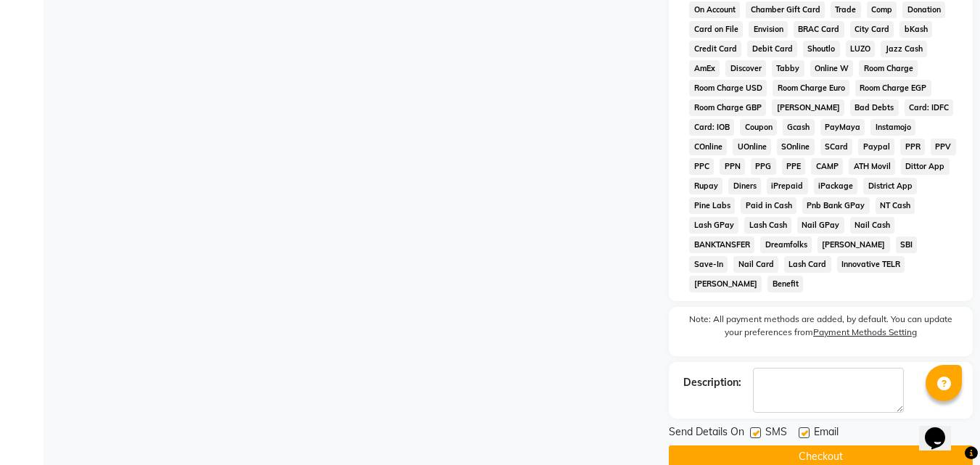
click at [808, 427] on label at bounding box center [804, 432] width 11 height 11
click at [808, 429] on input "checkbox" at bounding box center [803, 433] width 9 height 9
checkbox input "false"
click at [791, 445] on button "Checkout" at bounding box center [821, 456] width 304 height 22
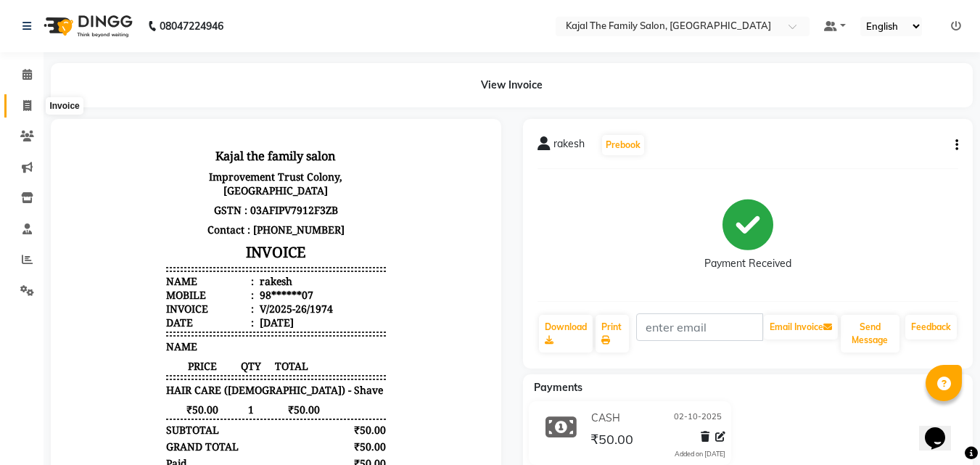
click at [24, 106] on icon at bounding box center [27, 105] width 8 height 11
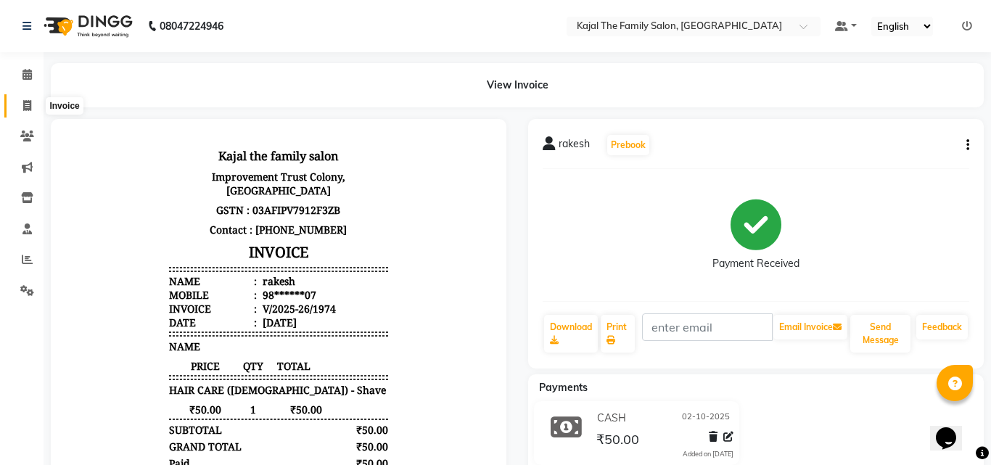
select select "service"
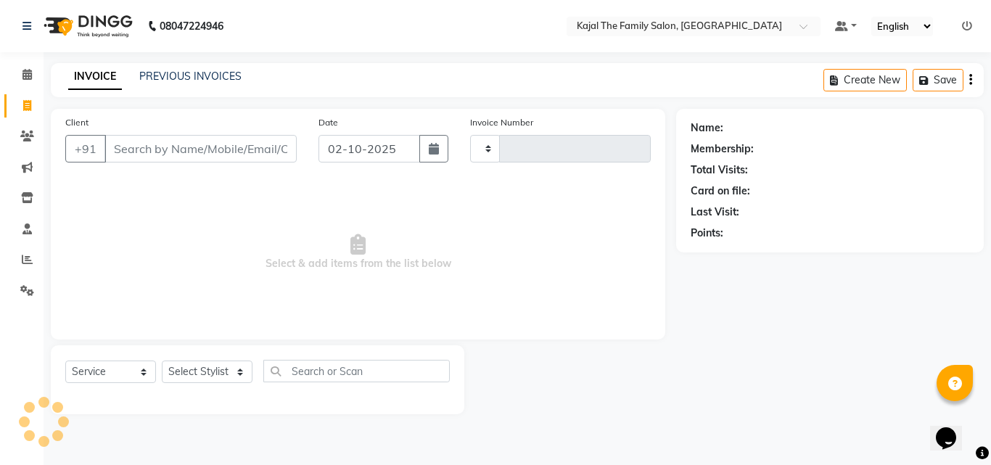
type input "1975"
select select "39"
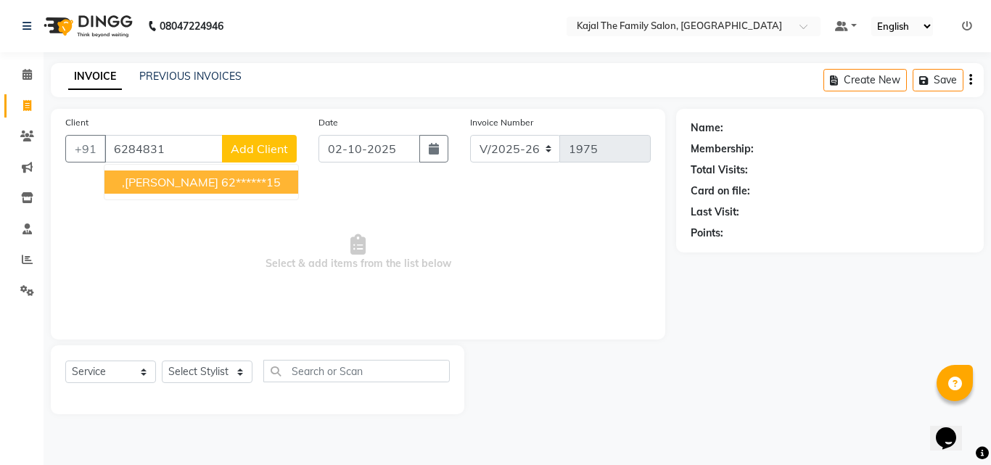
click at [141, 180] on span ",[PERSON_NAME]" at bounding box center [170, 182] width 96 height 15
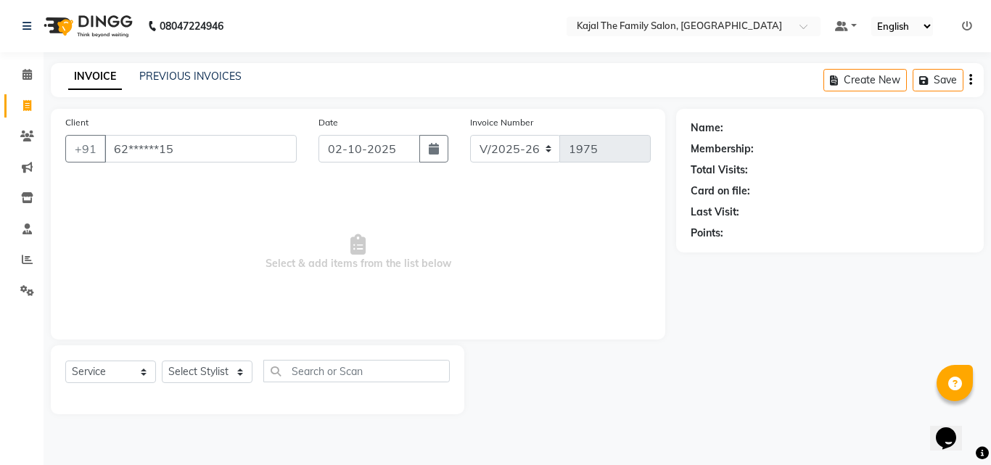
type input "62******15"
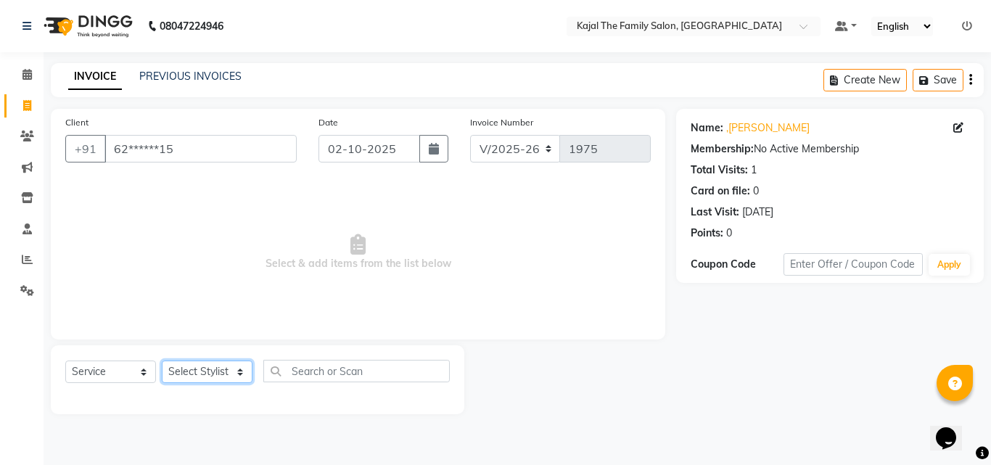
click at [229, 373] on select "Select Stylist [PERSON_NAME] [PERSON_NAME] [PERSON_NAME] nitin ravi Reception […" at bounding box center [207, 372] width 91 height 22
select select "1484"
click at [162, 361] on select "Select Stylist [PERSON_NAME] [PERSON_NAME] [PERSON_NAME] nitin ravi Reception […" at bounding box center [207, 372] width 91 height 22
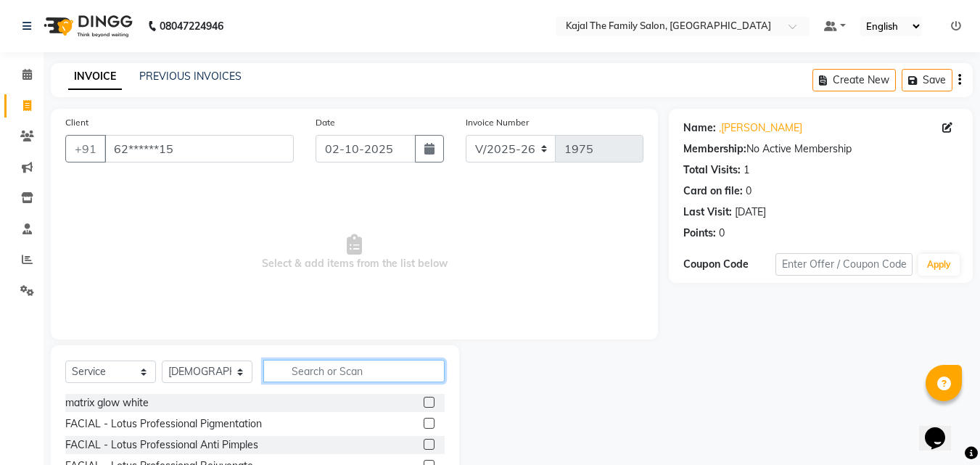
click at [346, 372] on input "text" at bounding box center [353, 371] width 181 height 22
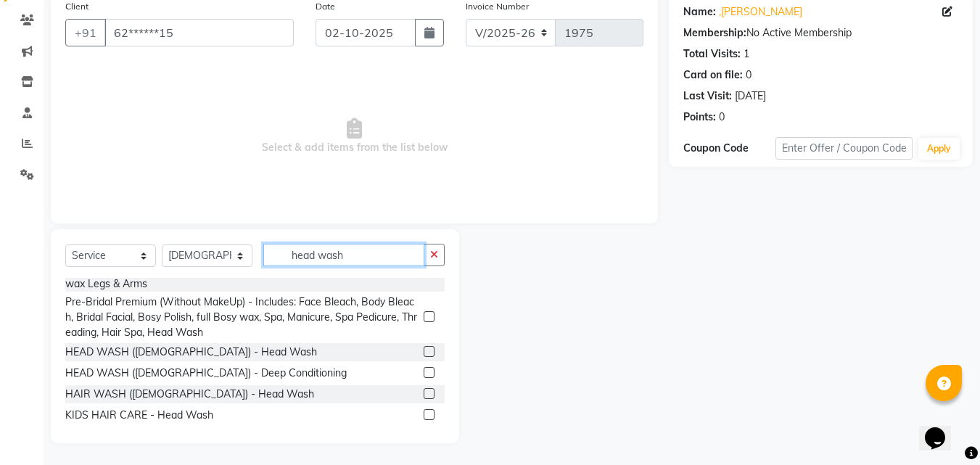
scroll to position [36, 0]
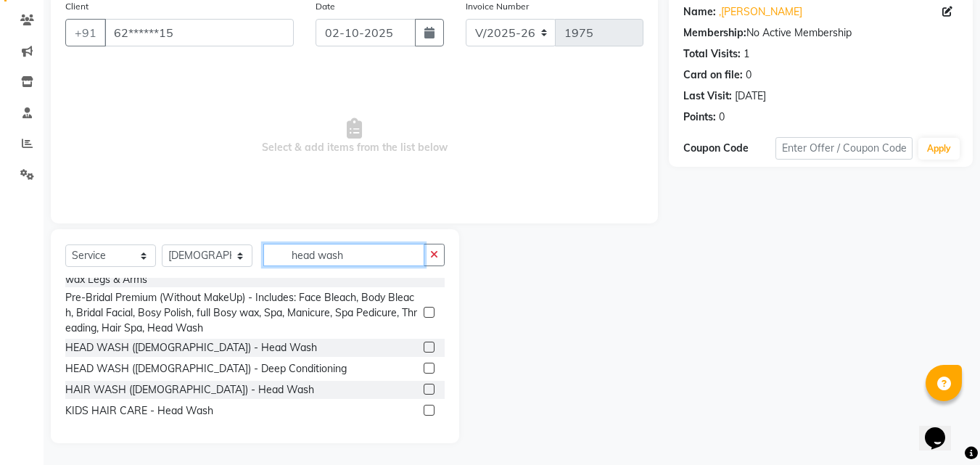
type input "head wash"
click at [424, 388] on label at bounding box center [429, 389] width 11 height 11
click at [424, 388] on input "checkbox" at bounding box center [428, 389] width 9 height 9
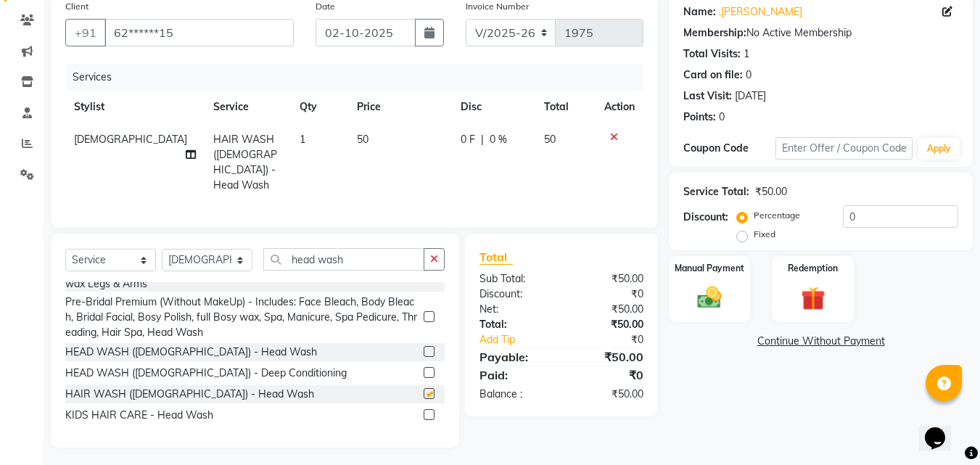
checkbox input "false"
click at [616, 138] on icon at bounding box center [614, 137] width 8 height 10
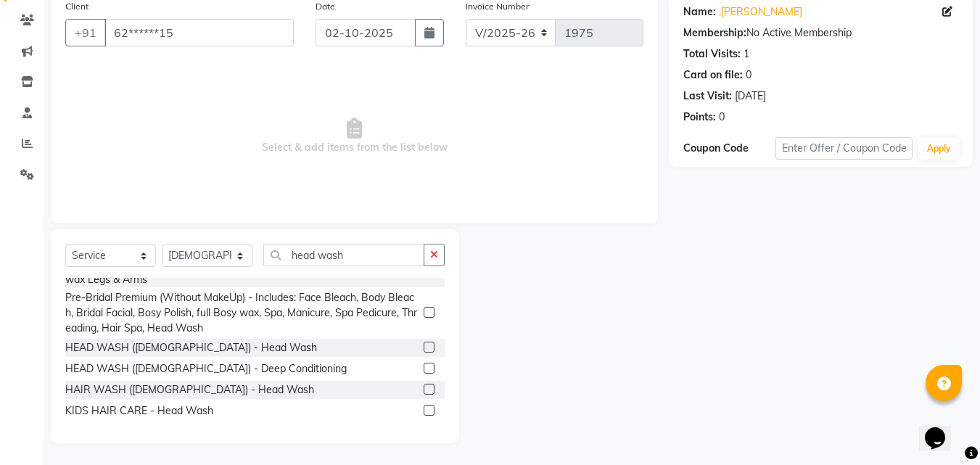
click at [424, 348] on label at bounding box center [429, 347] width 11 height 11
click at [424, 348] on input "checkbox" at bounding box center [428, 347] width 9 height 9
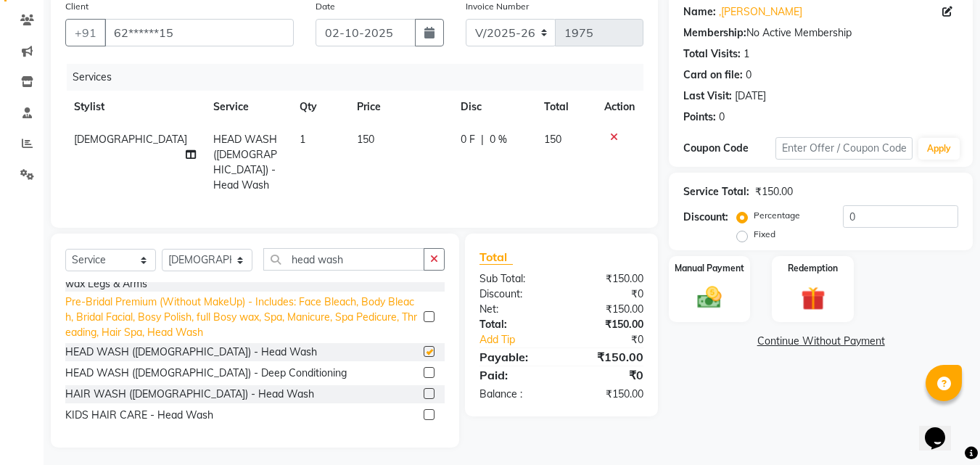
checkbox input "false"
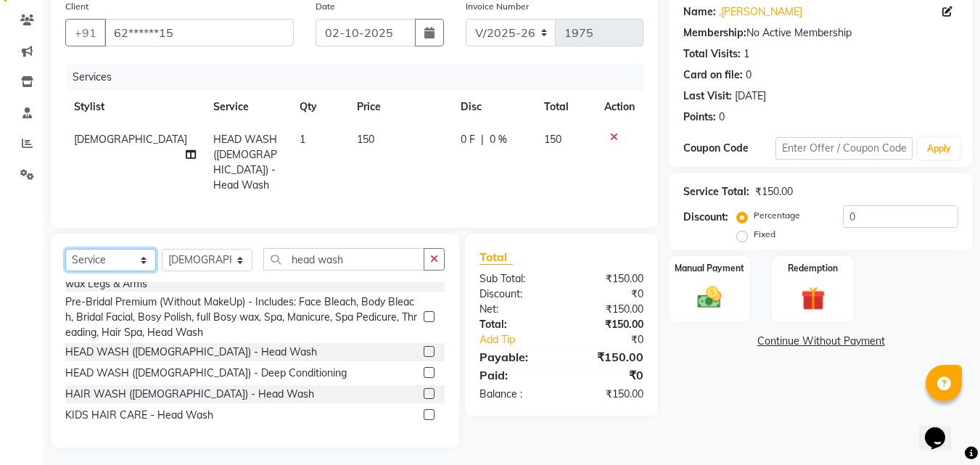
click at [149, 255] on select "Select Service Product Membership Package Voucher Prepaid Gift Card" at bounding box center [110, 260] width 91 height 22
select select "product"
click at [65, 249] on select "Select Service Product Membership Package Voucher Prepaid Gift Card" at bounding box center [110, 260] width 91 height 22
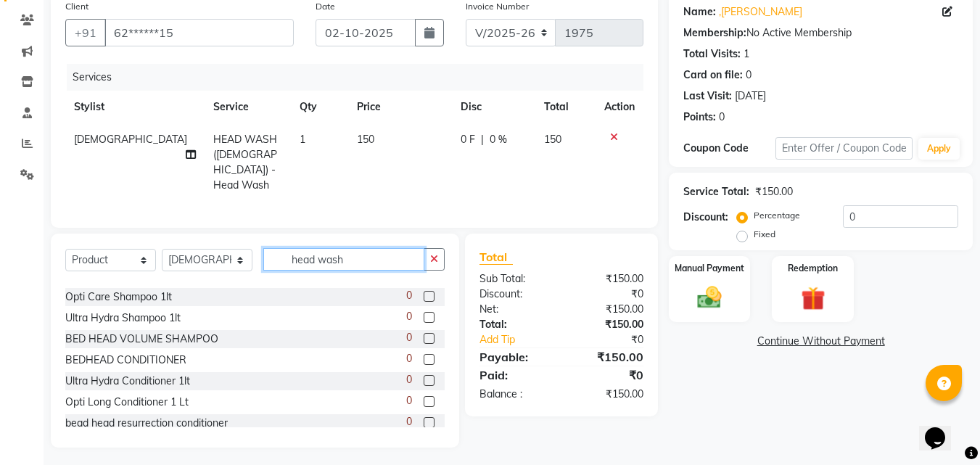
click at [359, 263] on input "head wash" at bounding box center [343, 259] width 161 height 22
type input "h"
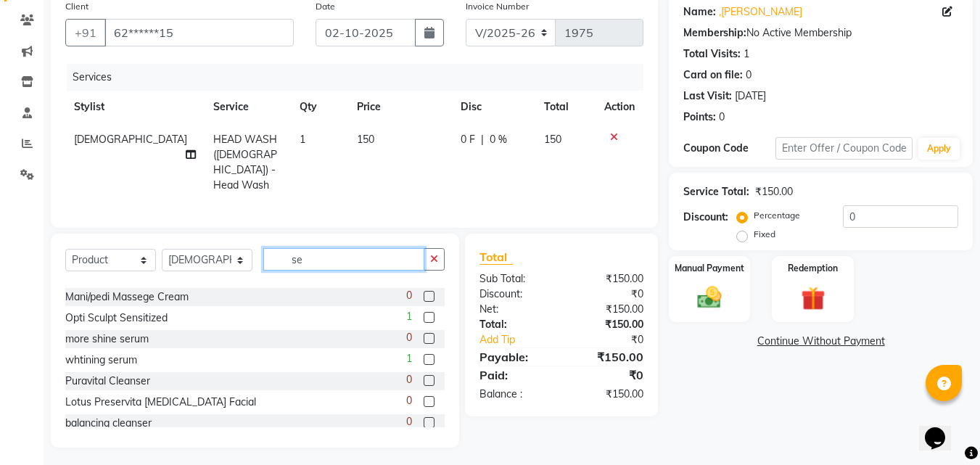
scroll to position [0, 0]
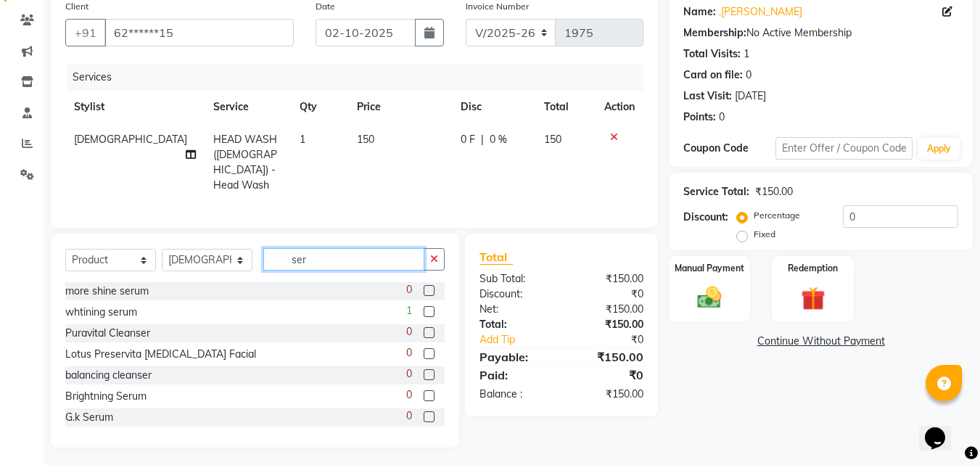
type input "ser"
click at [424, 306] on label at bounding box center [429, 311] width 11 height 11
click at [424, 308] on input "checkbox" at bounding box center [428, 312] width 9 height 9
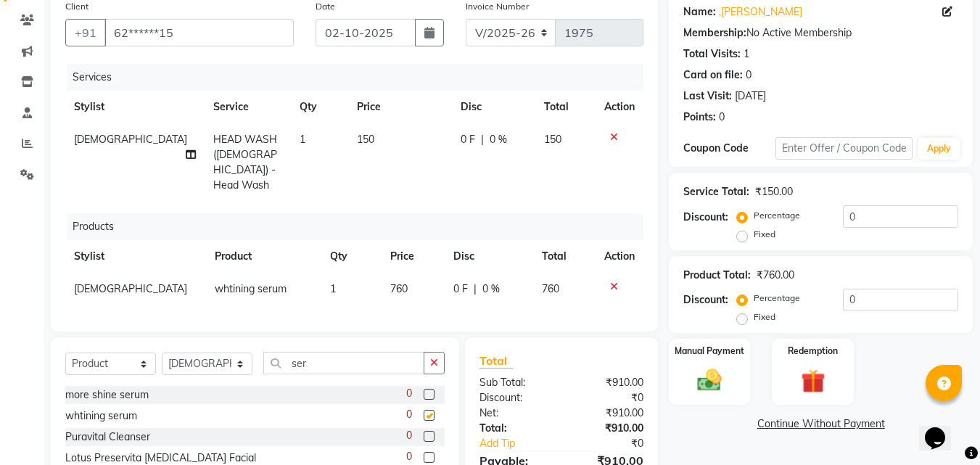
checkbox input "false"
click at [390, 288] on td "760" at bounding box center [413, 289] width 62 height 33
select select "1484"
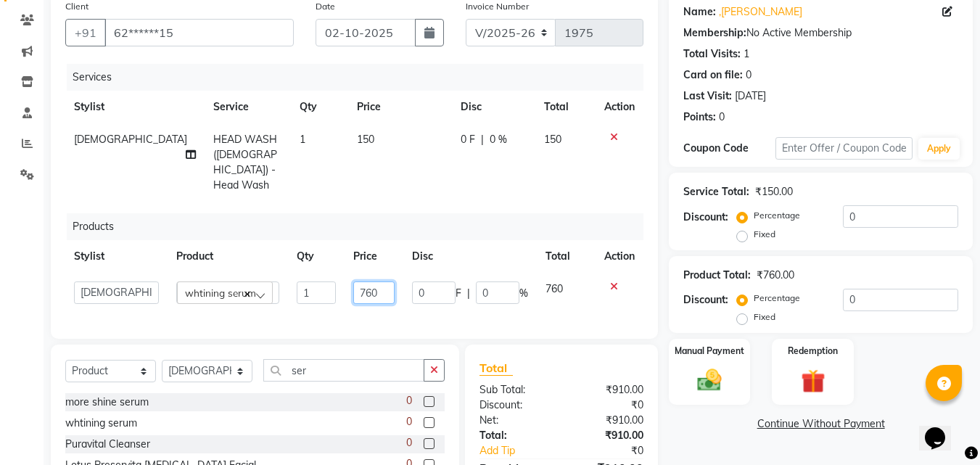
click at [371, 282] on input "760" at bounding box center [373, 293] width 41 height 22
type input "590"
click at [363, 160] on td "150" at bounding box center [400, 162] width 104 height 78
select select "1484"
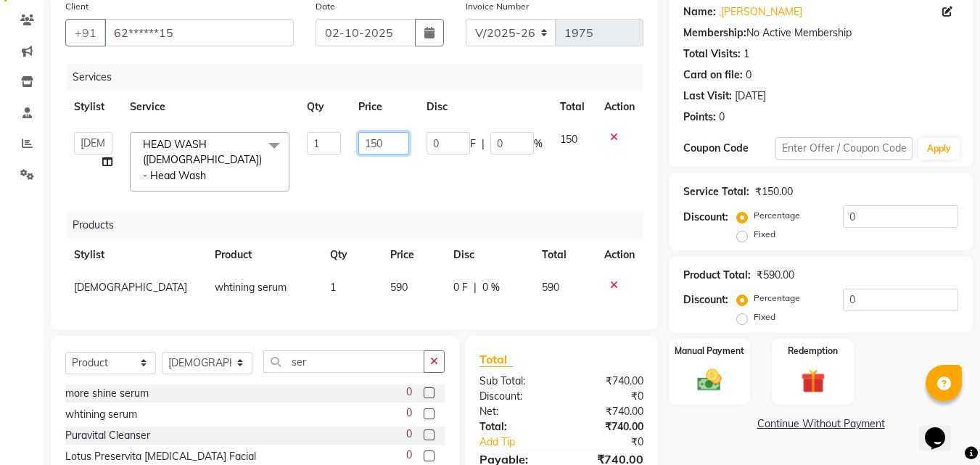
click at [377, 138] on input "150" at bounding box center [383, 143] width 50 height 22
type input "200"
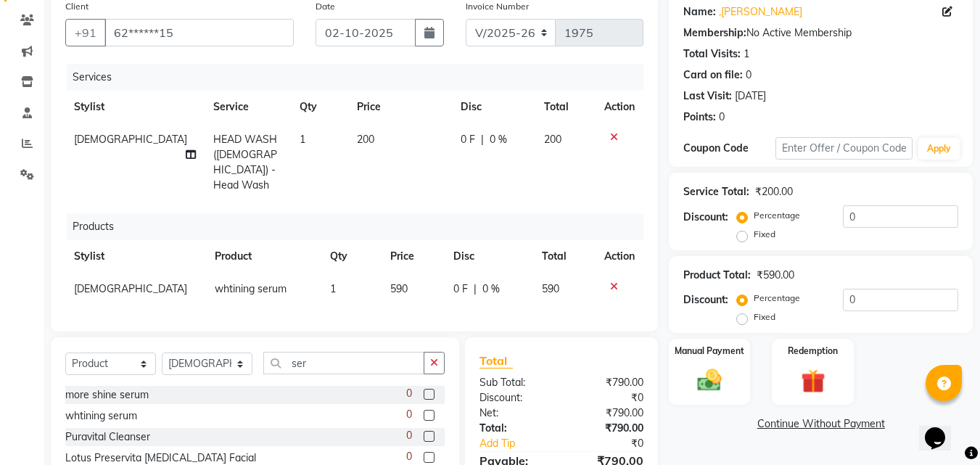
click at [511, 182] on td "0 F | 0 %" at bounding box center [493, 162] width 83 height 78
select select "1484"
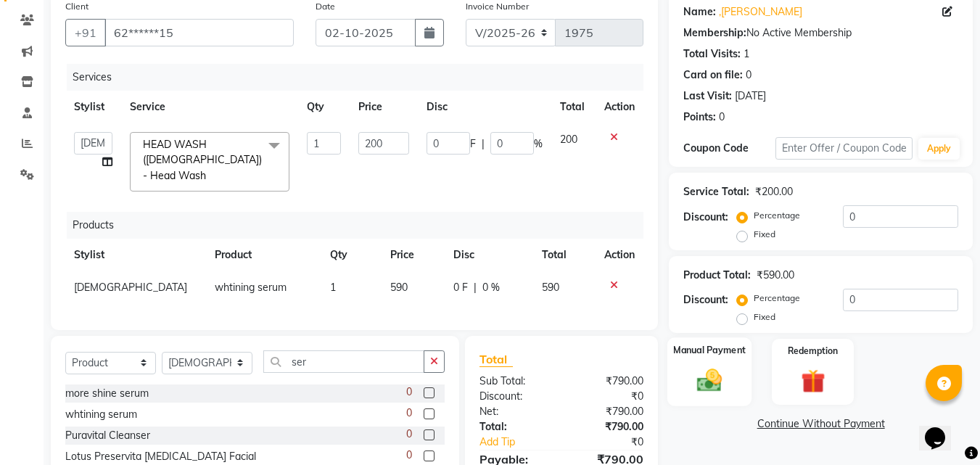
click at [716, 387] on img at bounding box center [709, 380] width 41 height 29
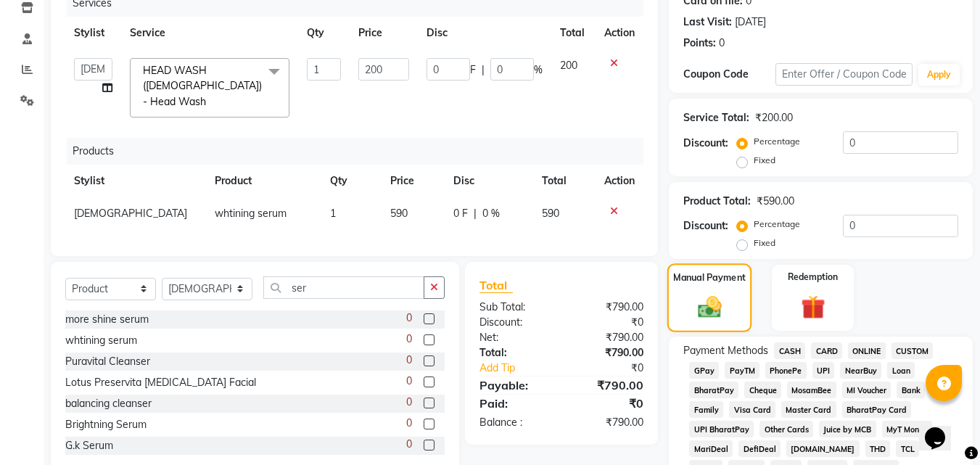
scroll to position [261, 0]
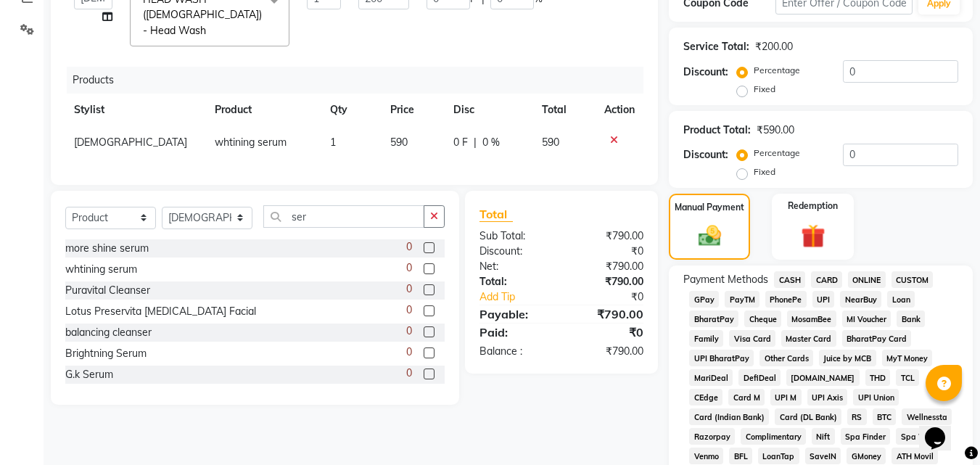
click at [747, 292] on span "PayTM" at bounding box center [742, 299] width 35 height 17
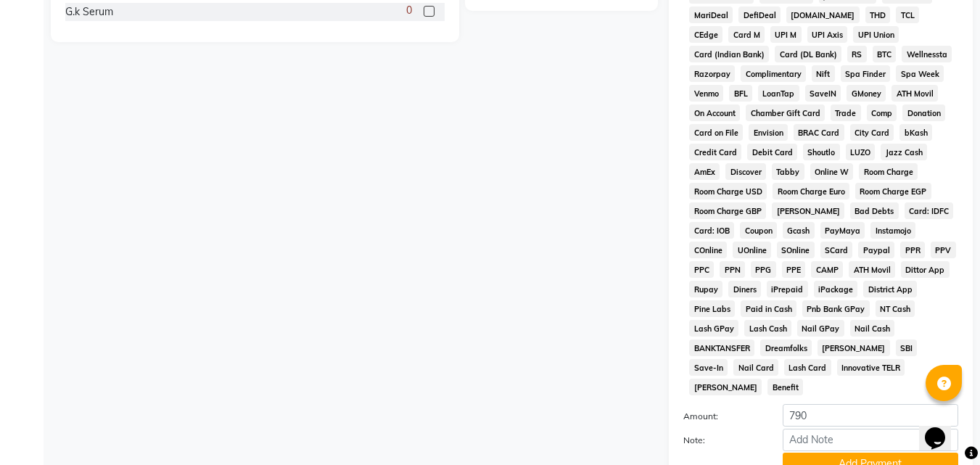
scroll to position [727, 0]
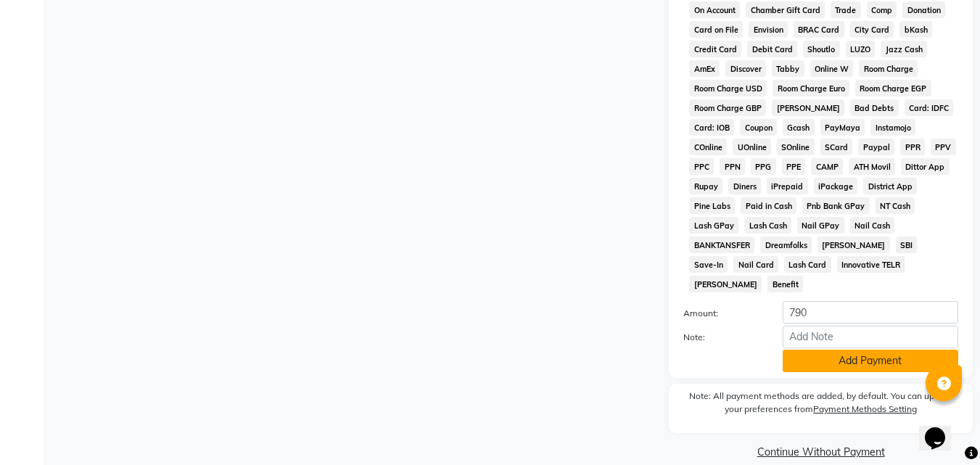
drag, startPoint x: 829, startPoint y: 353, endPoint x: 814, endPoint y: 346, distance: 16.9
click at [825, 353] on div "Payment Methods CASH CARD ONLINE CUSTOM GPay PayTM PhonePe UPI NearBuy Loan Bha…" at bounding box center [821, 89] width 304 height 578
click at [810, 350] on button "Add Payment" at bounding box center [871, 361] width 176 height 22
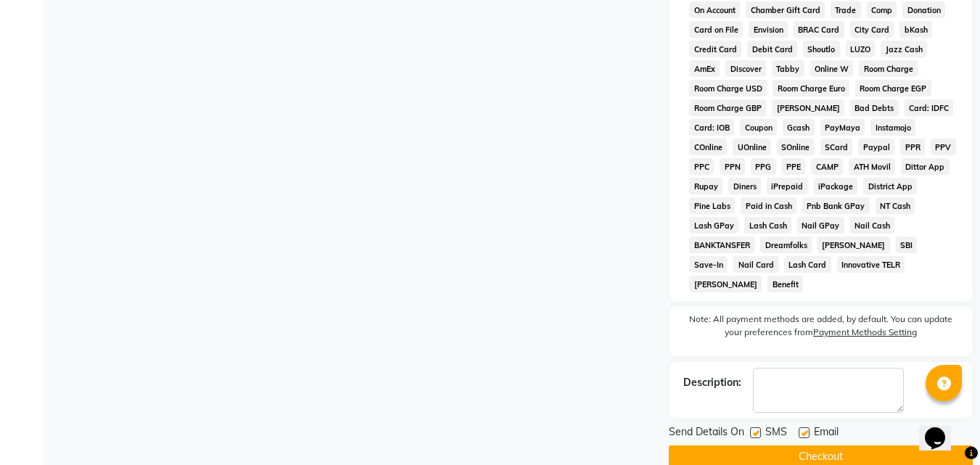
click at [800, 427] on label at bounding box center [804, 432] width 11 height 11
click at [800, 429] on input "checkbox" at bounding box center [803, 433] width 9 height 9
checkbox input "false"
click at [768, 445] on button "Checkout" at bounding box center [821, 456] width 304 height 22
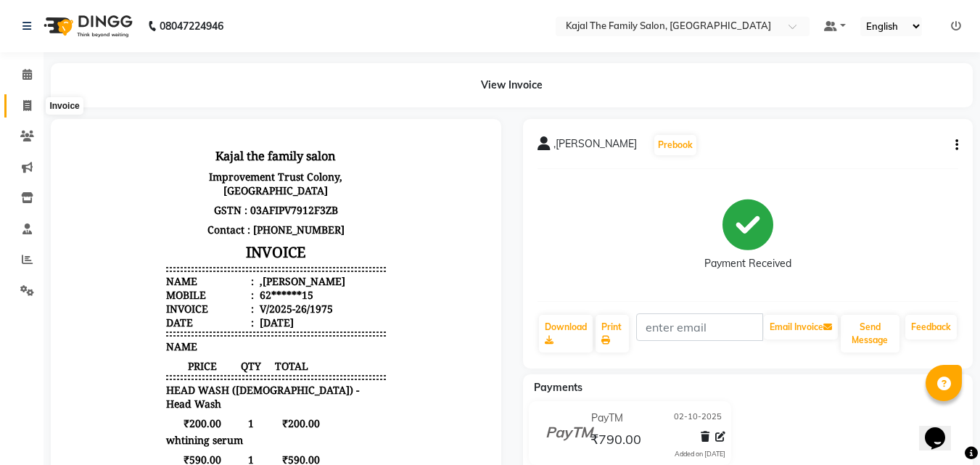
click at [27, 98] on span at bounding box center [27, 106] width 25 height 17
select select "service"
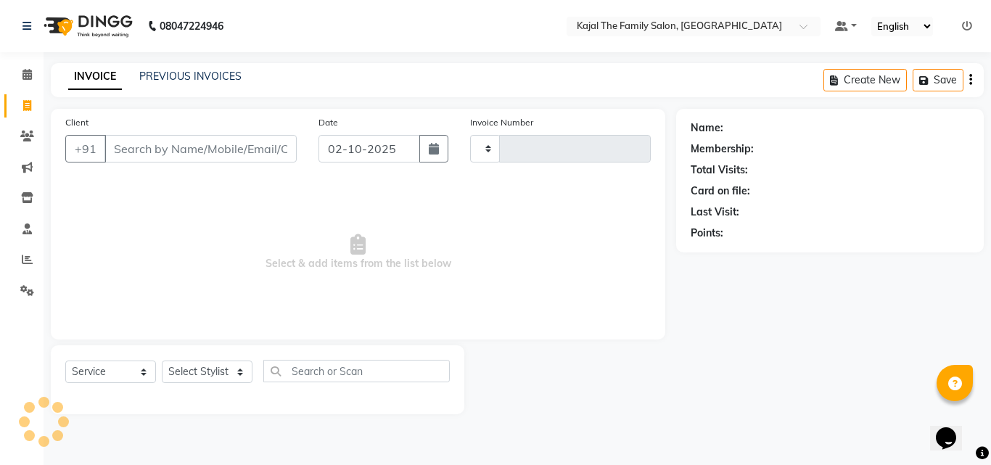
type input "1976"
select select "39"
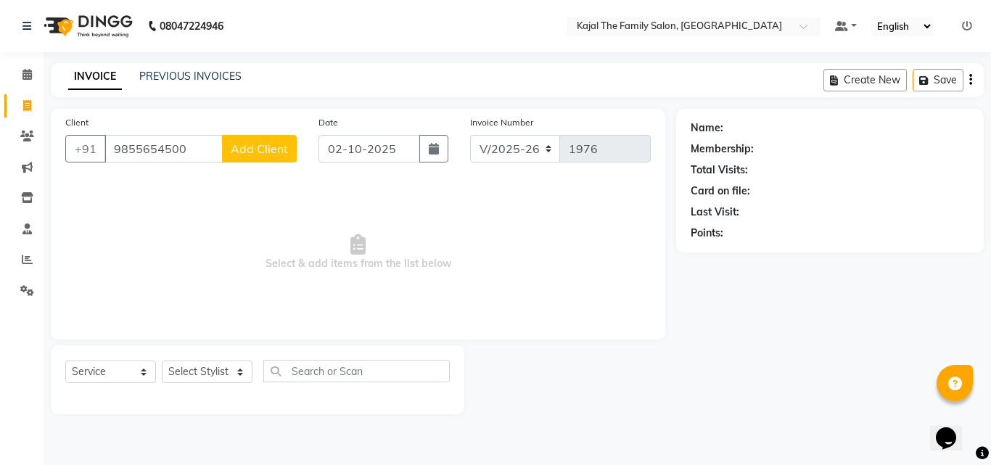
type input "9855654500"
click at [254, 142] on span "Add Client" at bounding box center [259, 148] width 57 height 15
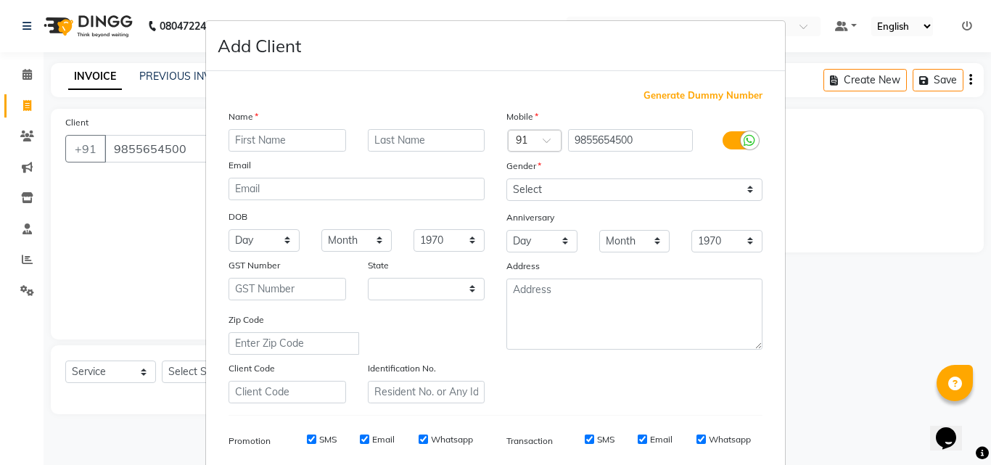
select select "32"
type input "[PERSON_NAME]"
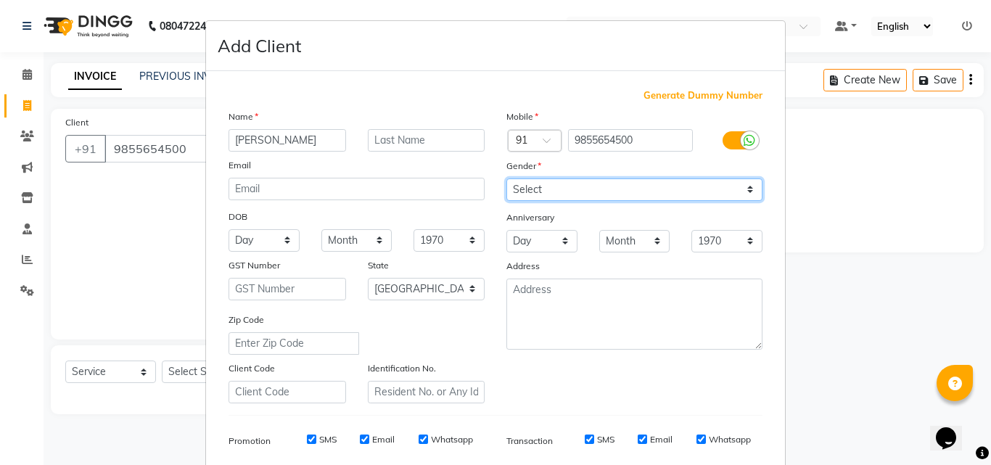
click at [570, 184] on select "Select [DEMOGRAPHIC_DATA] [DEMOGRAPHIC_DATA] Other Prefer Not To Say" at bounding box center [634, 189] width 256 height 22
click at [506, 178] on select "Select [DEMOGRAPHIC_DATA] [DEMOGRAPHIC_DATA] Other Prefer Not To Say" at bounding box center [634, 189] width 256 height 22
click at [567, 193] on select "Select [DEMOGRAPHIC_DATA] [DEMOGRAPHIC_DATA] Other Prefer Not To Say" at bounding box center [634, 189] width 256 height 22
select select "[DEMOGRAPHIC_DATA]"
click at [506, 178] on select "Select [DEMOGRAPHIC_DATA] [DEMOGRAPHIC_DATA] Other Prefer Not To Say" at bounding box center [634, 189] width 256 height 22
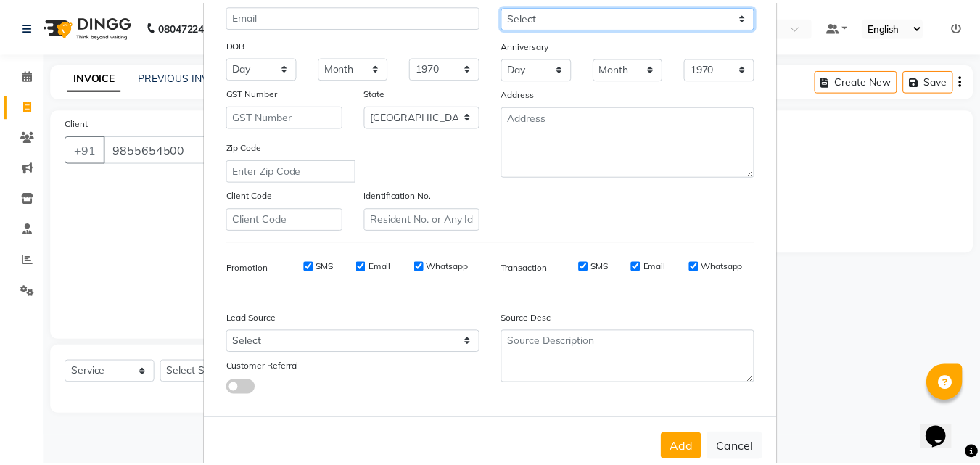
scroll to position [205, 0]
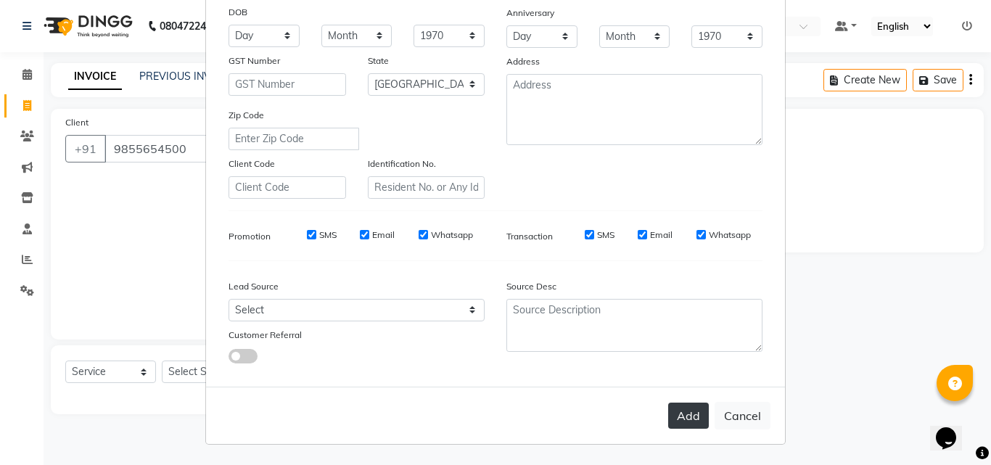
click at [702, 423] on button "Add" at bounding box center [688, 416] width 41 height 26
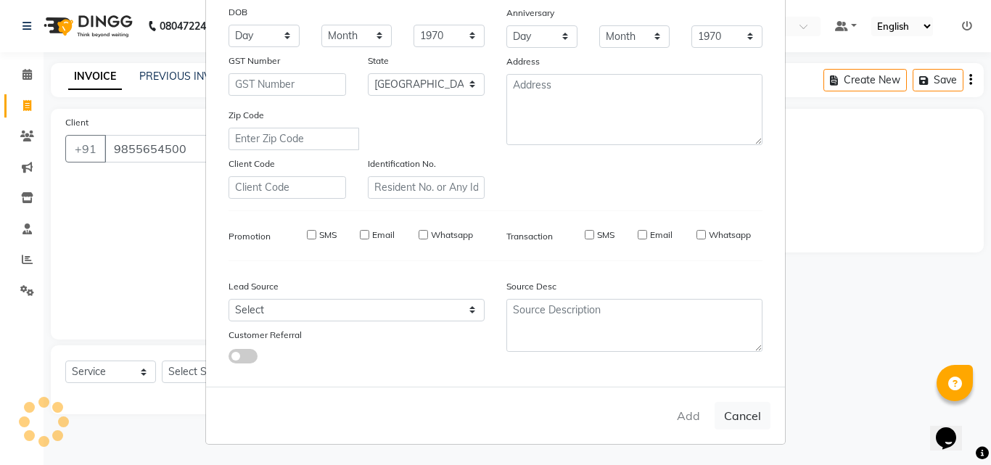
type input "98******00"
select select
select select "null"
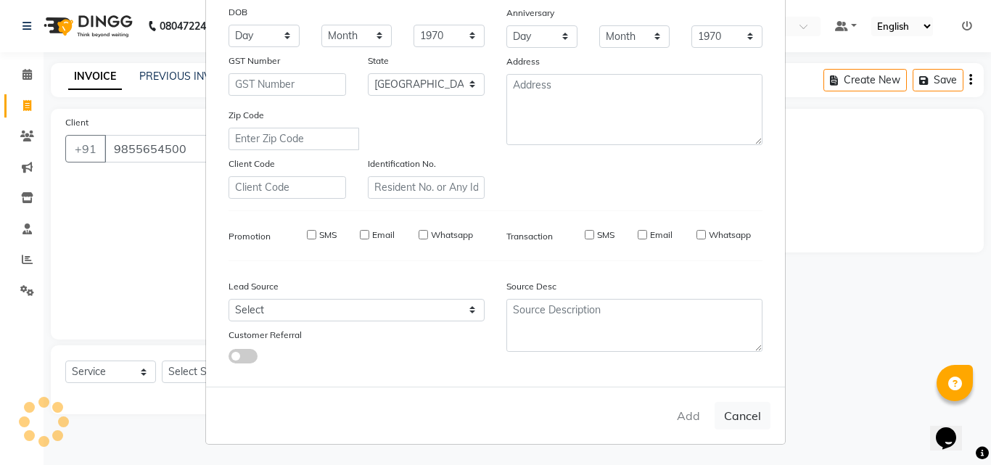
select select
checkbox input "false"
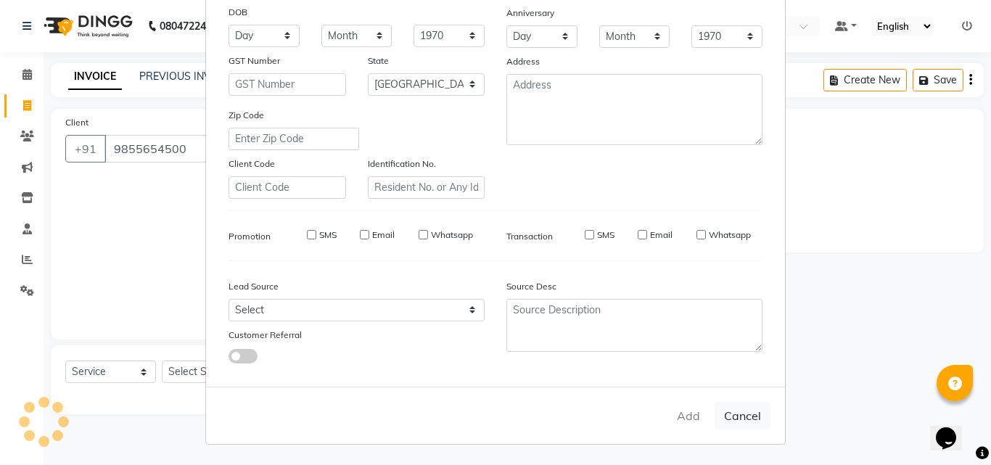
checkbox input "false"
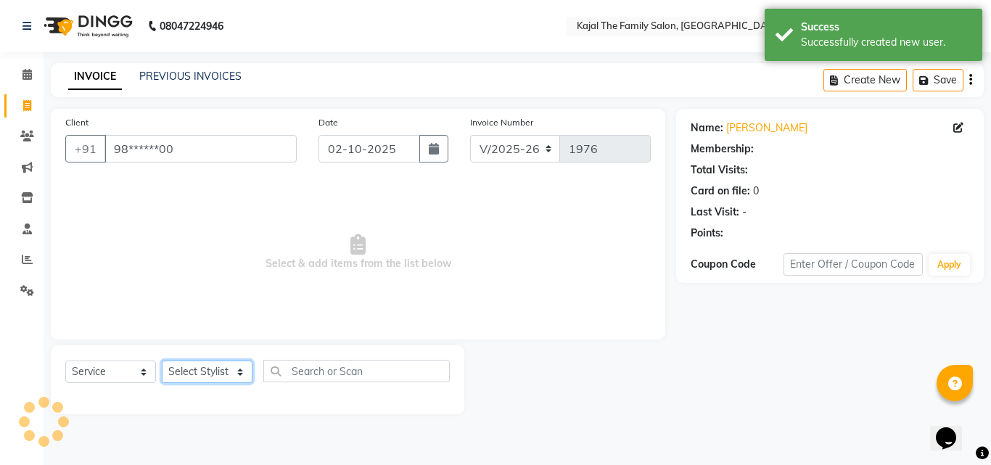
click at [210, 369] on select "Select Stylist [PERSON_NAME] [PERSON_NAME] [PERSON_NAME] nitin ravi Reception […" at bounding box center [207, 372] width 91 height 22
select select "1488"
click at [162, 361] on select "Select Stylist [PERSON_NAME] [PERSON_NAME] [PERSON_NAME] nitin ravi Reception […" at bounding box center [207, 372] width 91 height 22
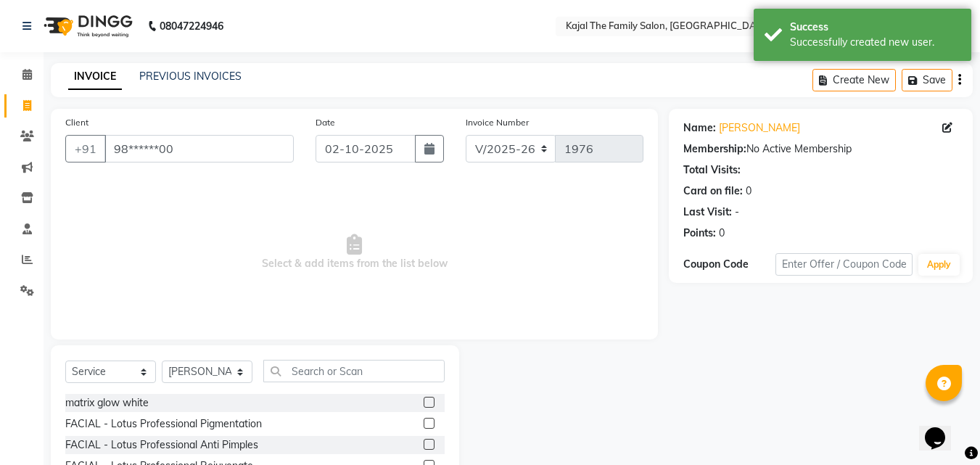
click at [328, 358] on div "Select Service Product Membership Package Voucher Prepaid Gift Card Select Styl…" at bounding box center [255, 452] width 408 height 214
click at [327, 385] on div "Select Service Product Membership Package Voucher Prepaid Gift Card Select Styl…" at bounding box center [254, 377] width 379 height 34
click at [327, 371] on input "text" at bounding box center [353, 371] width 181 height 22
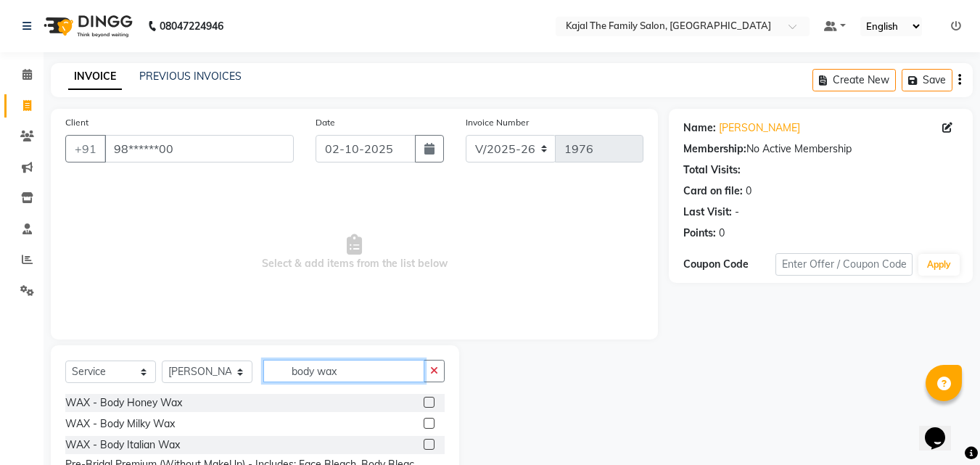
type input "body wax"
click at [428, 445] on label at bounding box center [429, 444] width 11 height 11
click at [428, 445] on input "checkbox" at bounding box center [428, 444] width 9 height 9
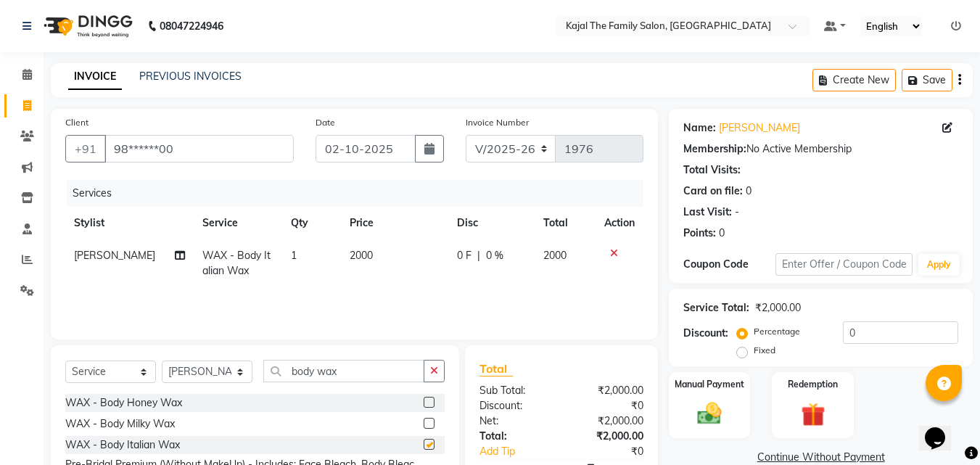
checkbox input "false"
click at [383, 274] on td "2000" at bounding box center [394, 263] width 107 height 48
select select "1488"
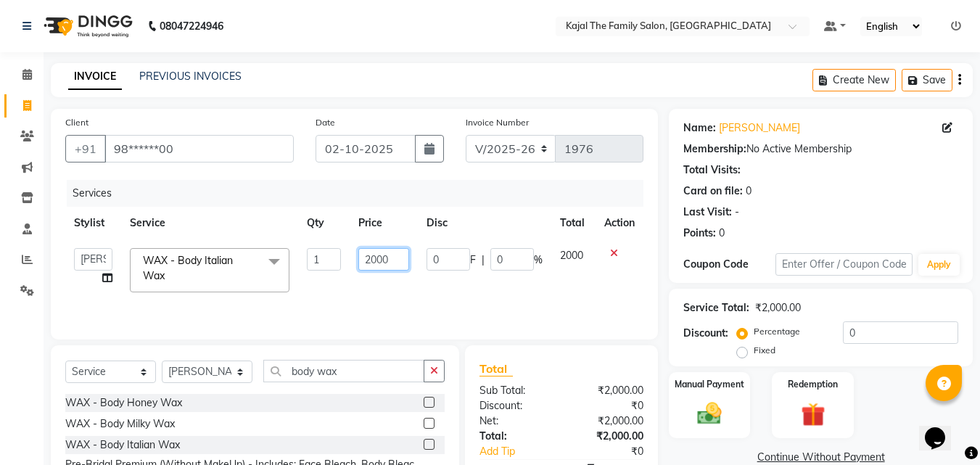
click at [369, 261] on input "2000" at bounding box center [383, 259] width 50 height 22
type input "4000"
click at [411, 286] on td "4000" at bounding box center [383, 270] width 67 height 62
select select "1488"
click at [712, 390] on label "Manual Payment" at bounding box center [709, 384] width 73 height 14
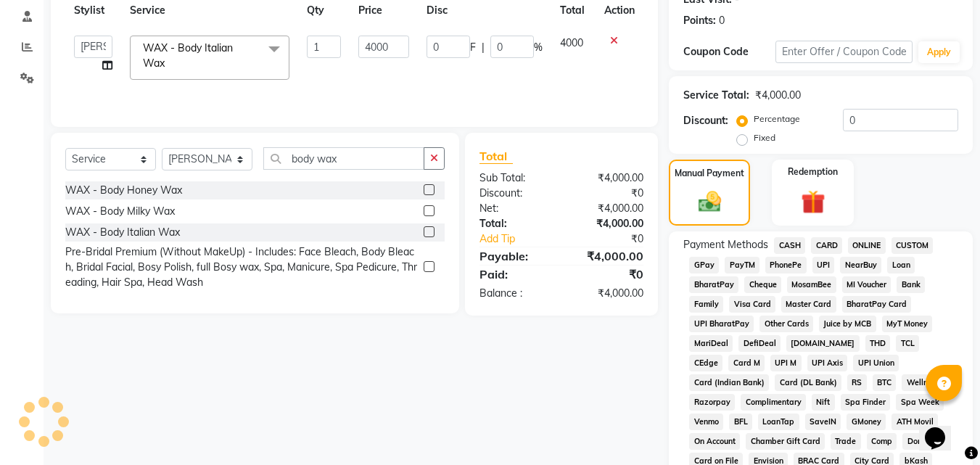
scroll to position [218, 0]
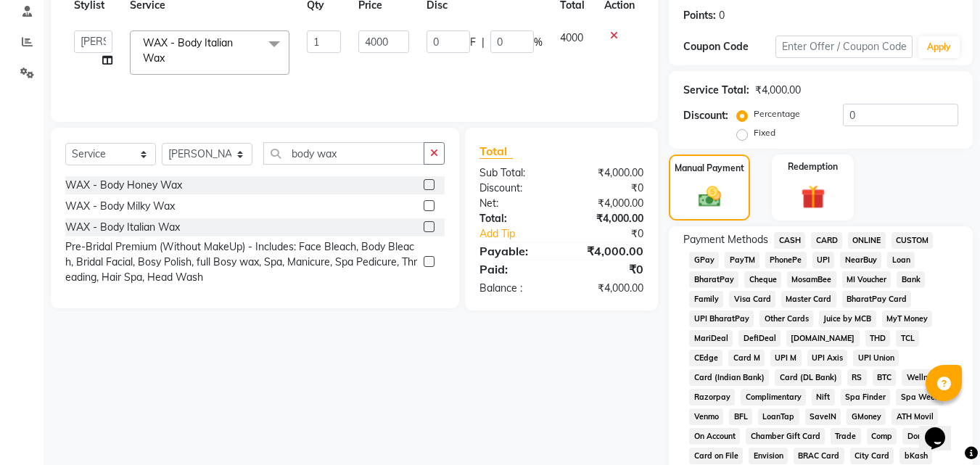
click at [733, 261] on span "PayTM" at bounding box center [742, 260] width 35 height 17
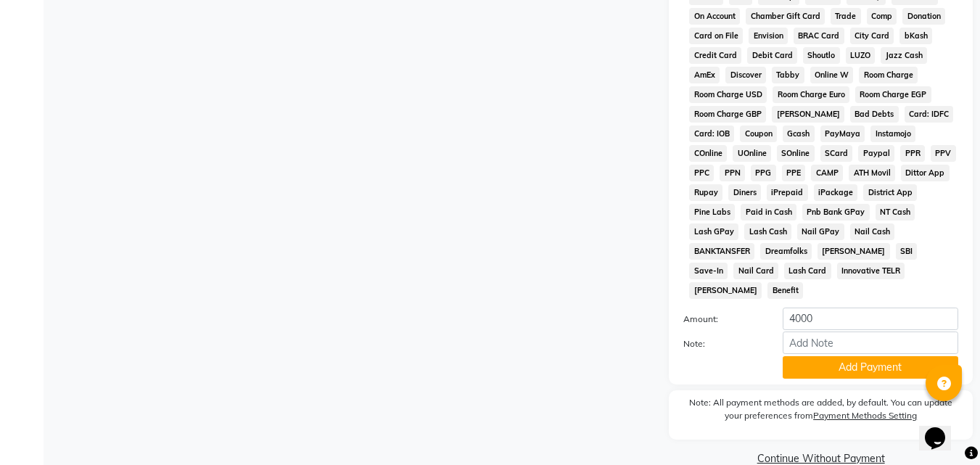
scroll to position [644, 0]
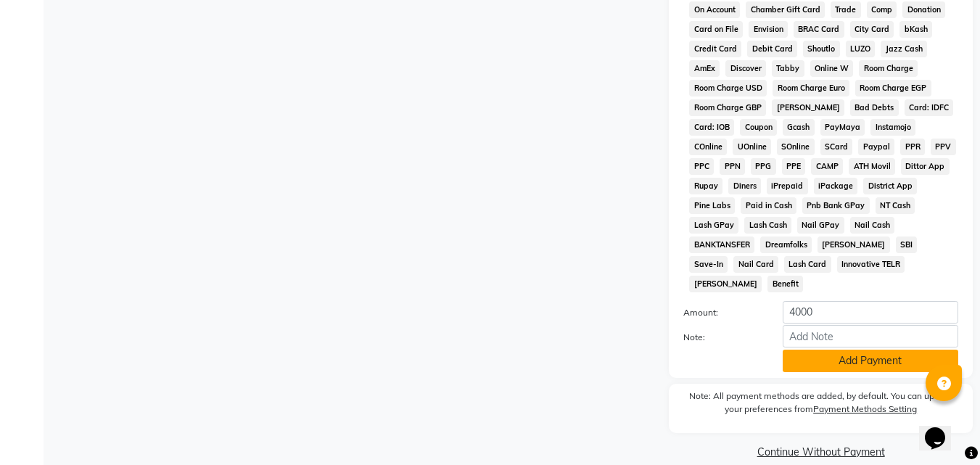
click at [805, 350] on button "Add Payment" at bounding box center [871, 361] width 176 height 22
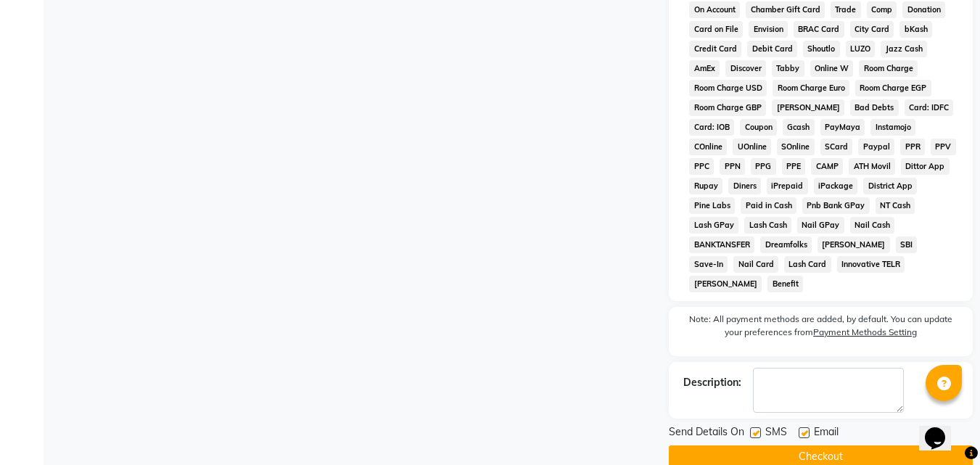
click at [800, 427] on label at bounding box center [804, 432] width 11 height 11
click at [800, 429] on input "checkbox" at bounding box center [803, 433] width 9 height 9
checkbox input "false"
click at [790, 445] on button "Checkout" at bounding box center [821, 456] width 304 height 22
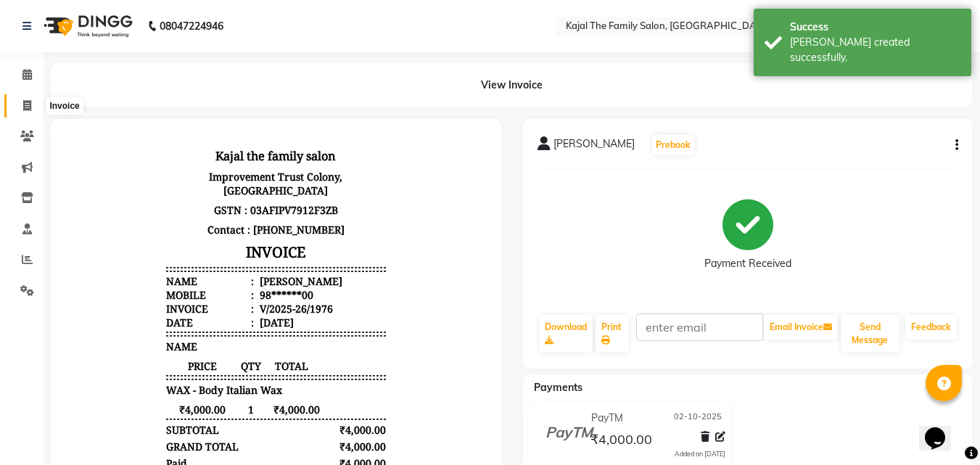
click at [27, 110] on icon at bounding box center [27, 105] width 8 height 11
select select "service"
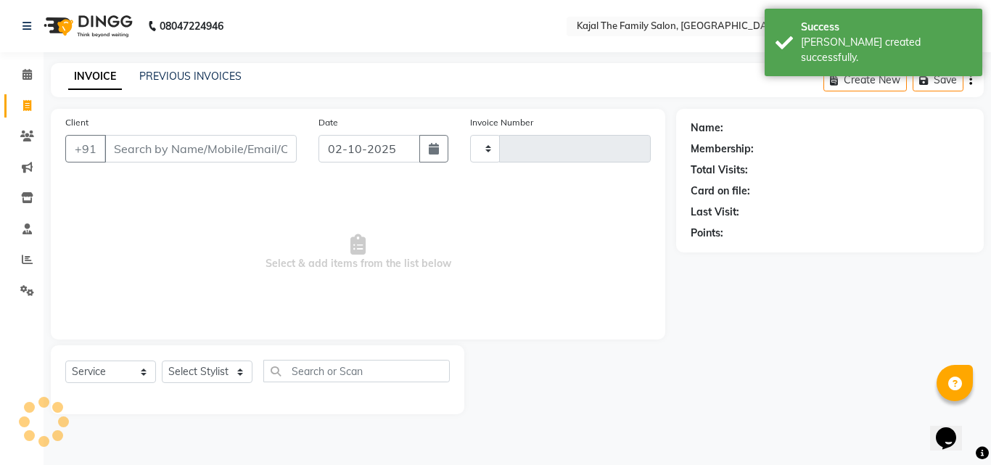
type input "1977"
select select "39"
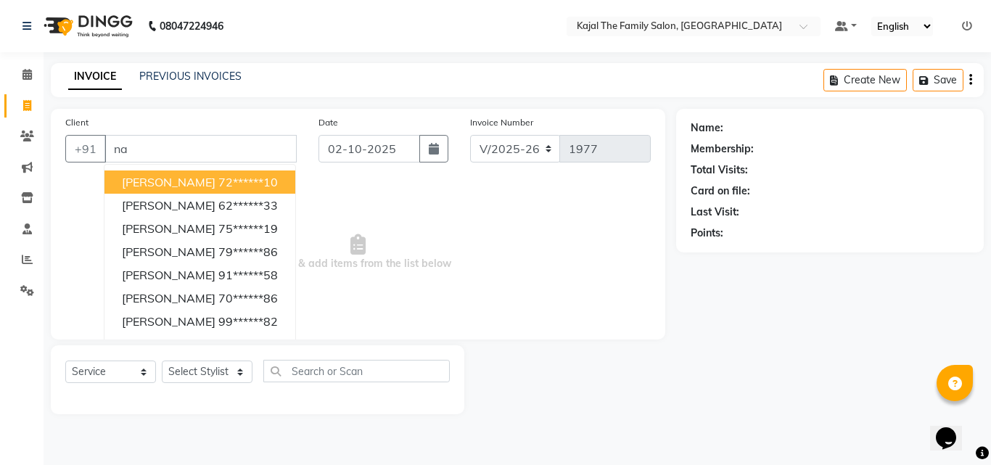
type input "n"
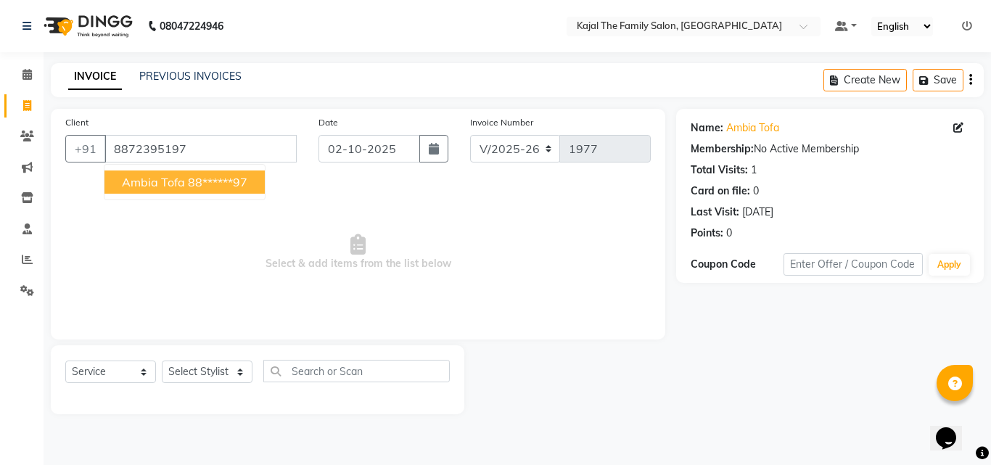
click at [151, 178] on span "ambia tofa" at bounding box center [153, 182] width 63 height 15
type input "88******97"
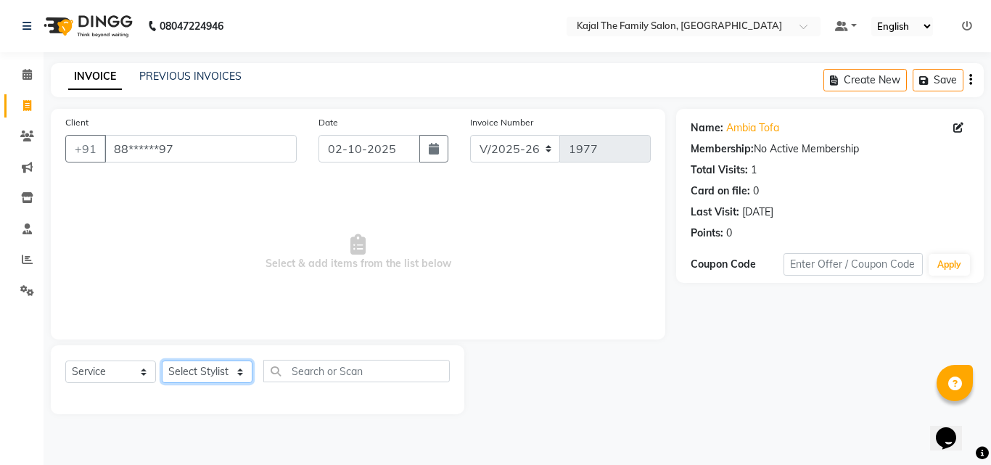
click at [218, 374] on select "Select Stylist [PERSON_NAME] [PERSON_NAME] [PERSON_NAME] nitin ravi Reception […" at bounding box center [207, 372] width 91 height 22
select select "65580"
click at [162, 361] on select "Select Stylist [PERSON_NAME] [PERSON_NAME] [PERSON_NAME] nitin ravi Reception […" at bounding box center [207, 372] width 91 height 22
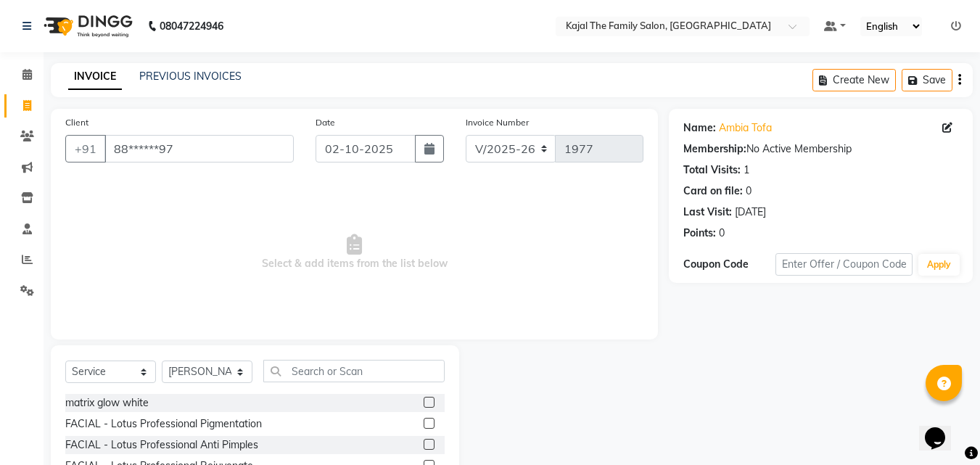
click at [941, 126] on div "Name: [PERSON_NAME] Edit" at bounding box center [820, 127] width 275 height 15
click at [952, 126] on icon at bounding box center [947, 128] width 10 height 10
select select "32"
select select "[DEMOGRAPHIC_DATA]"
select select
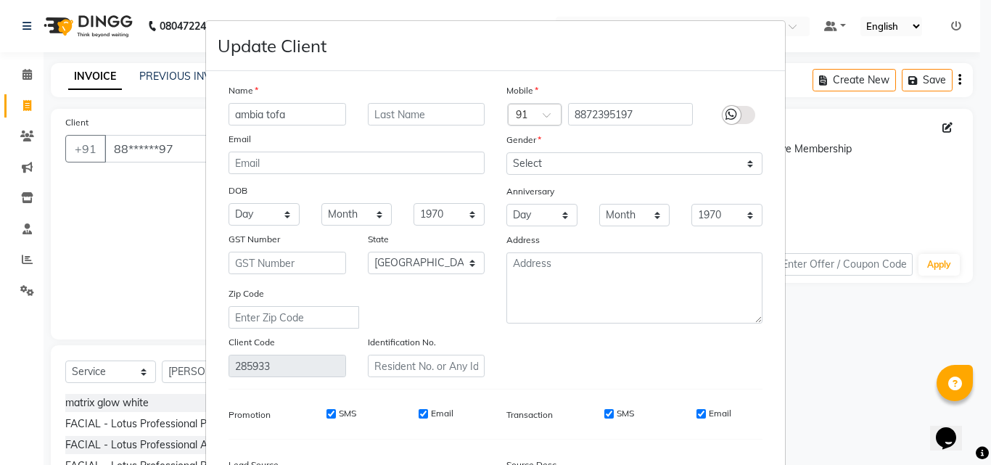
click at [308, 120] on input "ambia tofa" at bounding box center [288, 114] width 118 height 22
type input "a"
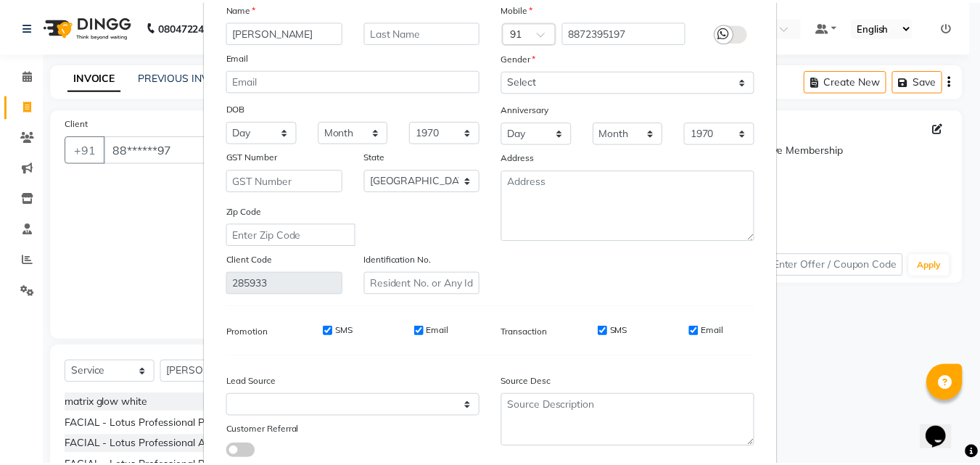
scroll to position [178, 0]
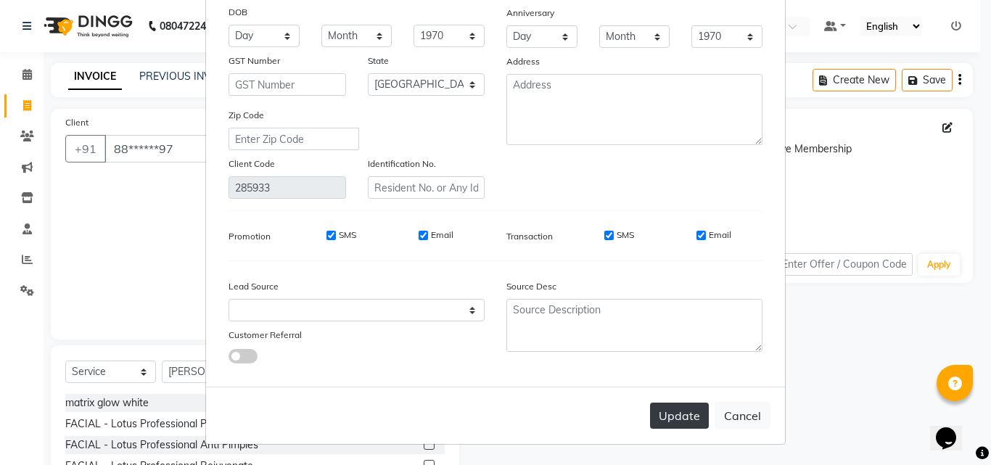
type input "[PERSON_NAME]"
click at [694, 411] on button "Update" at bounding box center [679, 416] width 59 height 26
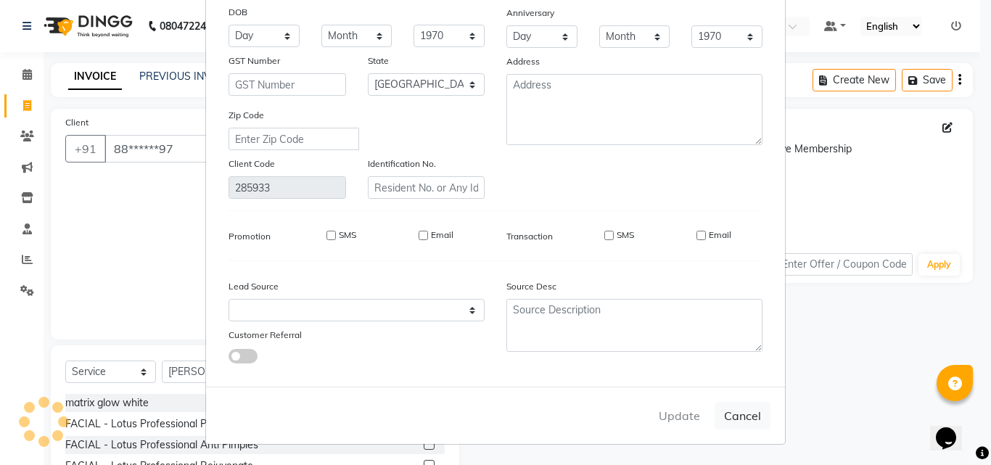
select select
select select "null"
select select
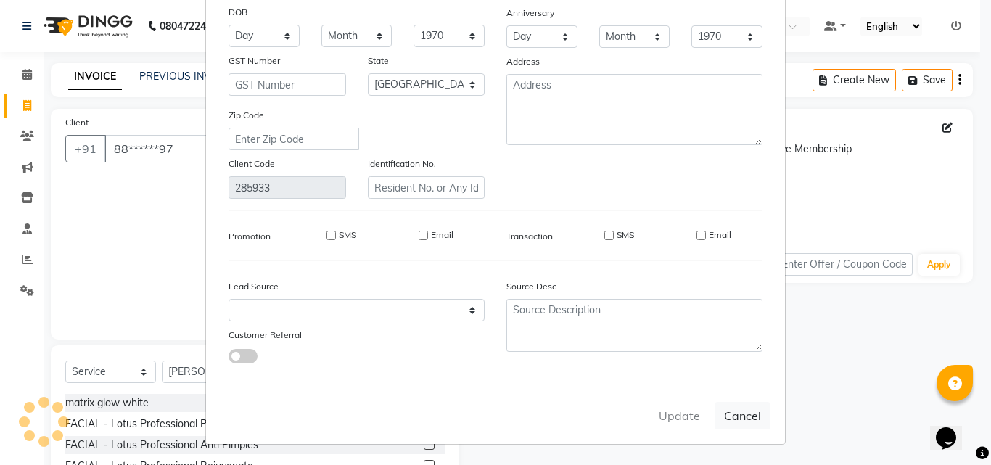
select select
checkbox input "false"
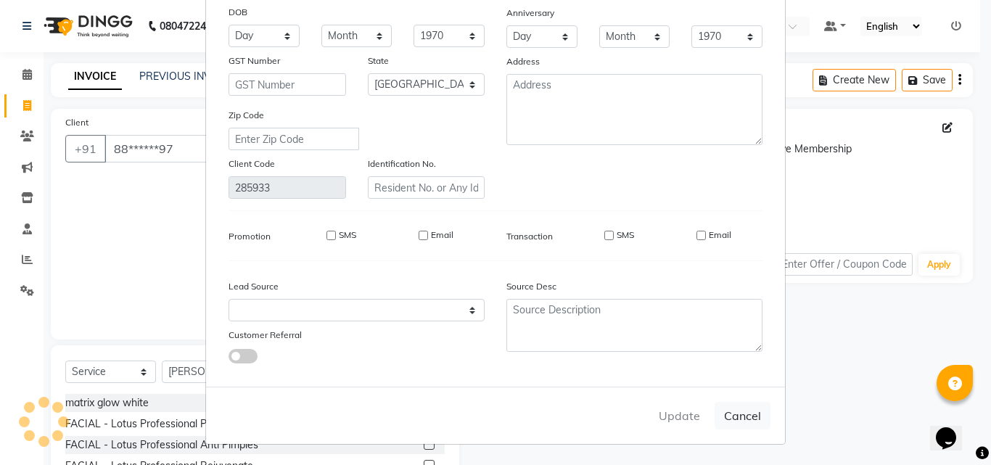
checkbox input "false"
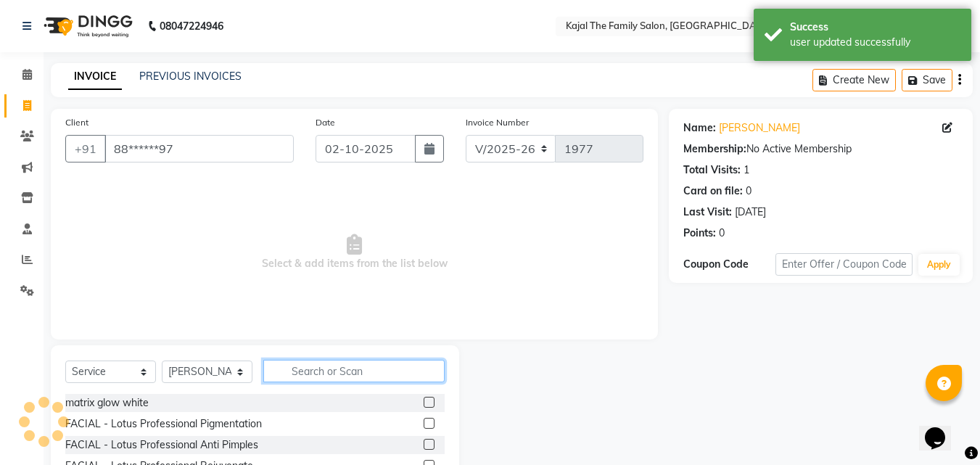
click at [308, 372] on input "text" at bounding box center [353, 371] width 181 height 22
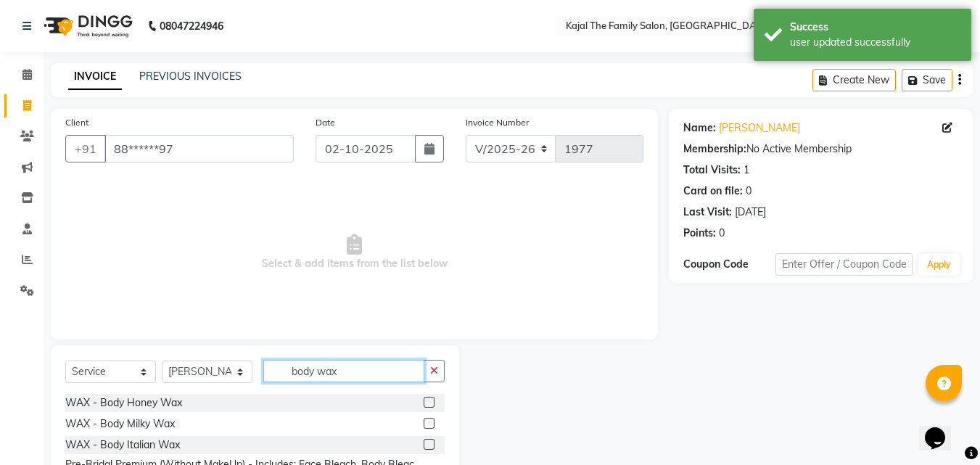
type input "body wax"
click at [432, 447] on label at bounding box center [429, 444] width 11 height 11
click at [432, 447] on input "checkbox" at bounding box center [428, 444] width 9 height 9
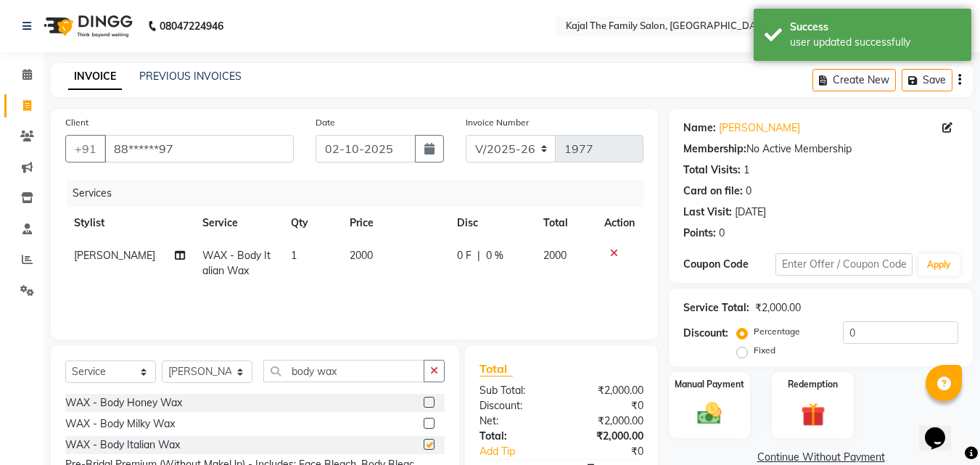
checkbox input "false"
click at [385, 261] on td "2000" at bounding box center [394, 263] width 107 height 48
select select "65580"
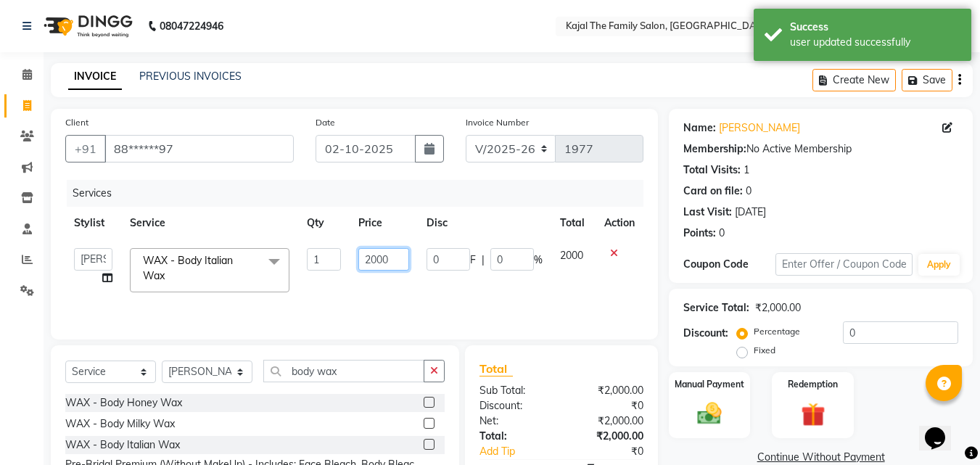
click at [368, 251] on input "2000" at bounding box center [383, 259] width 50 height 22
click at [370, 253] on input "2000" at bounding box center [383, 259] width 50 height 22
type input "3000"
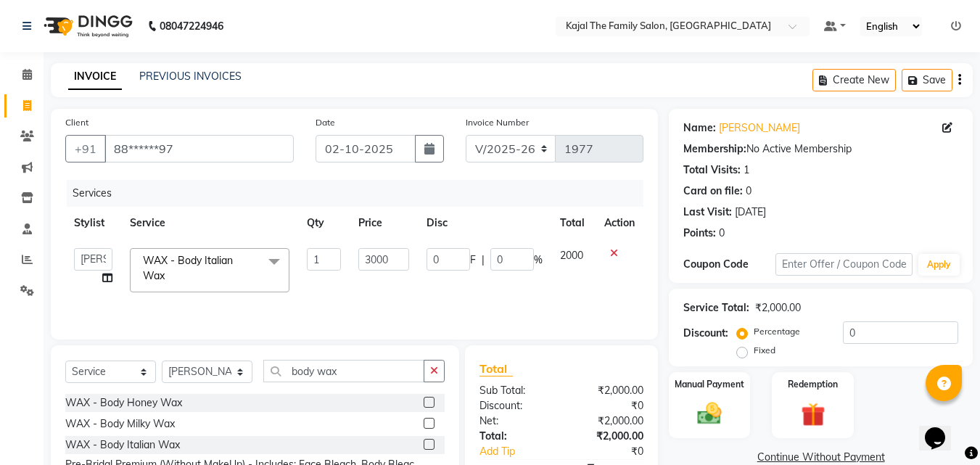
click at [493, 300] on div "Services Stylist Service Qty Price Disc Total Action akash [PERSON_NAME] [PERSO…" at bounding box center [354, 252] width 578 height 145
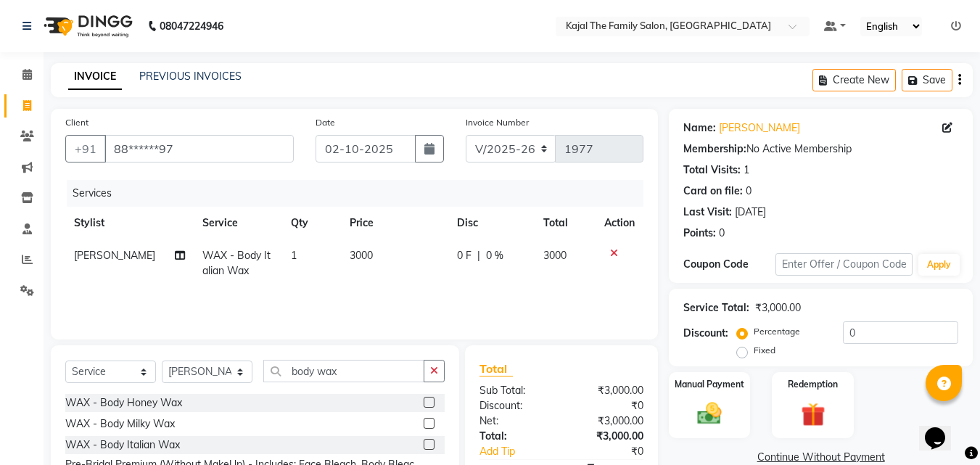
drag, startPoint x: 696, startPoint y: 414, endPoint x: 657, endPoint y: 396, distance: 42.9
click at [695, 412] on img at bounding box center [709, 414] width 39 height 28
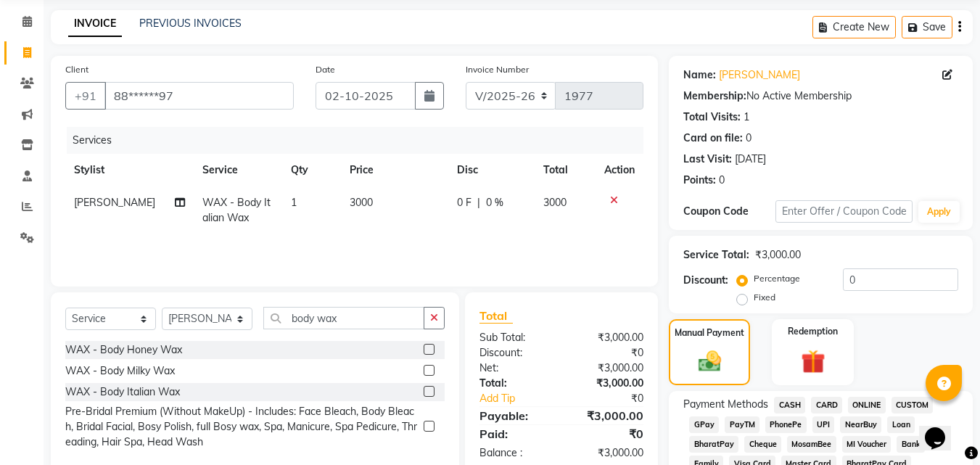
scroll to position [218, 0]
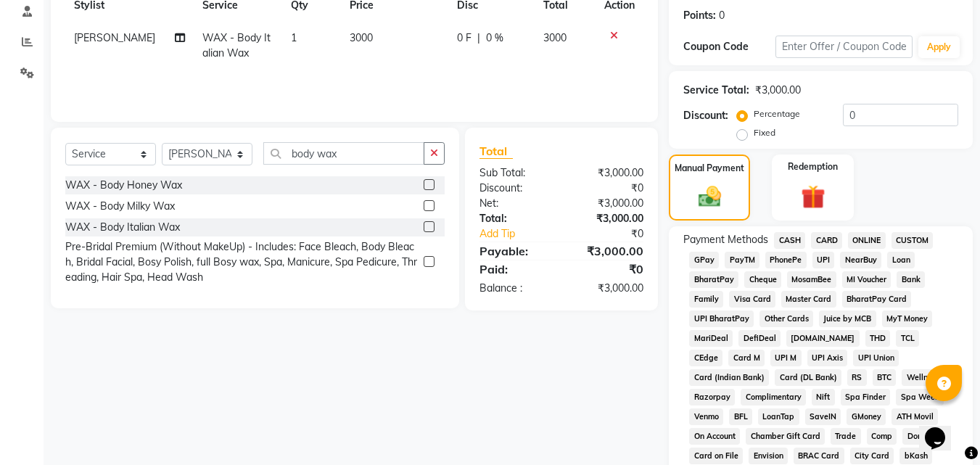
click at [797, 232] on span "CASH" at bounding box center [789, 240] width 31 height 17
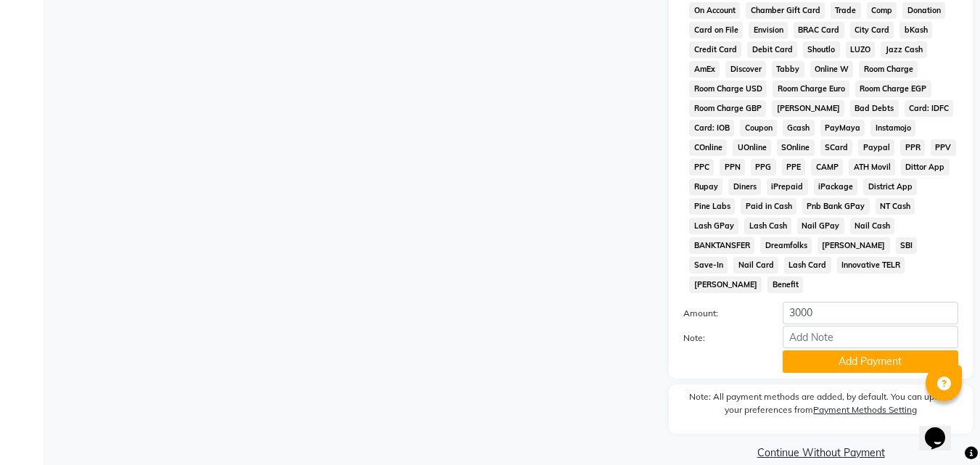
scroll to position [644, 0]
click at [823, 350] on button "Add Payment" at bounding box center [871, 361] width 176 height 22
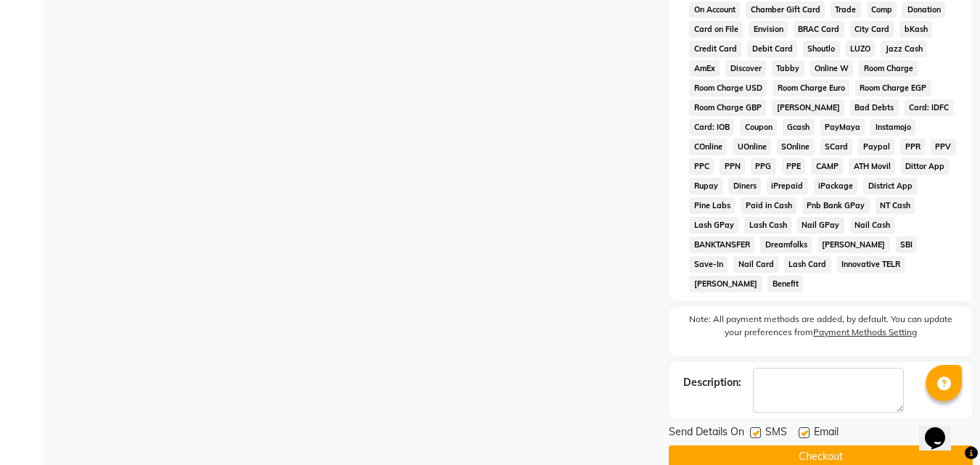
click at [807, 427] on label at bounding box center [804, 432] width 11 height 11
click at [807, 429] on input "checkbox" at bounding box center [803, 433] width 9 height 9
checkbox input "false"
click at [796, 445] on button "Checkout" at bounding box center [821, 456] width 304 height 22
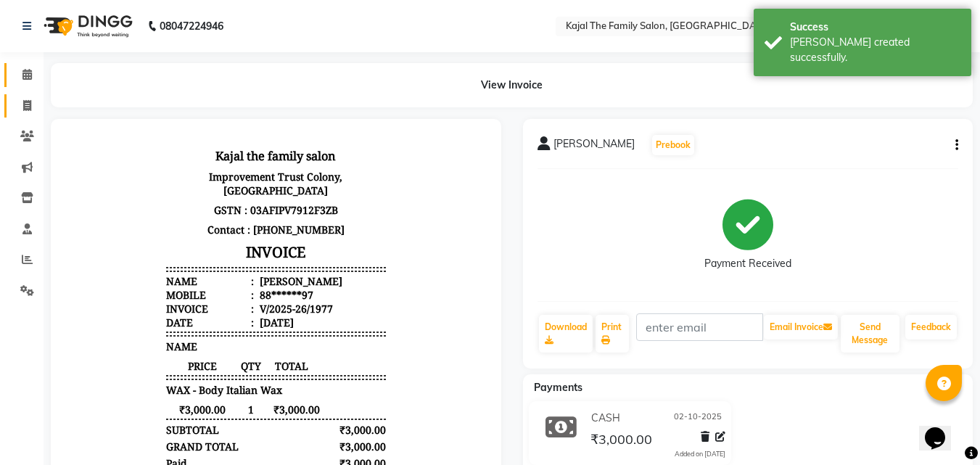
click at [31, 105] on icon at bounding box center [27, 105] width 8 height 11
select select "service"
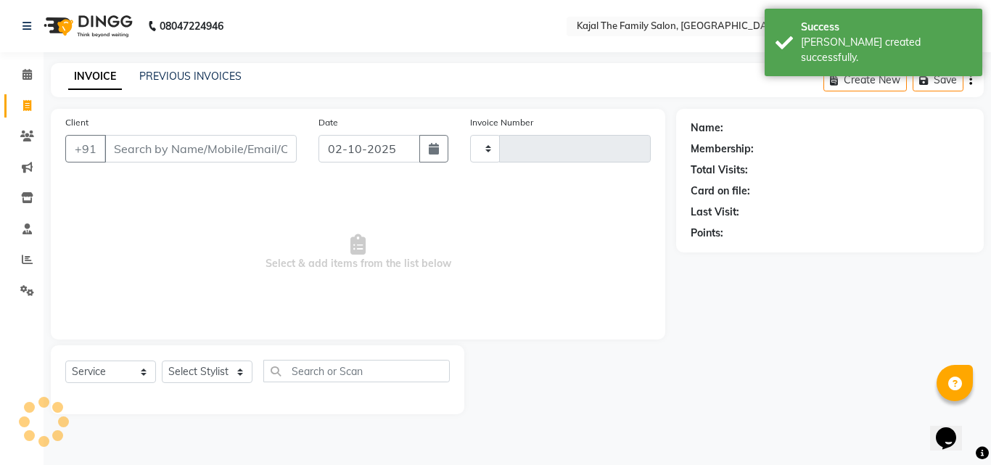
type input "1978"
select select "39"
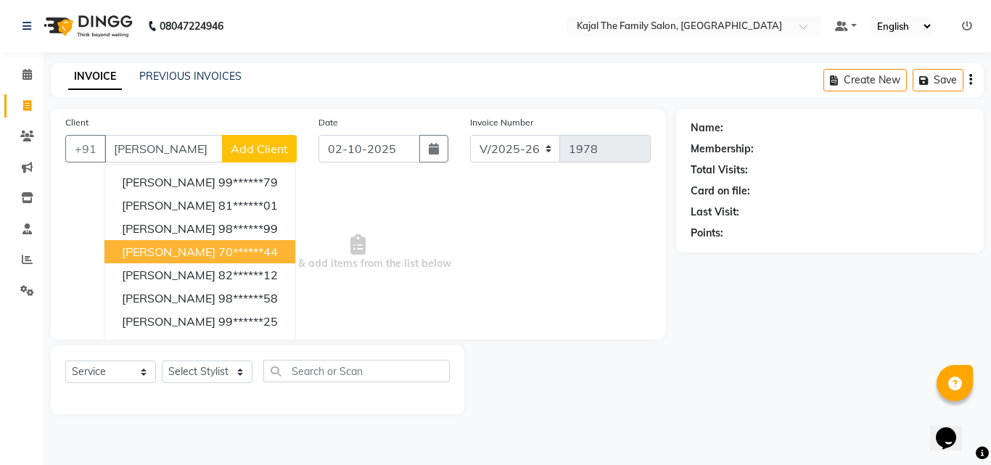
click at [219, 248] on ngb-highlight "70******44" at bounding box center [247, 252] width 59 height 15
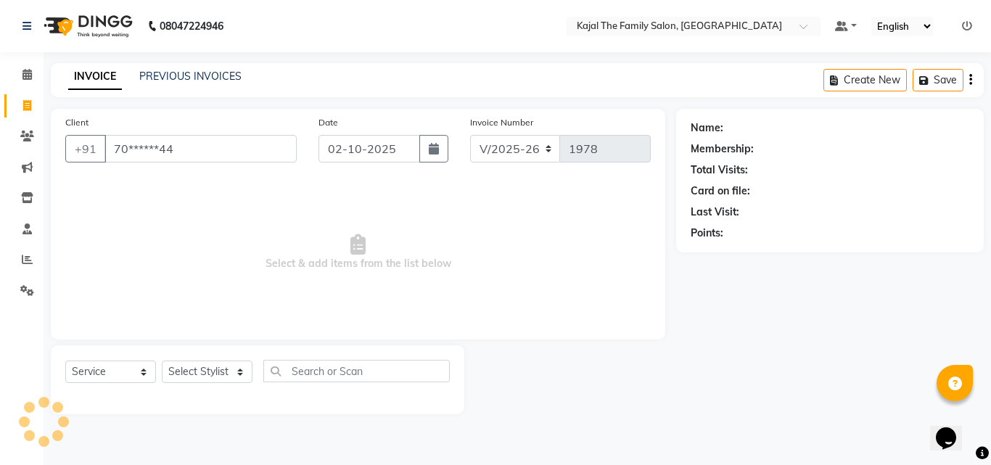
type input "70******44"
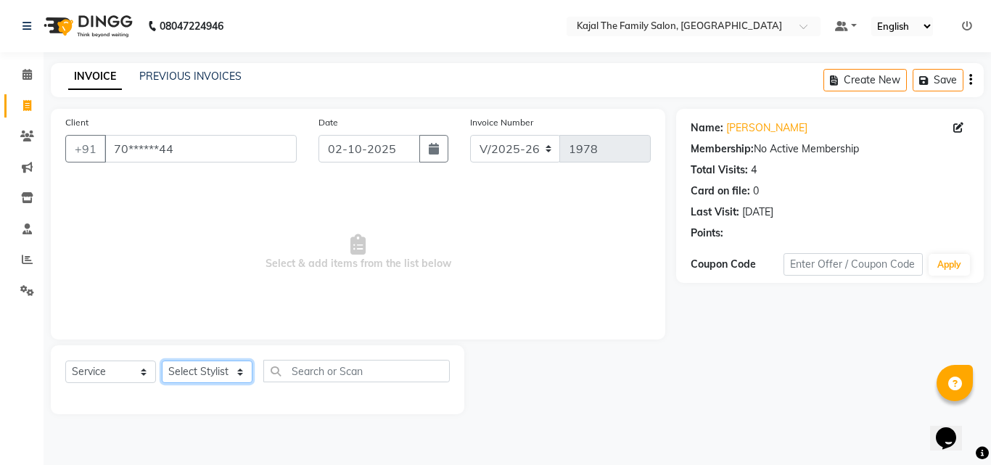
click at [229, 370] on select "Select Stylist [PERSON_NAME] [PERSON_NAME] [PERSON_NAME] nitin ravi Reception […" at bounding box center [207, 372] width 91 height 22
select select "52402"
click at [162, 361] on select "Select Stylist [PERSON_NAME] [PERSON_NAME] [PERSON_NAME] nitin ravi Reception […" at bounding box center [207, 372] width 91 height 22
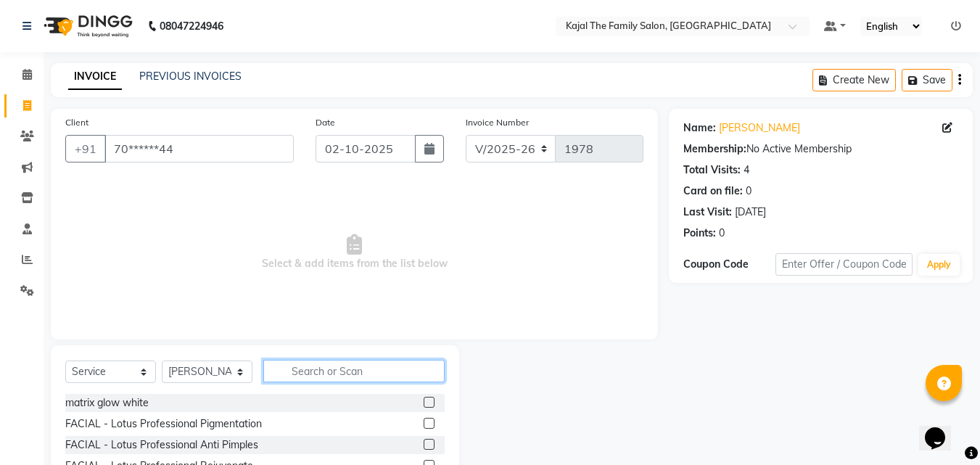
click at [314, 380] on input "text" at bounding box center [353, 371] width 181 height 22
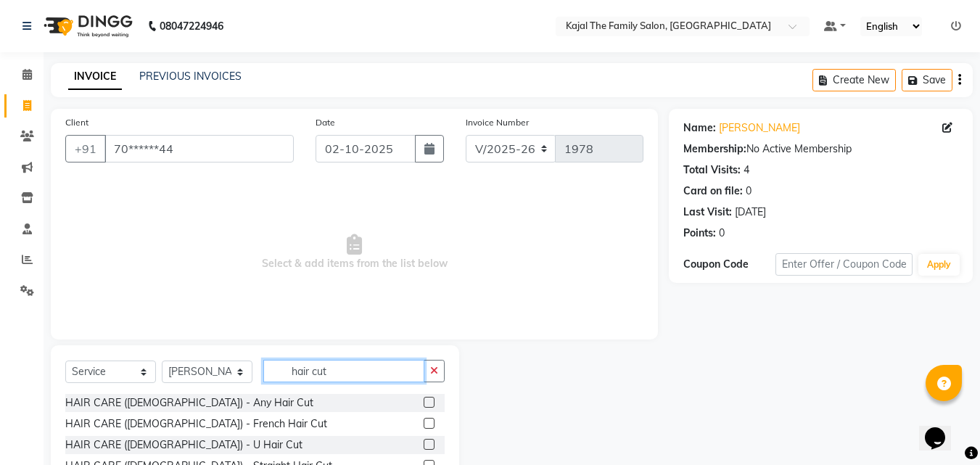
type input "hair cut"
click at [412, 401] on div "HAIR CARE ([DEMOGRAPHIC_DATA]) - Any Hair Cut" at bounding box center [254, 403] width 379 height 18
click at [424, 404] on label at bounding box center [429, 402] width 11 height 11
click at [424, 404] on input "checkbox" at bounding box center [428, 402] width 9 height 9
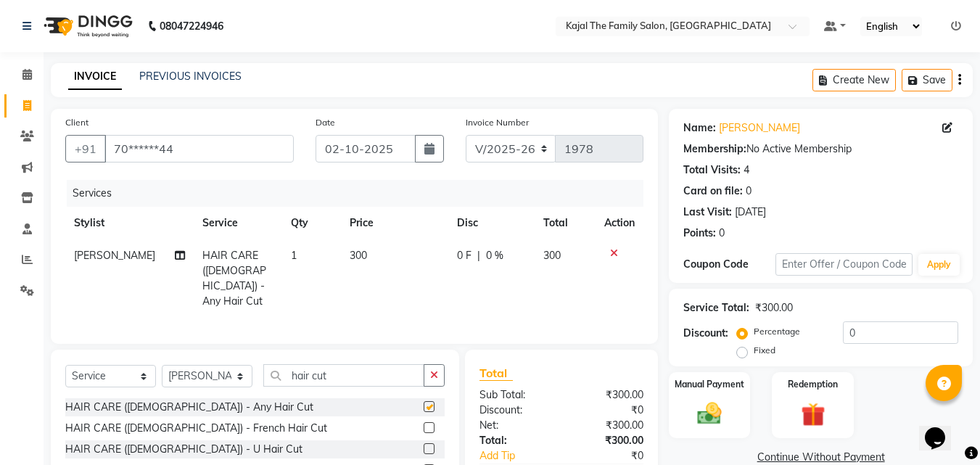
checkbox input "false"
click at [132, 371] on select "Select Service Product Membership Package Voucher Prepaid Gift Card" at bounding box center [110, 376] width 91 height 22
click at [65, 365] on select "Select Service Product Membership Package Voucher Prepaid Gift Card" at bounding box center [110, 376] width 91 height 22
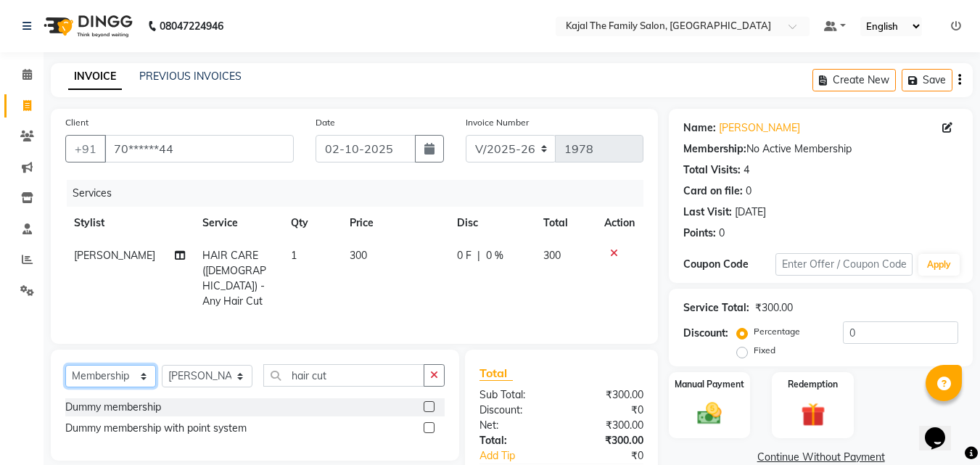
drag, startPoint x: 127, startPoint y: 371, endPoint x: 123, endPoint y: 362, distance: 10.1
click at [127, 371] on select "Select Service Product Membership Package Voucher Prepaid Gift Card" at bounding box center [110, 376] width 91 height 22
select select "product"
click at [65, 365] on select "Select Service Product Membership Package Voucher Prepaid Gift Card" at bounding box center [110, 376] width 91 height 22
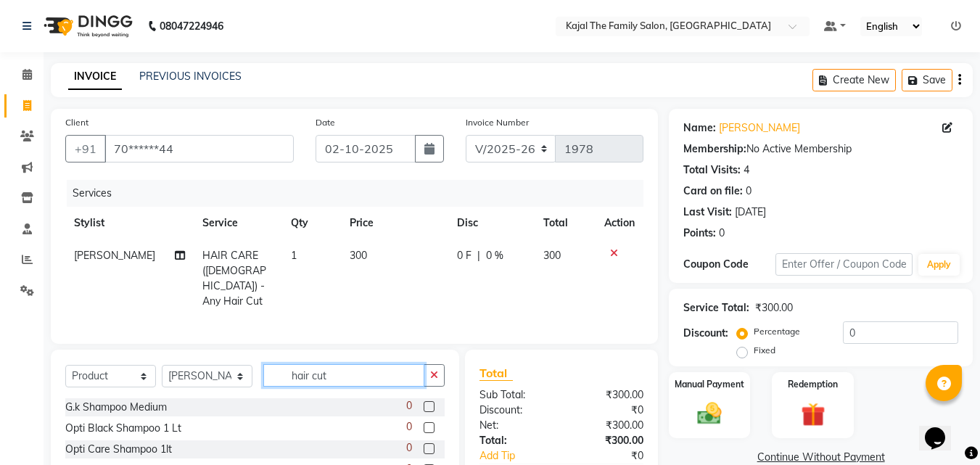
click at [385, 380] on input "hair cut" at bounding box center [343, 375] width 161 height 22
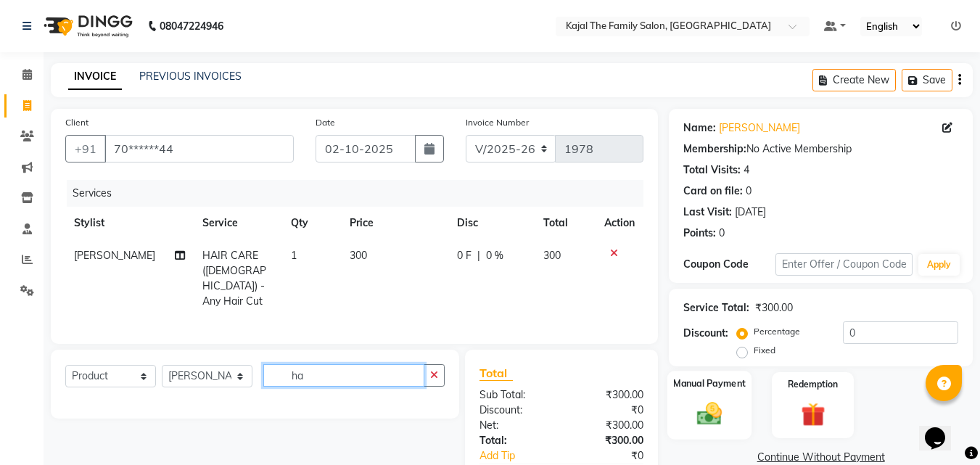
type input "h"
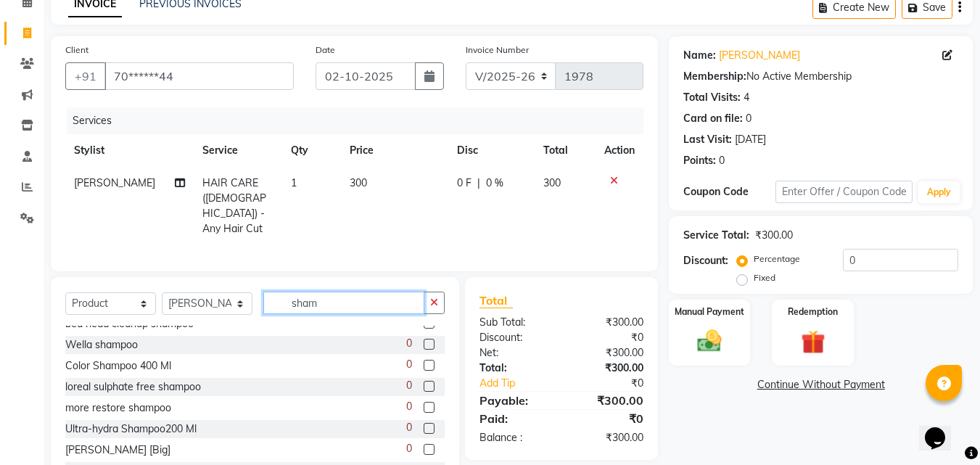
scroll to position [584, 0]
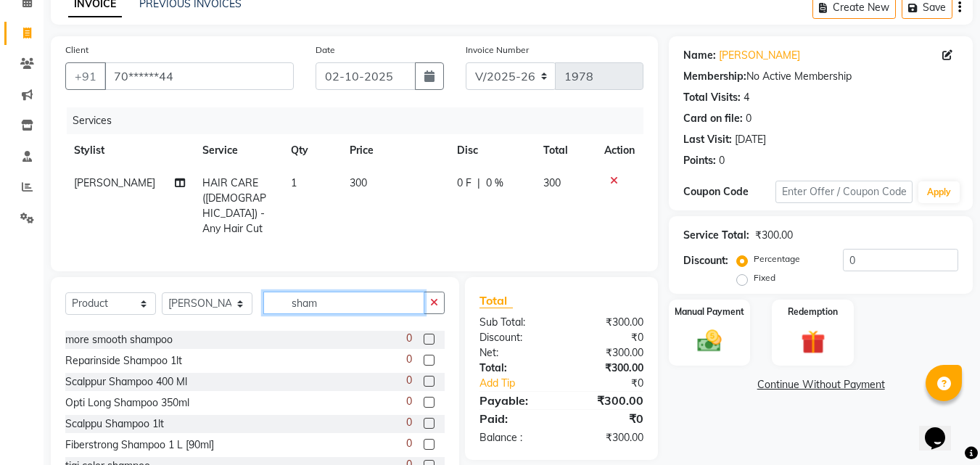
click at [361, 299] on input "sham" at bounding box center [343, 303] width 161 height 22
type input "s"
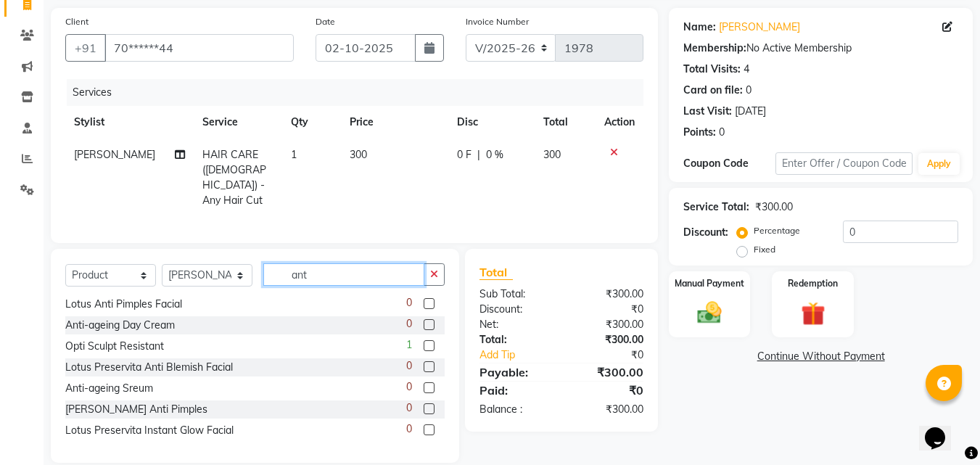
scroll to position [116, 0]
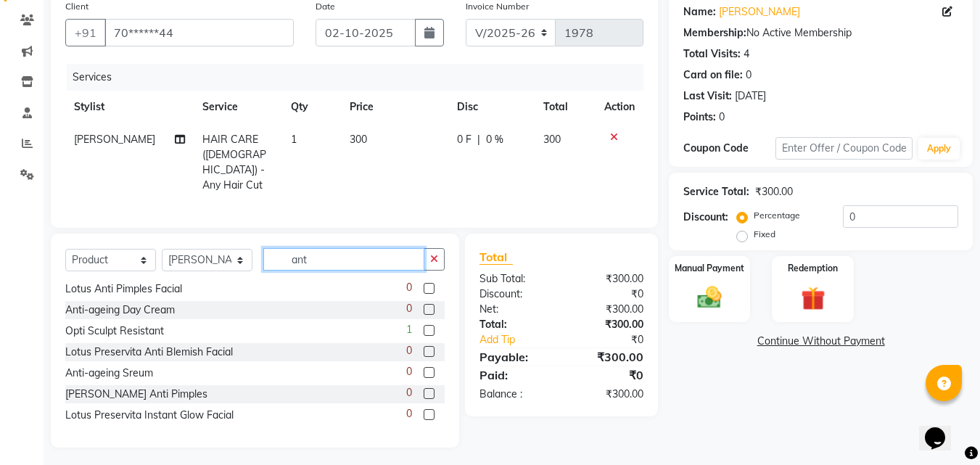
type input "ant"
click at [424, 328] on label at bounding box center [429, 330] width 11 height 11
click at [424, 328] on input "checkbox" at bounding box center [428, 330] width 9 height 9
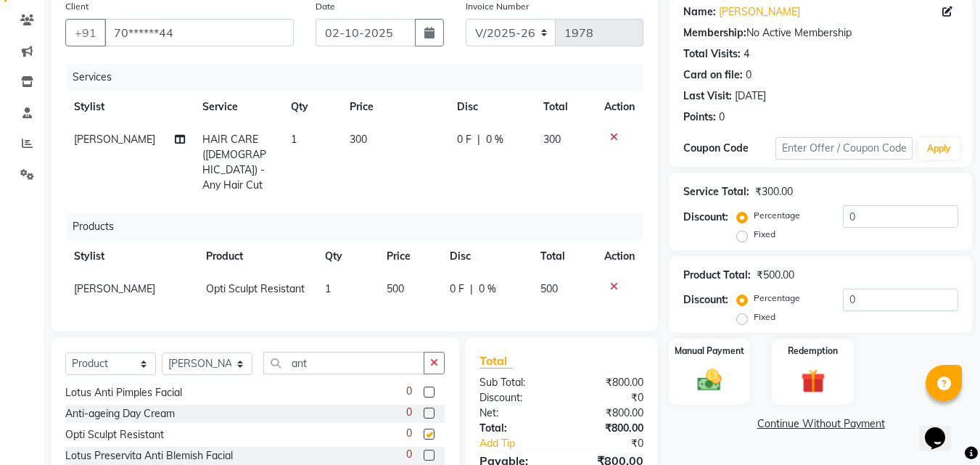
checkbox input "false"
click at [413, 273] on td "500" at bounding box center [410, 289] width 64 height 33
select select "52402"
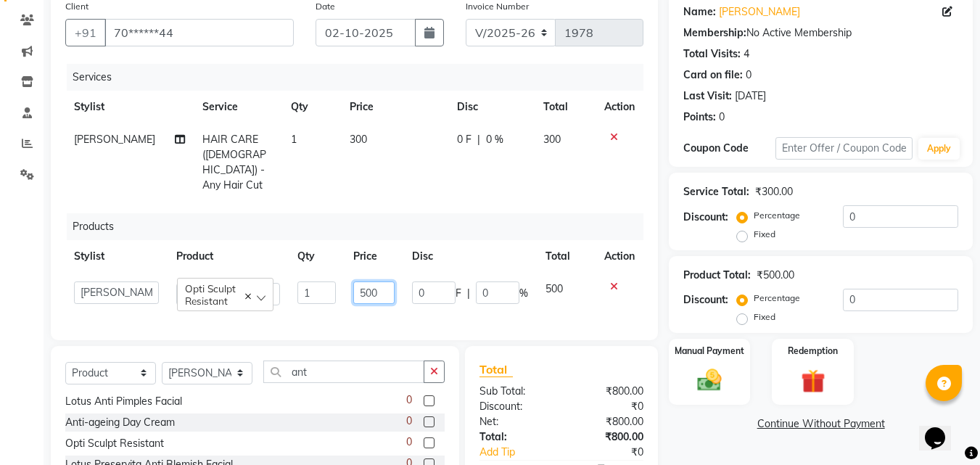
click at [392, 282] on input "500" at bounding box center [373, 293] width 41 height 22
type input "5"
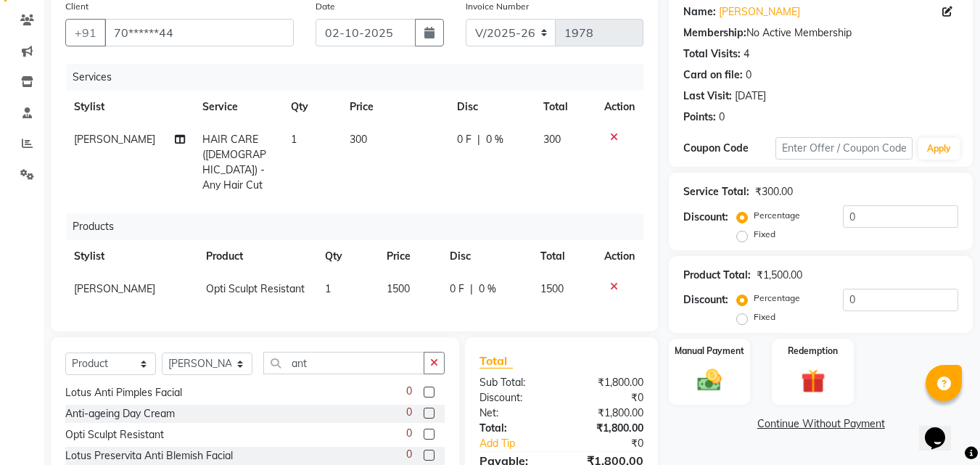
click at [548, 298] on div "Services Stylist Service Qty Price Disc Total Action [PERSON_NAME] HAIR CARE ([…" at bounding box center [354, 190] width 578 height 253
click at [742, 360] on div "Manual Payment" at bounding box center [709, 371] width 85 height 69
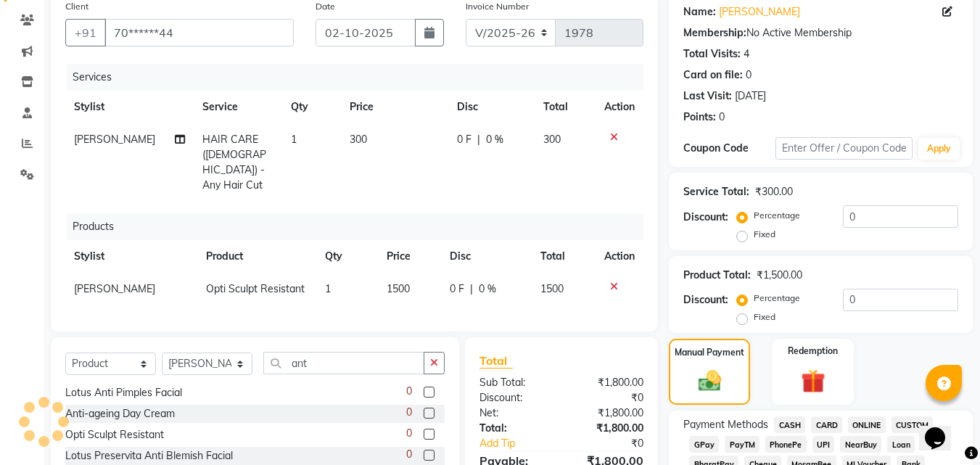
click at [791, 422] on span "CASH" at bounding box center [789, 424] width 31 height 17
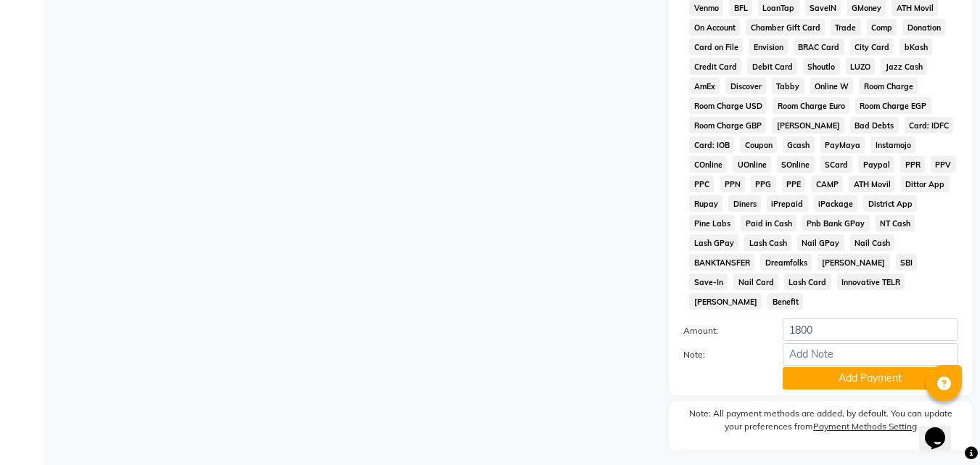
scroll to position [727, 0]
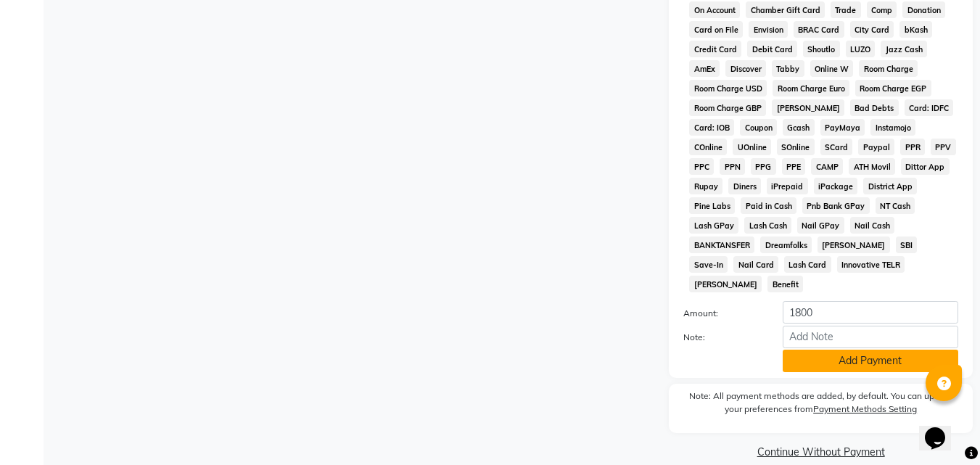
click at [806, 350] on button "Add Payment" at bounding box center [871, 361] width 176 height 22
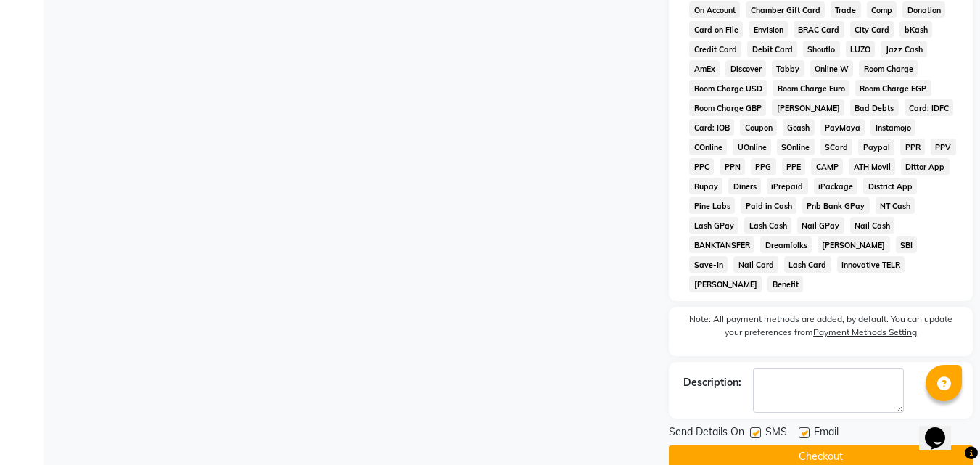
click at [806, 427] on label at bounding box center [804, 432] width 11 height 11
click at [806, 429] on input "checkbox" at bounding box center [803, 433] width 9 height 9
click at [806, 445] on button "Checkout" at bounding box center [821, 456] width 304 height 22
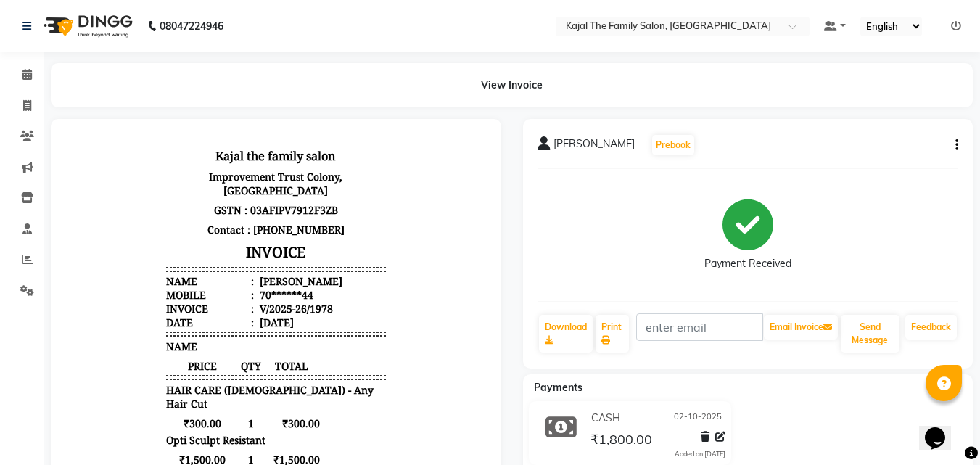
click at [24, 93] on li "Invoice" at bounding box center [22, 106] width 44 height 31
click at [33, 104] on span at bounding box center [27, 106] width 25 height 17
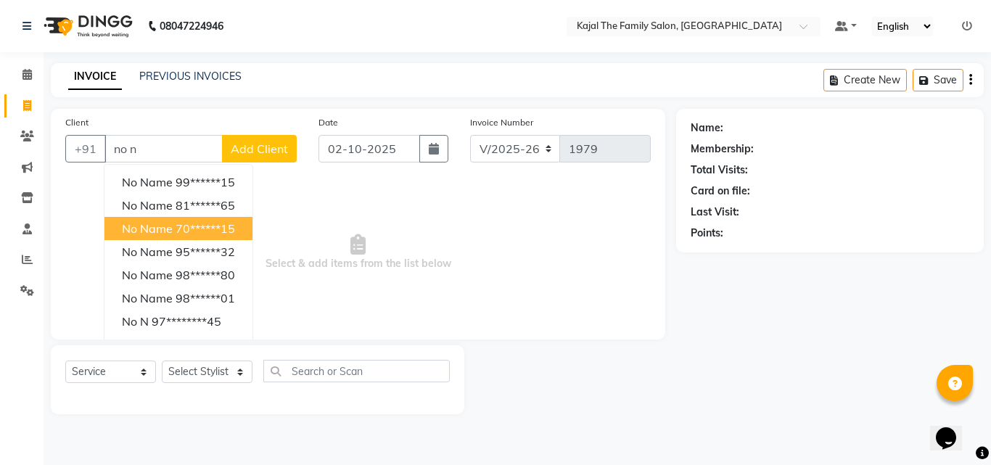
click at [173, 239] on button "no name 70******15" at bounding box center [178, 228] width 148 height 23
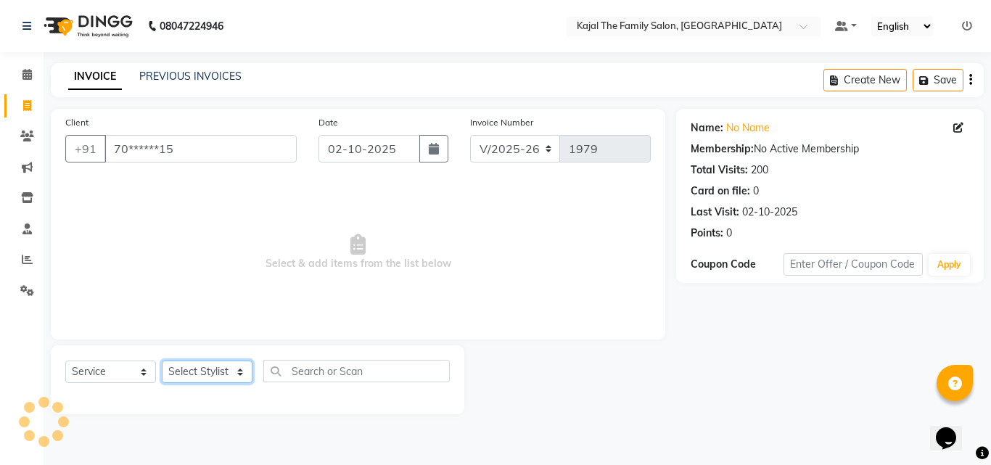
click at [198, 367] on select "Select Stylist [PERSON_NAME] [PERSON_NAME] [PERSON_NAME] nitin ravi Reception […" at bounding box center [207, 372] width 91 height 22
click at [162, 361] on select "Select Stylist [PERSON_NAME] [PERSON_NAME] [PERSON_NAME] nitin ravi Reception […" at bounding box center [207, 372] width 91 height 22
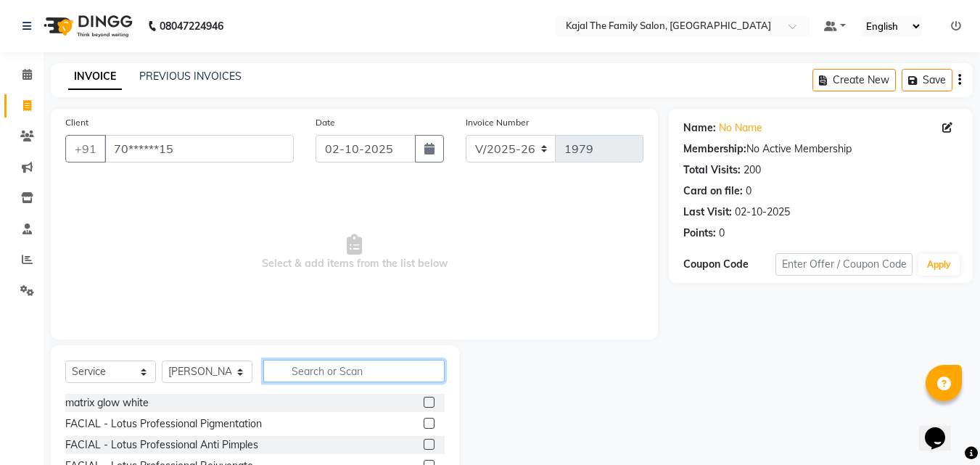
click at [300, 371] on input "text" at bounding box center [353, 371] width 181 height 22
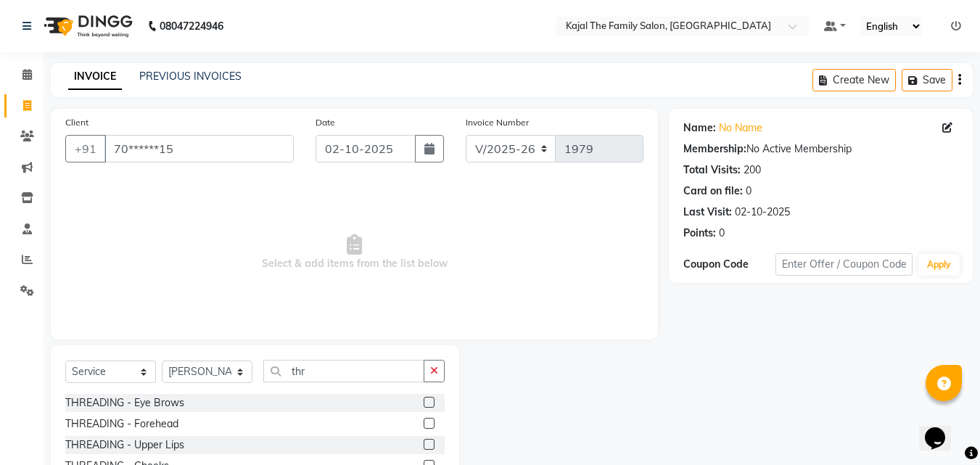
click at [424, 421] on label at bounding box center [429, 423] width 11 height 11
click at [424, 421] on input "checkbox" at bounding box center [428, 423] width 9 height 9
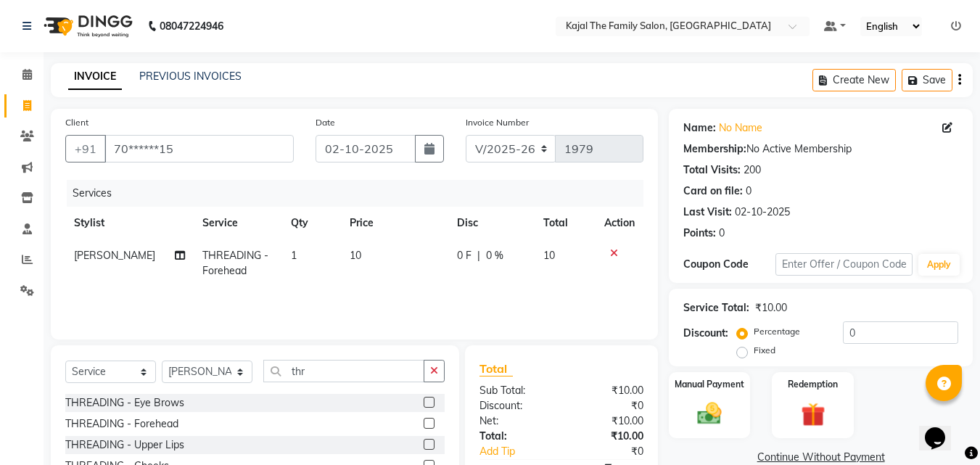
click at [424, 408] on div at bounding box center [428, 404] width 9 height 15
click at [424, 402] on label at bounding box center [429, 402] width 11 height 11
click at [424, 402] on input "checkbox" at bounding box center [428, 402] width 9 height 9
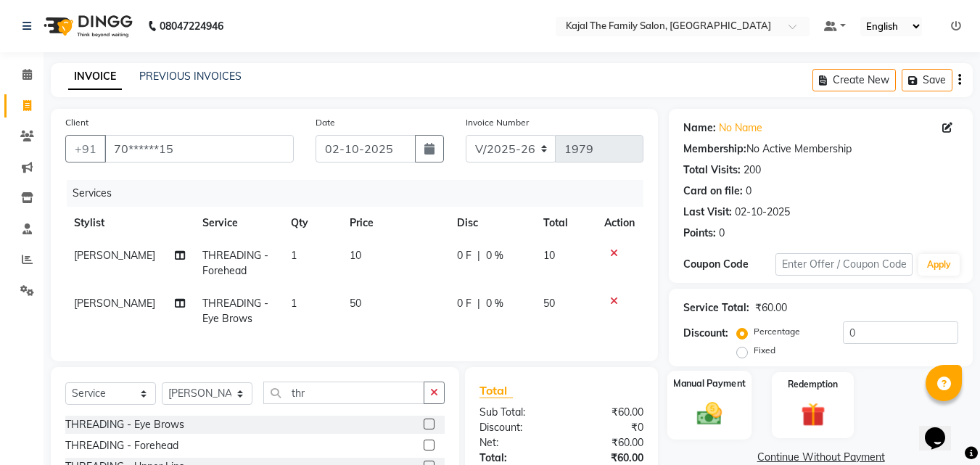
click at [719, 382] on label "Manual Payment" at bounding box center [709, 384] width 73 height 14
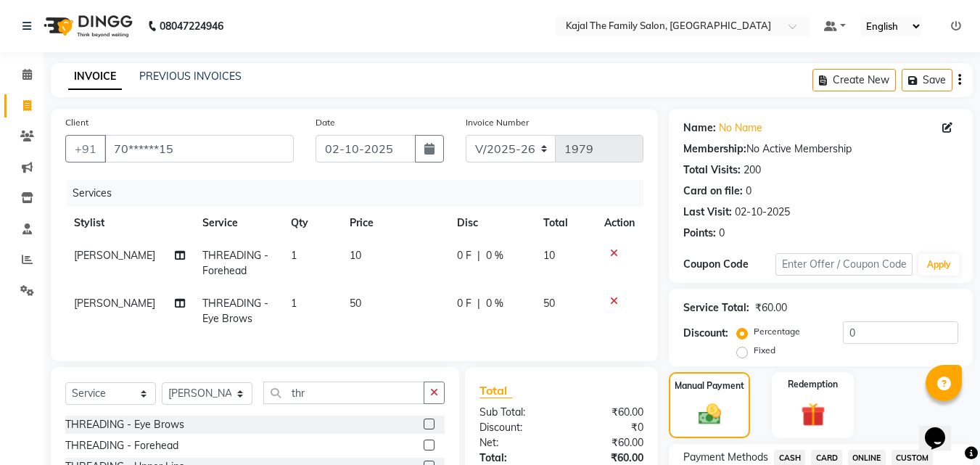
click at [786, 456] on span "CASH" at bounding box center [789, 458] width 31 height 17
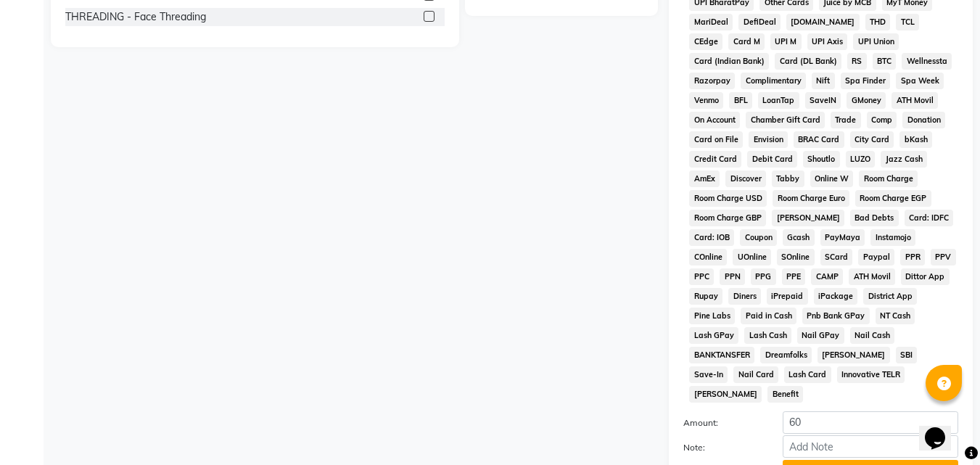
scroll to position [644, 0]
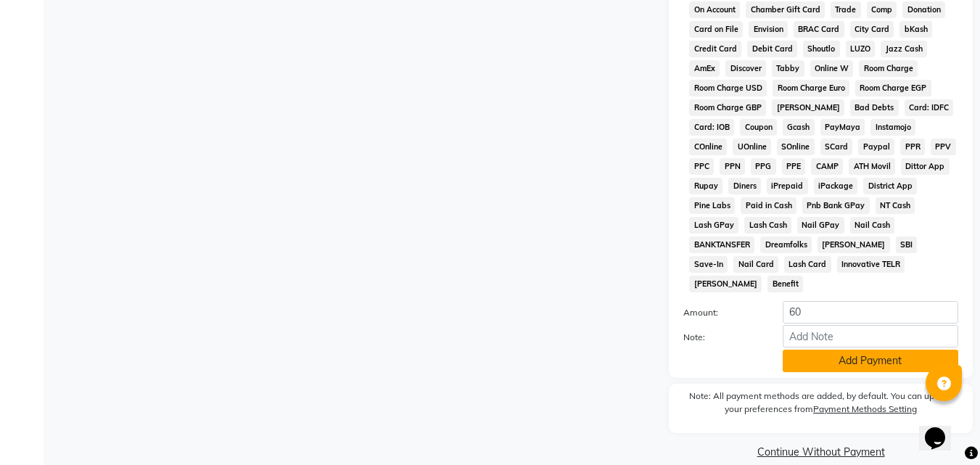
click at [799, 350] on button "Add Payment" at bounding box center [871, 361] width 176 height 22
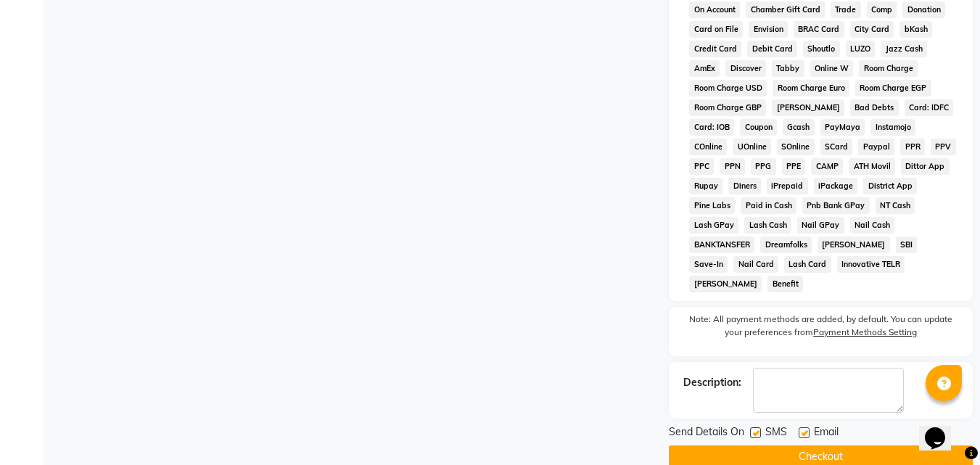
click at [802, 427] on div at bounding box center [803, 434] width 9 height 15
click at [800, 427] on label at bounding box center [804, 432] width 11 height 11
click at [800, 429] on input "checkbox" at bounding box center [803, 433] width 9 height 9
click at [799, 445] on button "Checkout" at bounding box center [821, 456] width 304 height 22
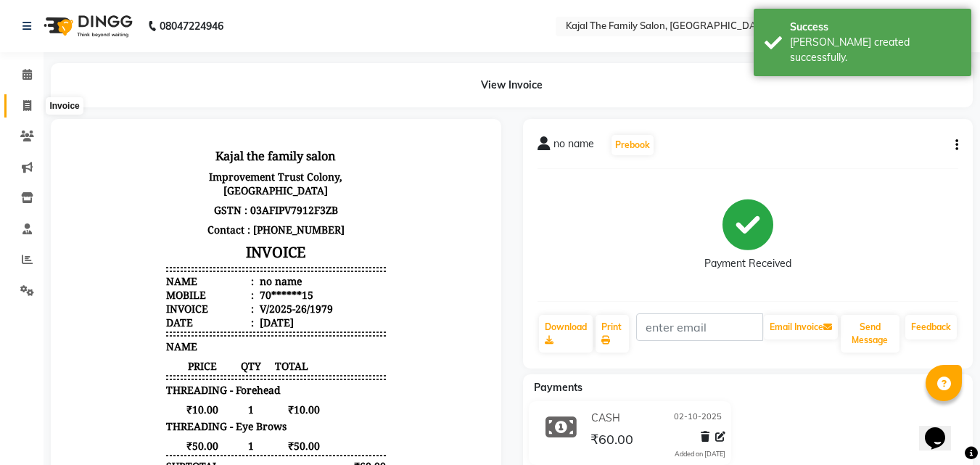
click at [30, 99] on span at bounding box center [27, 106] width 25 height 17
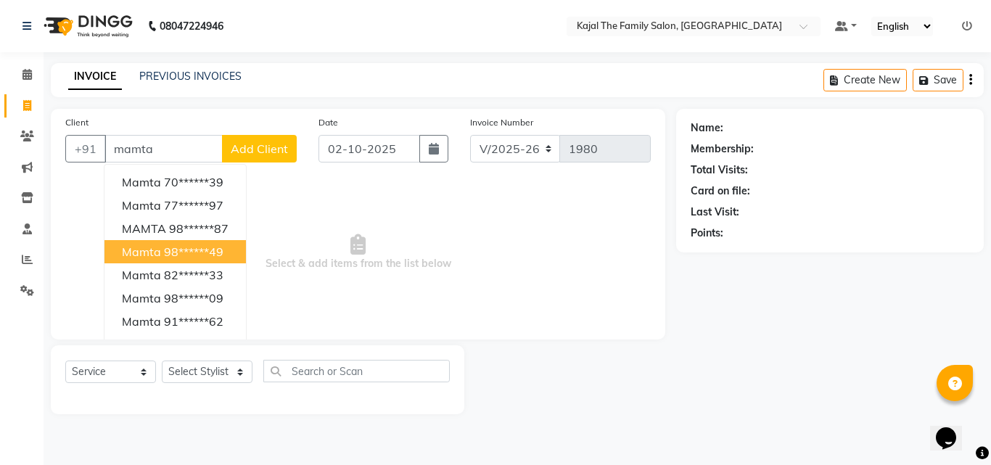
click at [157, 252] on span "mamta" at bounding box center [141, 252] width 39 height 15
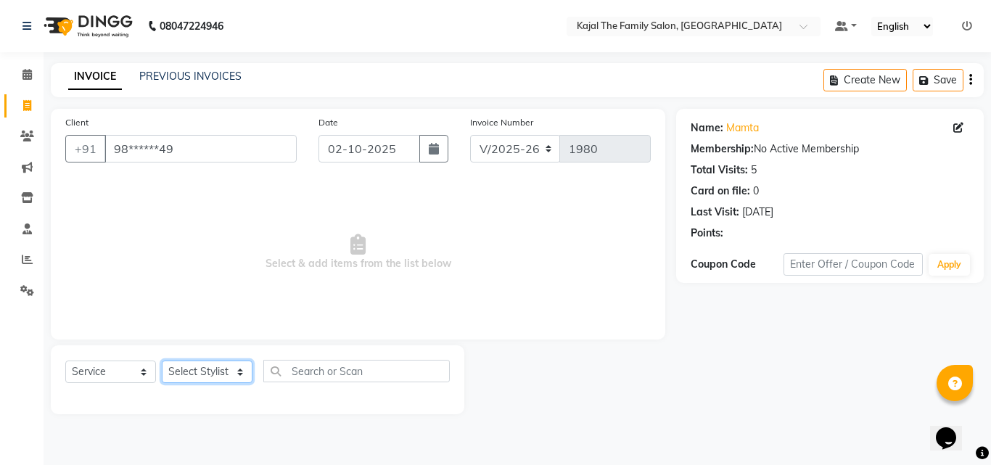
click at [211, 371] on select "Select Stylist [PERSON_NAME] [PERSON_NAME] [PERSON_NAME] nitin ravi Reception […" at bounding box center [207, 372] width 91 height 22
click at [162, 361] on select "Select Stylist [PERSON_NAME] [PERSON_NAME] [PERSON_NAME] nitin ravi Reception […" at bounding box center [207, 372] width 91 height 22
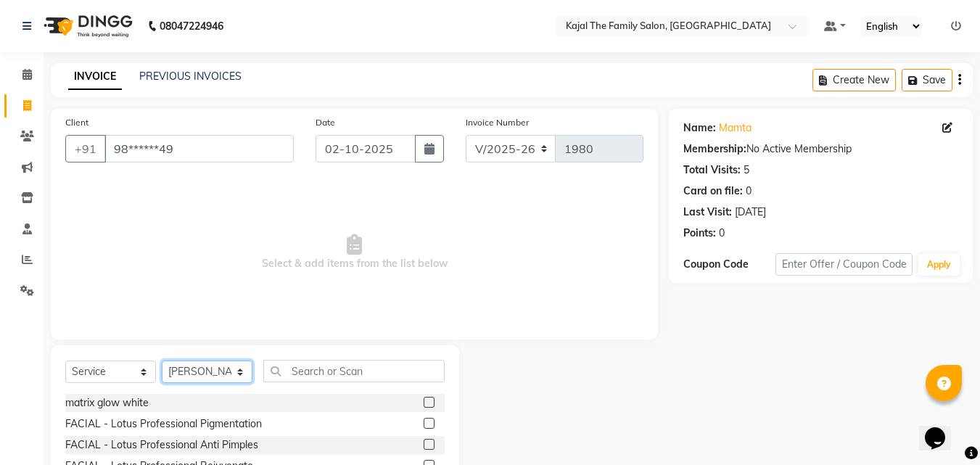
click at [214, 371] on select "Select Stylist [PERSON_NAME] [PERSON_NAME] [PERSON_NAME] nitin ravi Reception […" at bounding box center [207, 372] width 91 height 22
click at [162, 361] on select "Select Stylist [PERSON_NAME] [PERSON_NAME] [PERSON_NAME] nitin ravi Reception […" at bounding box center [207, 372] width 91 height 22
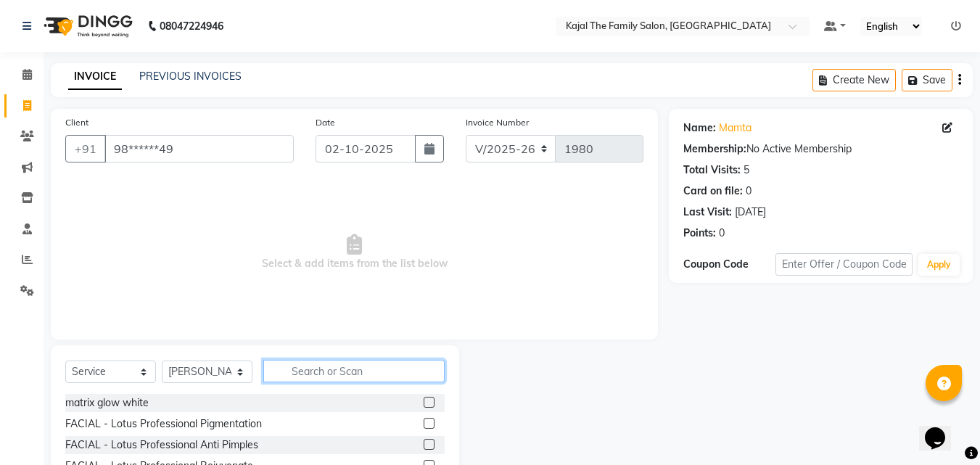
click at [322, 380] on input "text" at bounding box center [353, 371] width 181 height 22
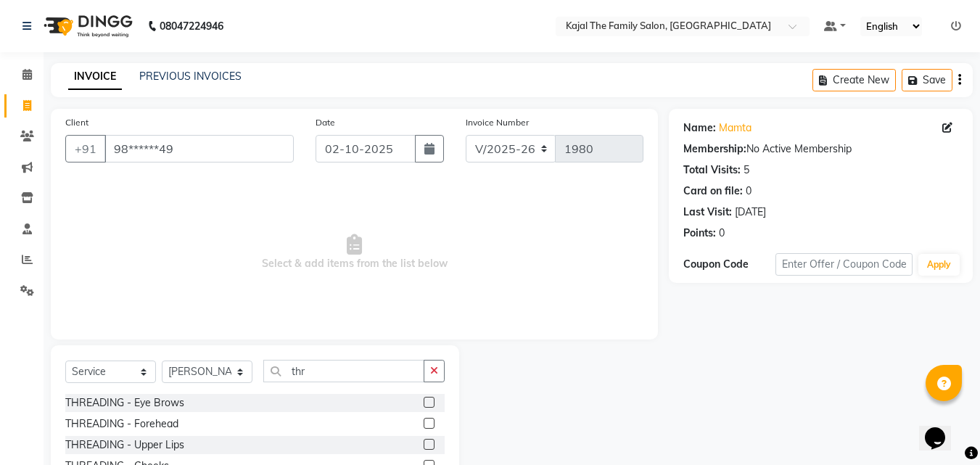
click at [424, 445] on label at bounding box center [429, 444] width 11 height 11
click at [424, 445] on input "checkbox" at bounding box center [428, 444] width 9 height 9
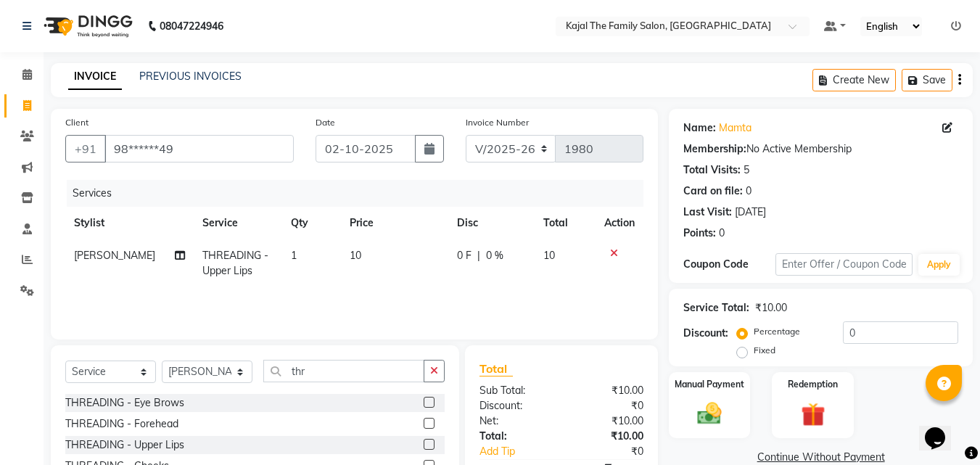
click at [424, 422] on label at bounding box center [429, 423] width 11 height 11
click at [424, 422] on input "checkbox" at bounding box center [428, 423] width 9 height 9
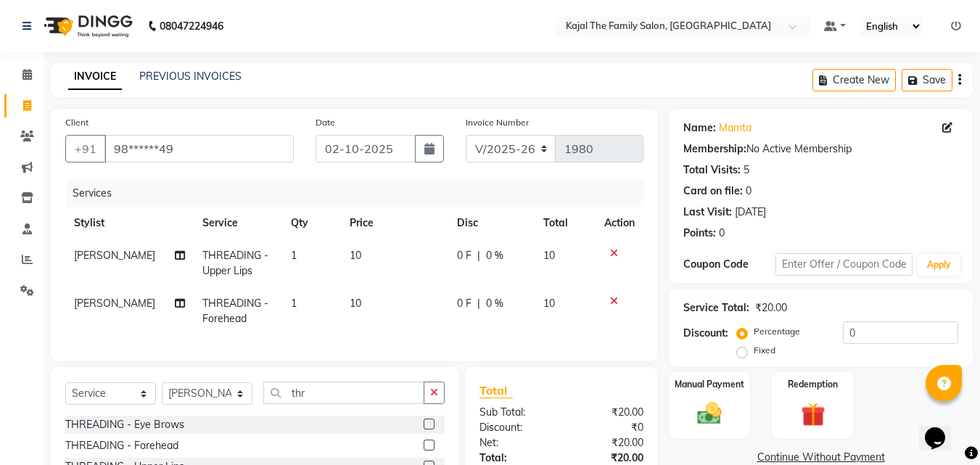
click at [424, 430] on label at bounding box center [429, 424] width 11 height 11
click at [424, 430] on input "checkbox" at bounding box center [428, 424] width 9 height 9
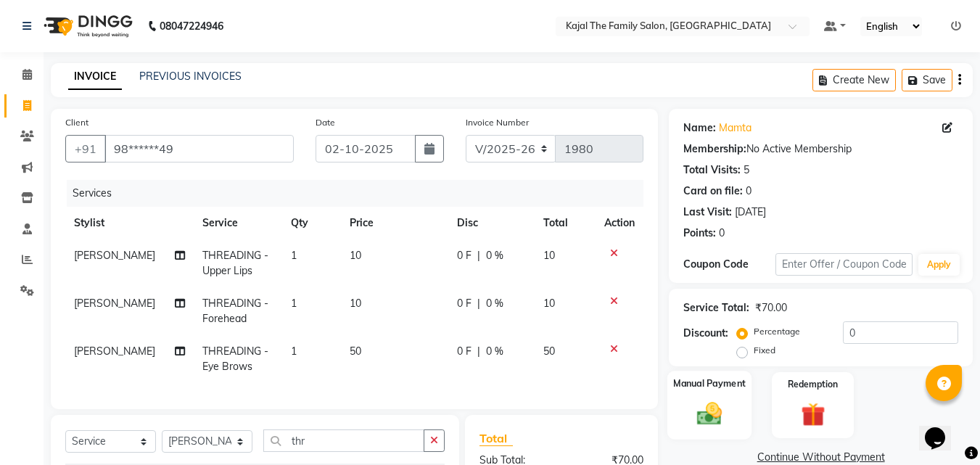
click at [708, 426] on img at bounding box center [709, 413] width 41 height 29
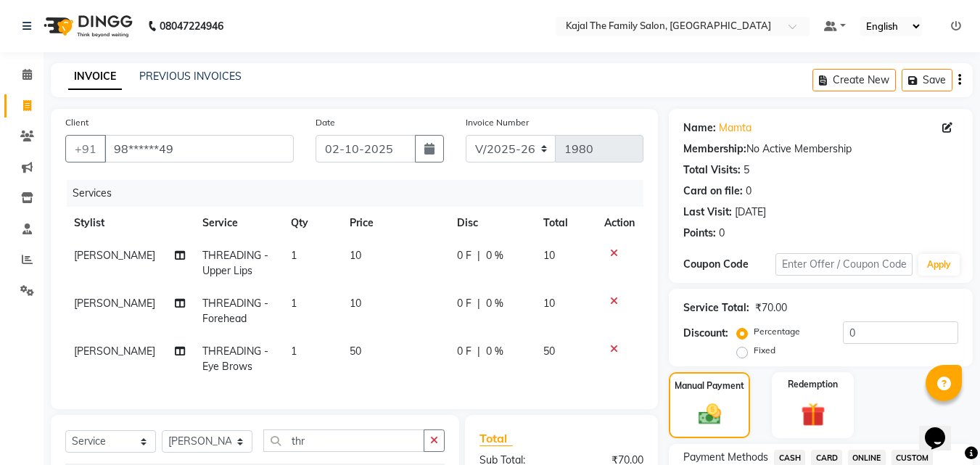
click at [788, 451] on span "CASH" at bounding box center [789, 458] width 31 height 17
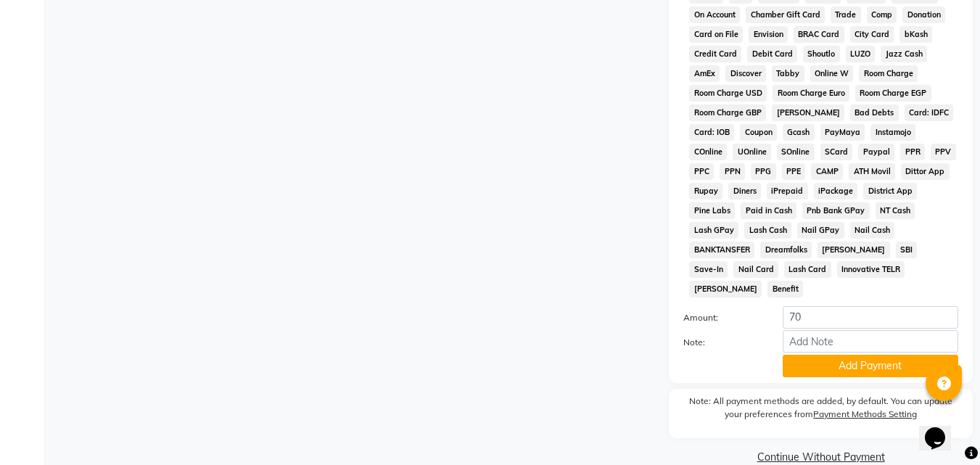
scroll to position [644, 0]
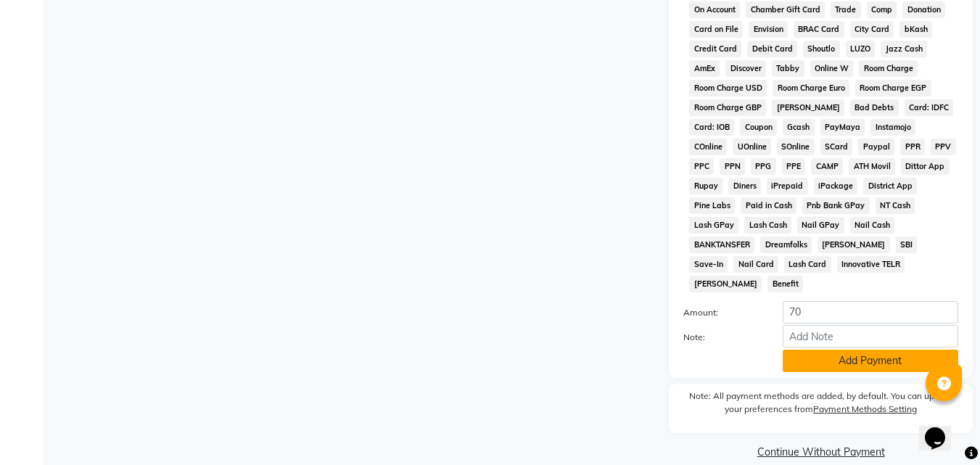
click at [800, 350] on button "Add Payment" at bounding box center [871, 361] width 176 height 22
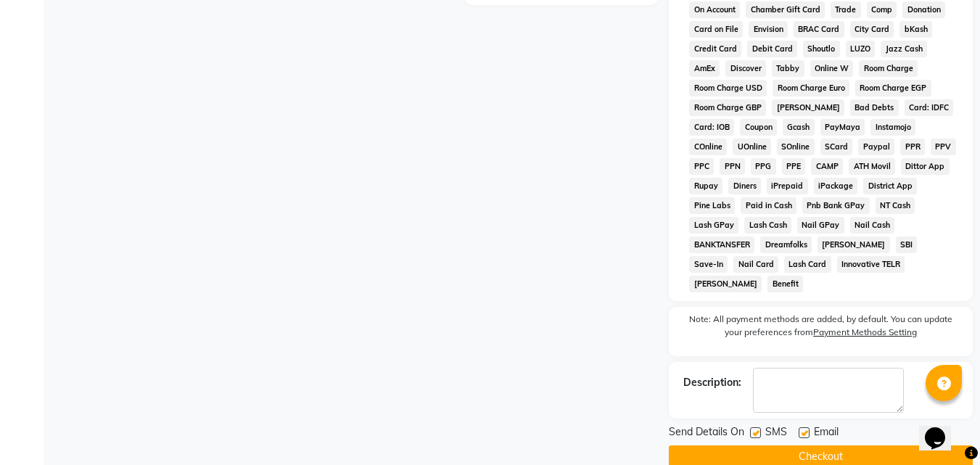
click at [803, 427] on label at bounding box center [804, 432] width 11 height 11
click at [803, 429] on input "checkbox" at bounding box center [803, 433] width 9 height 9
click at [786, 445] on button "Checkout" at bounding box center [821, 456] width 304 height 22
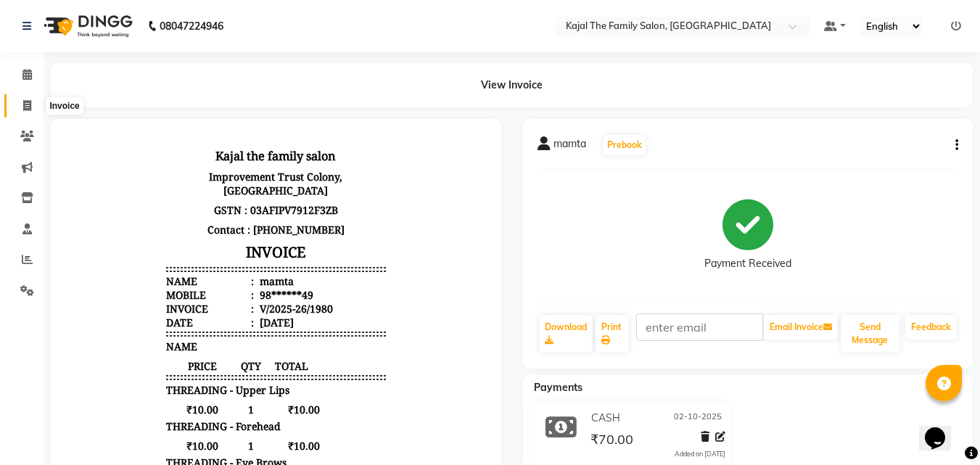
click at [20, 111] on span at bounding box center [27, 106] width 25 height 17
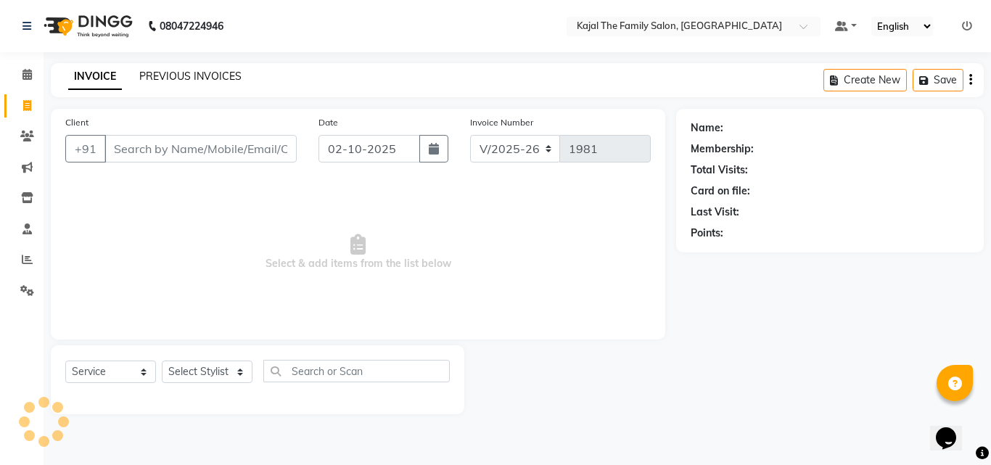
click at [181, 75] on link "PREVIOUS INVOICES" at bounding box center [190, 76] width 102 height 13
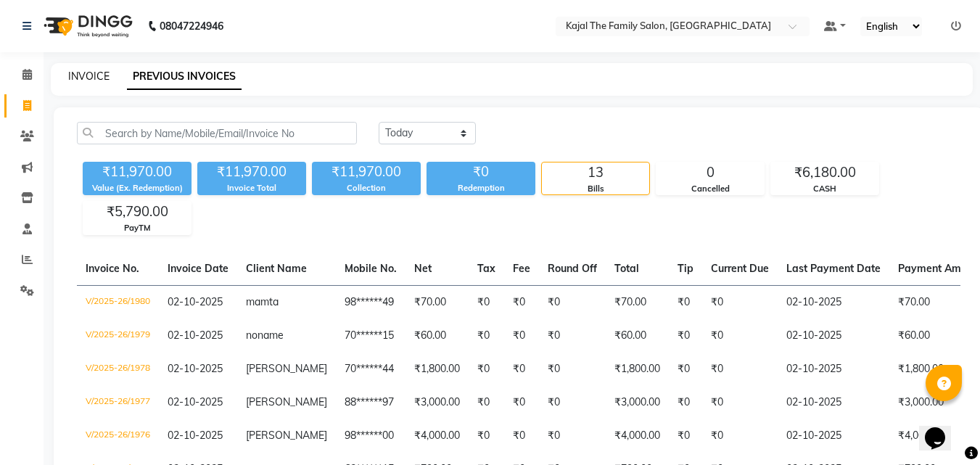
click at [78, 73] on link "INVOICE" at bounding box center [88, 76] width 41 height 13
